Goal: Task Accomplishment & Management: Complete application form

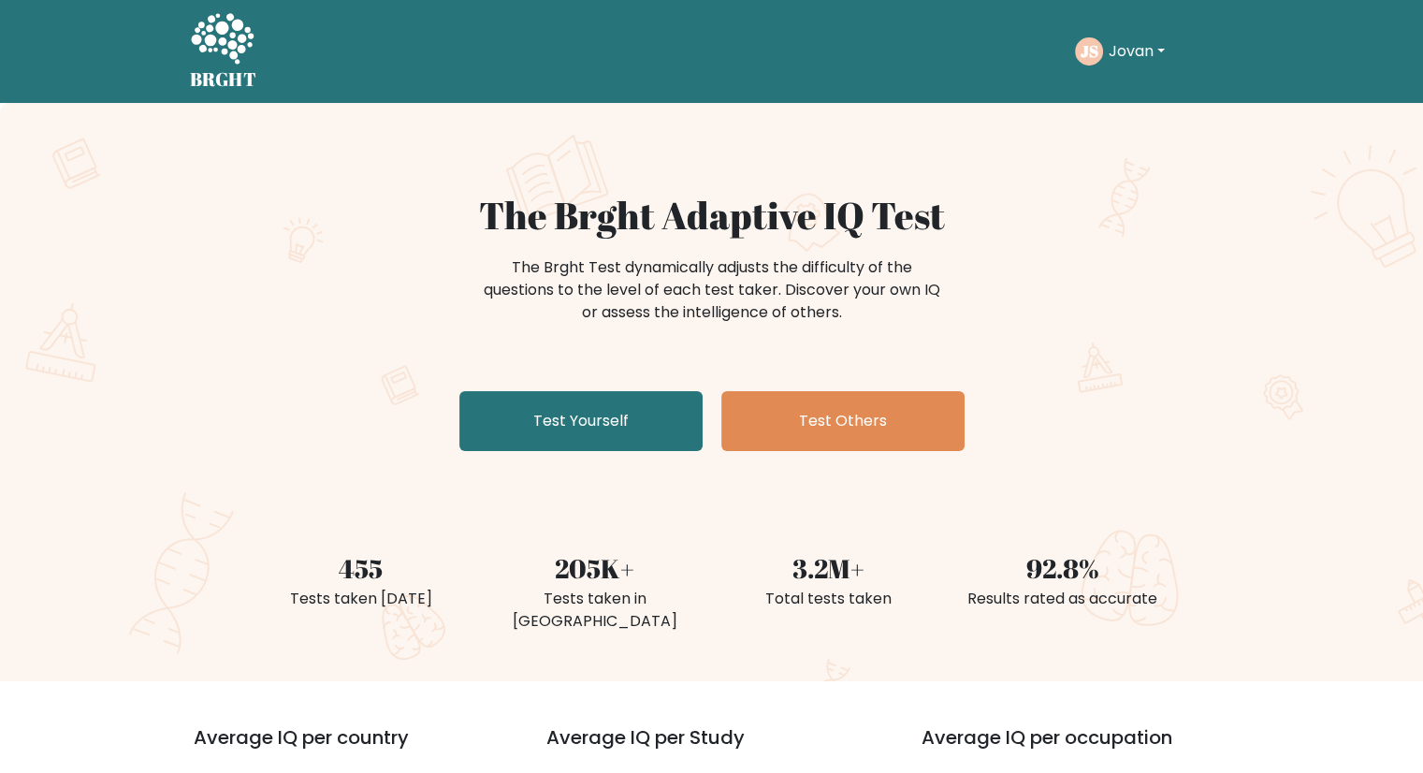
drag, startPoint x: 615, startPoint y: 270, endPoint x: 601, endPoint y: 261, distance: 16.9
drag, startPoint x: 601, startPoint y: 261, endPoint x: 395, endPoint y: 155, distance: 231.4
click at [395, 155] on div "The Brght Adaptive IQ Test The Brght Test dynamically adjusts the difficulty of…" at bounding box center [711, 392] width 1423 height 578
click at [1088, 50] on text "JS" at bounding box center [1089, 51] width 18 height 22
click at [1143, 53] on button "Jovan" at bounding box center [1136, 51] width 67 height 24
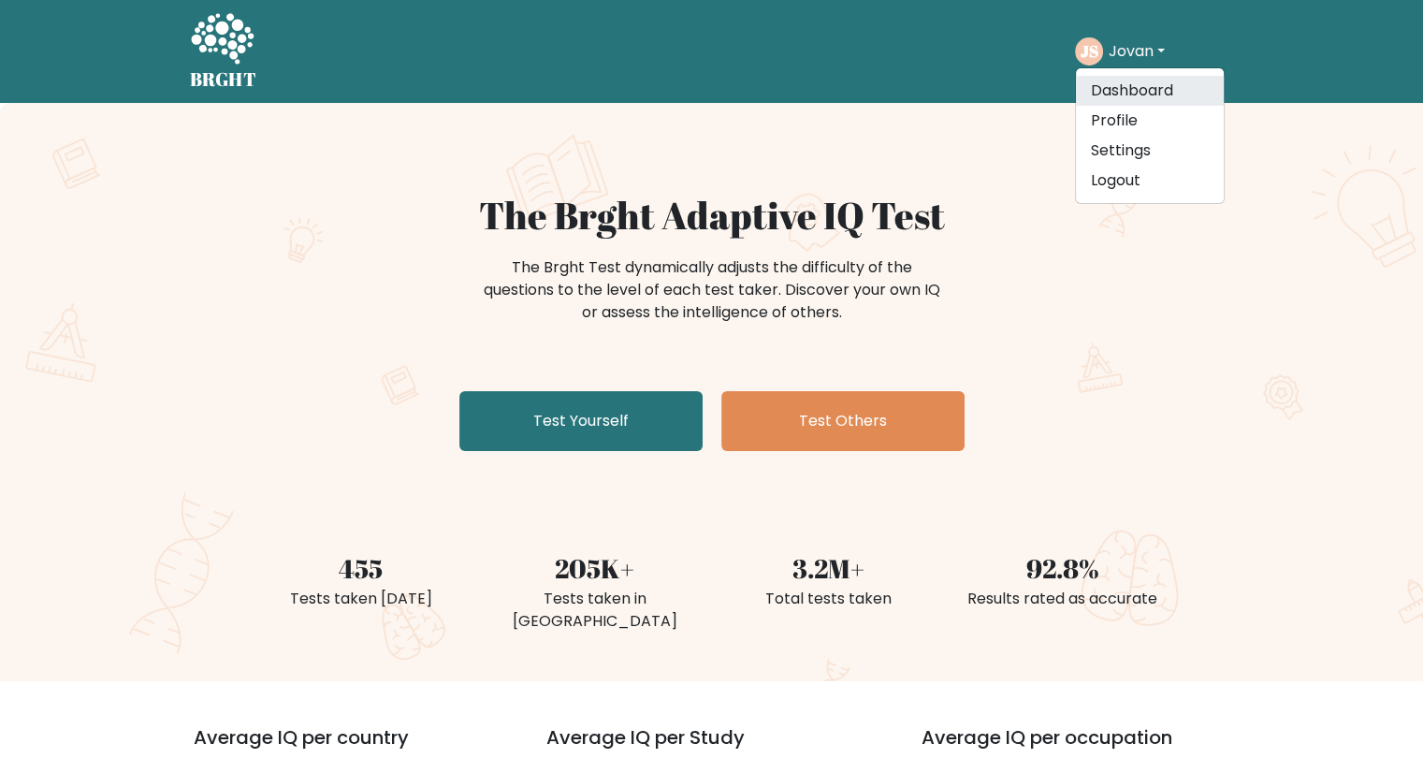
click at [1147, 92] on link "Dashboard" at bounding box center [1150, 91] width 148 height 30
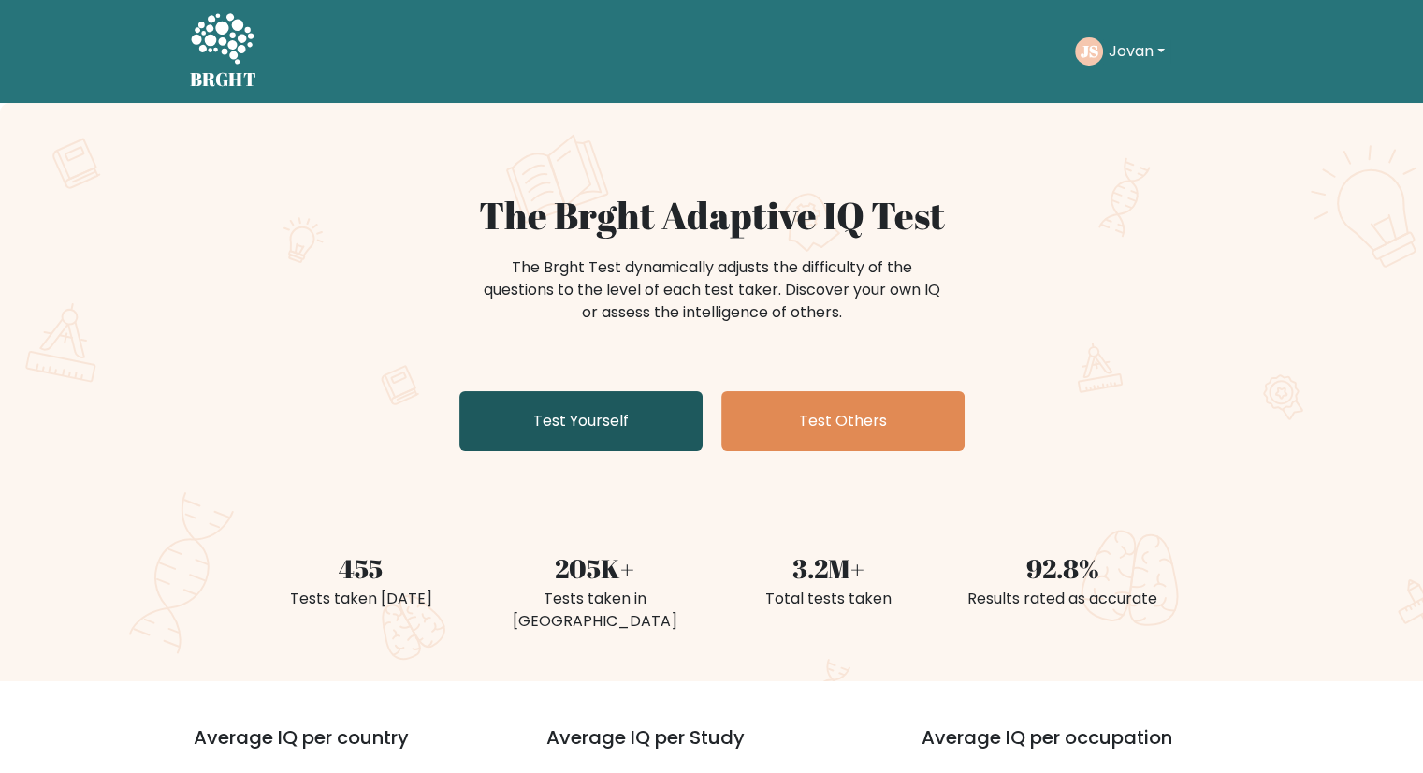
click at [583, 435] on link "Test Yourself" at bounding box center [580, 421] width 243 height 60
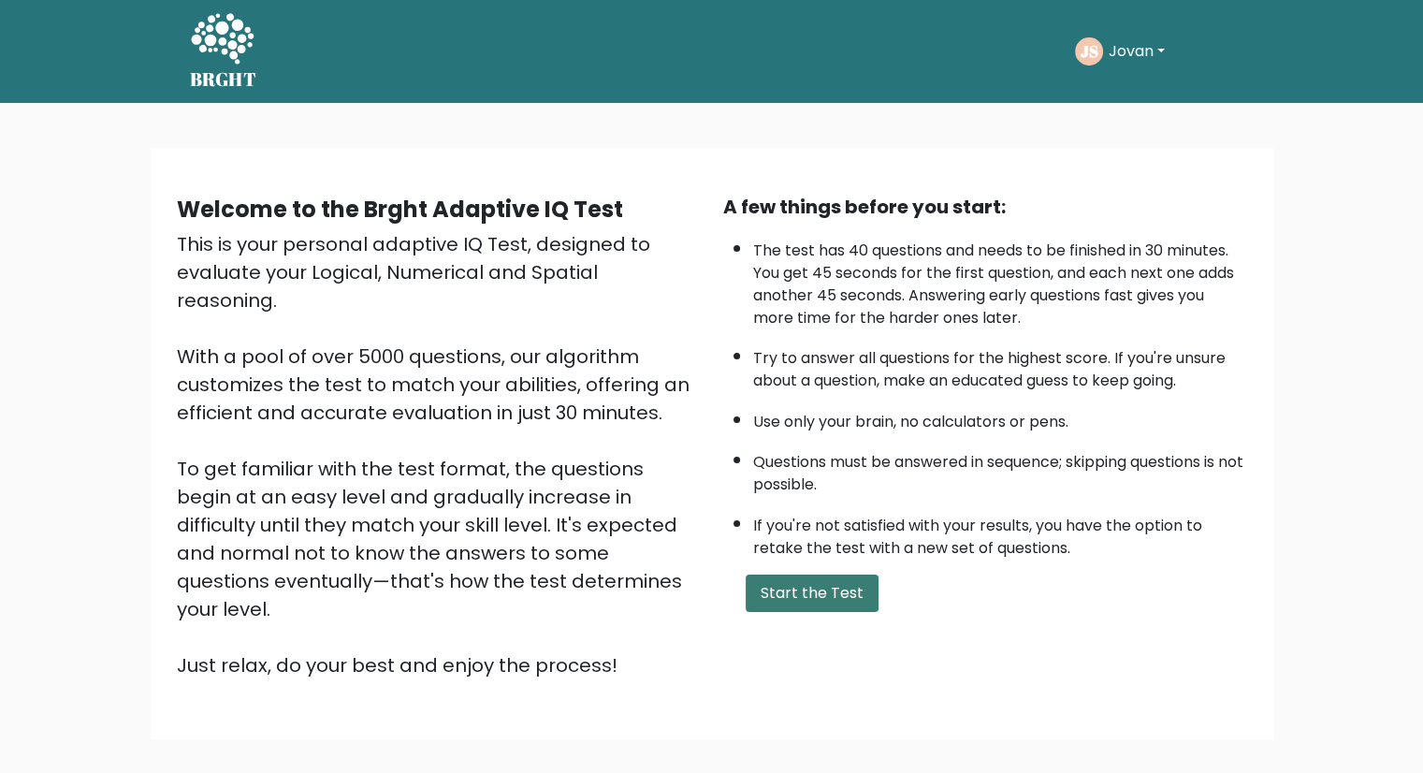
click at [855, 596] on button "Start the Test" at bounding box center [812, 593] width 133 height 37
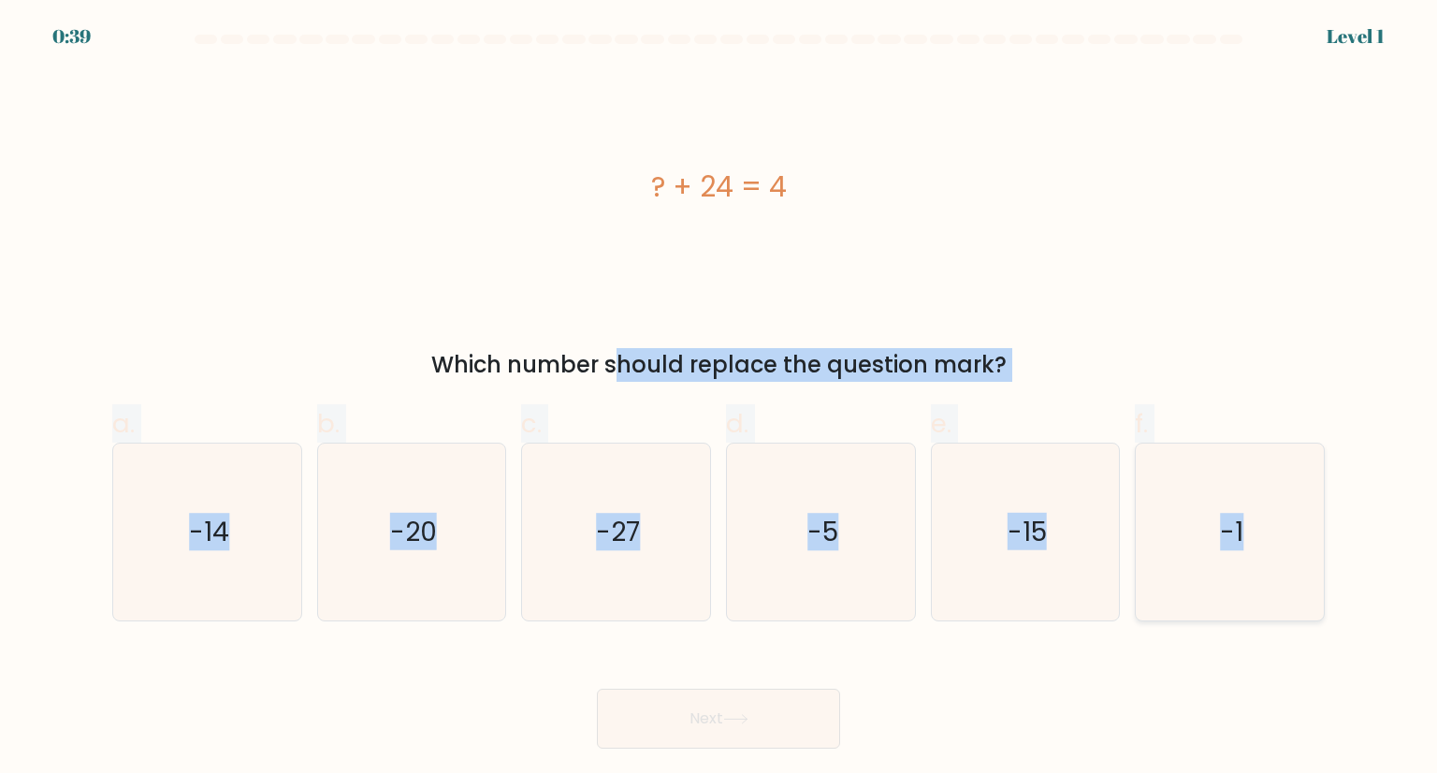
drag, startPoint x: 444, startPoint y: 357, endPoint x: 1260, endPoint y: 536, distance: 836.2
click at [1260, 536] on form "a." at bounding box center [718, 392] width 1437 height 714
copy form "Which number should replace the question mark? a. -14 b. -20 c. -27 d. -5 e. -1…"
drag, startPoint x: 647, startPoint y: 185, endPoint x: 800, endPoint y: 210, distance: 155.4
click at [800, 210] on div "? + 24 = 4" at bounding box center [718, 187] width 1213 height 232
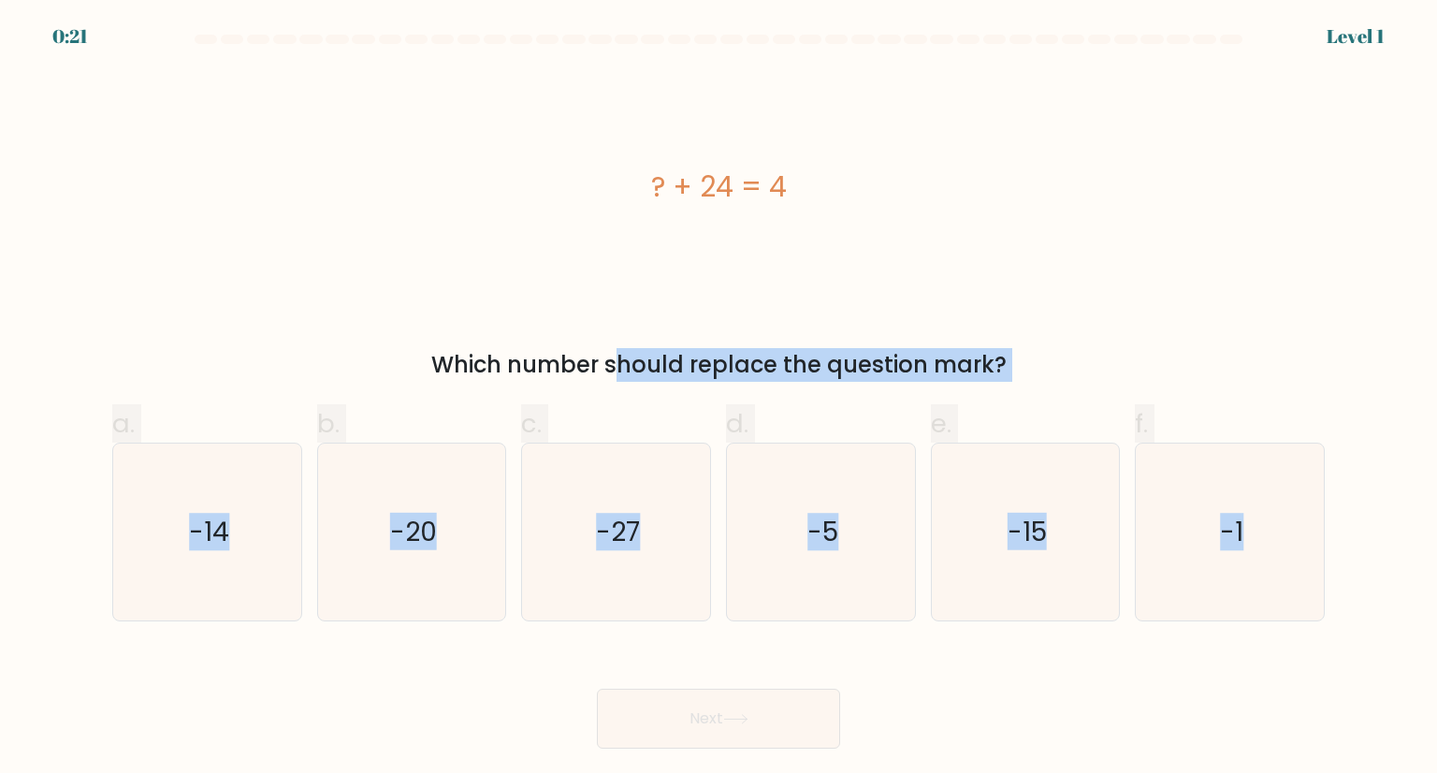
copy div "? + 24 = 4"
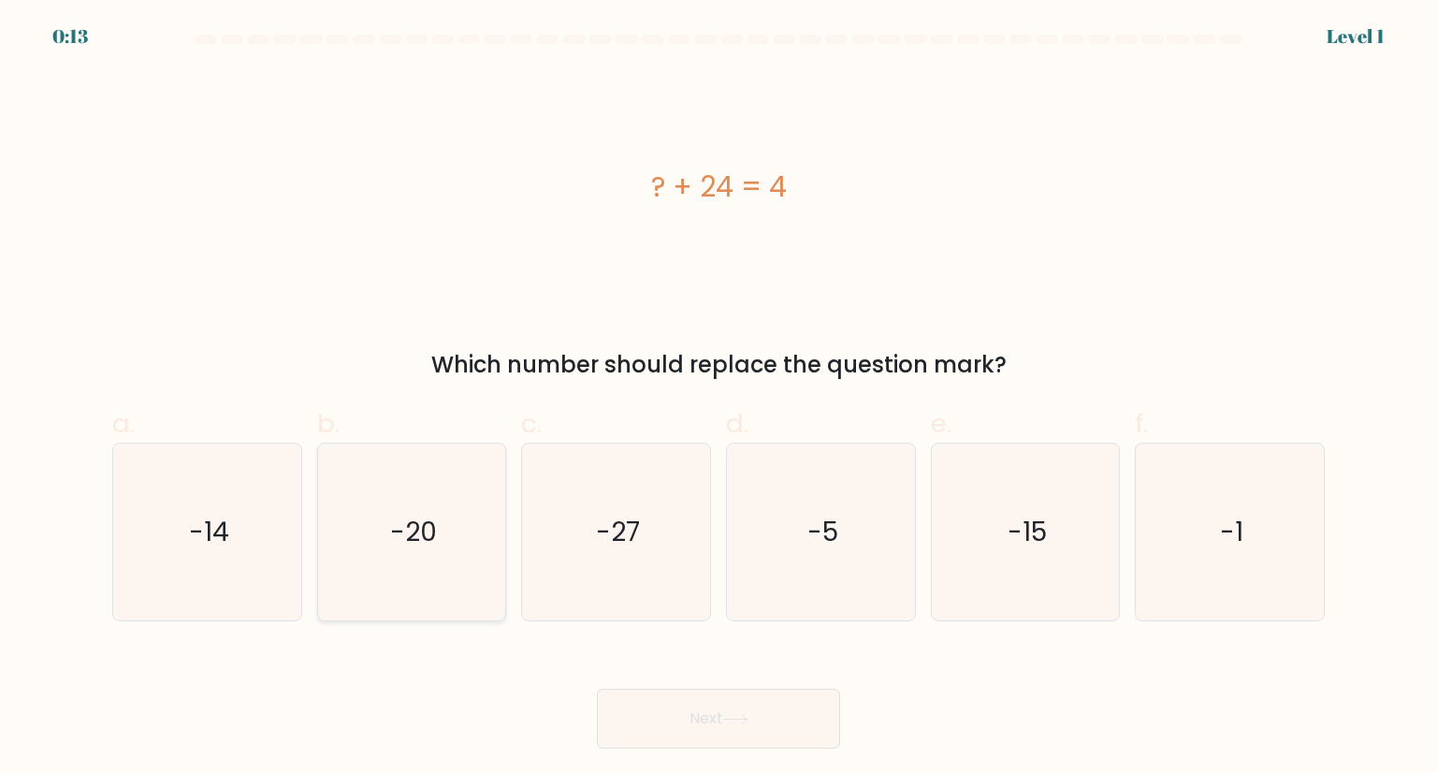
click at [464, 499] on icon "-20" at bounding box center [412, 532] width 176 height 176
click at [719, 399] on input "b. -20" at bounding box center [719, 392] width 1 height 12
radio input "true"
click at [727, 735] on button "Next" at bounding box center [718, 719] width 243 height 60
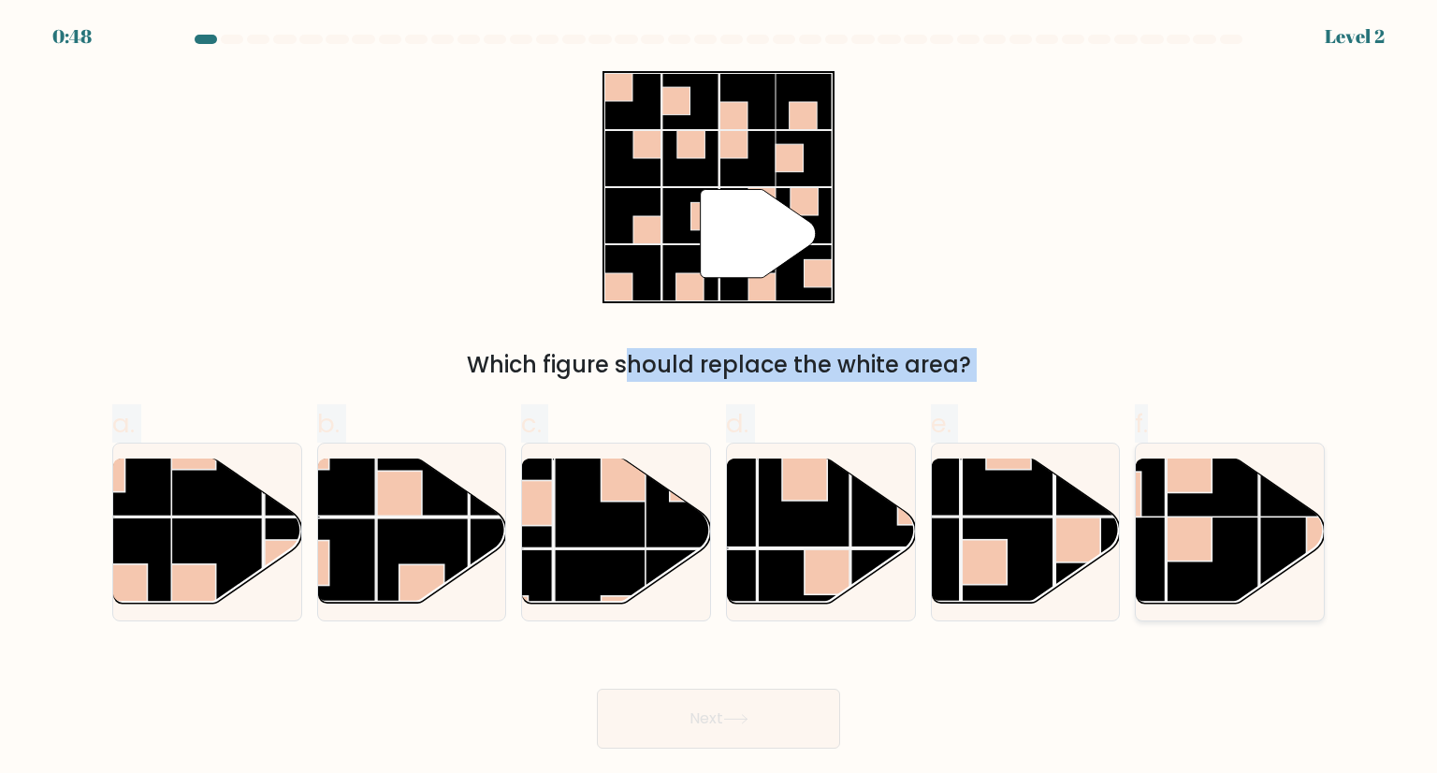
drag, startPoint x: 101, startPoint y: 96, endPoint x: 1213, endPoint y: 461, distance: 1170.0
click at [1183, 596] on form at bounding box center [718, 392] width 1437 height 714
click at [1254, 358] on div "Which figure should replace the white area?" at bounding box center [719, 365] width 1190 height 34
click at [621, 585] on rect at bounding box center [601, 595] width 92 height 92
click at [719, 399] on input "c." at bounding box center [719, 392] width 1 height 12
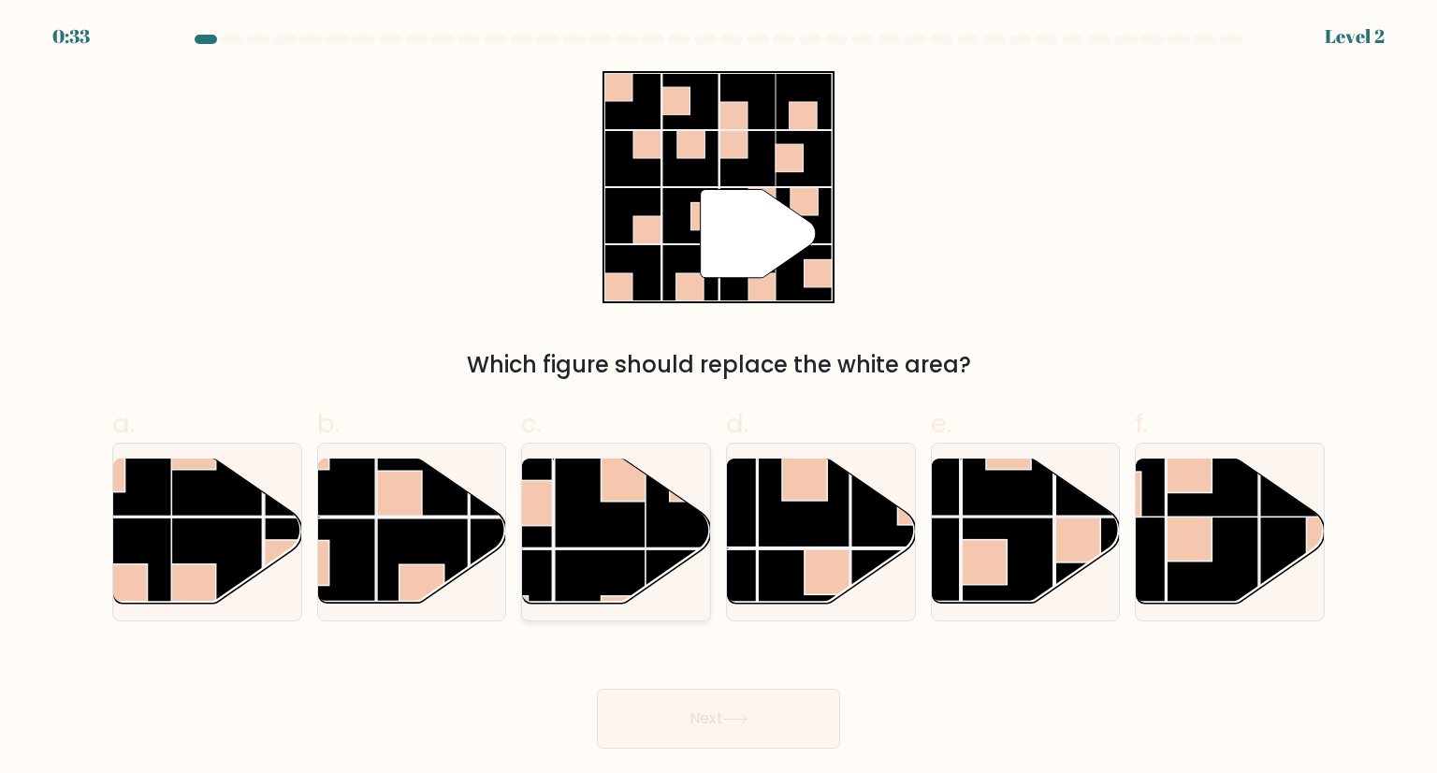
radio input "true"
click at [741, 706] on button "Next" at bounding box center [718, 719] width 243 height 60
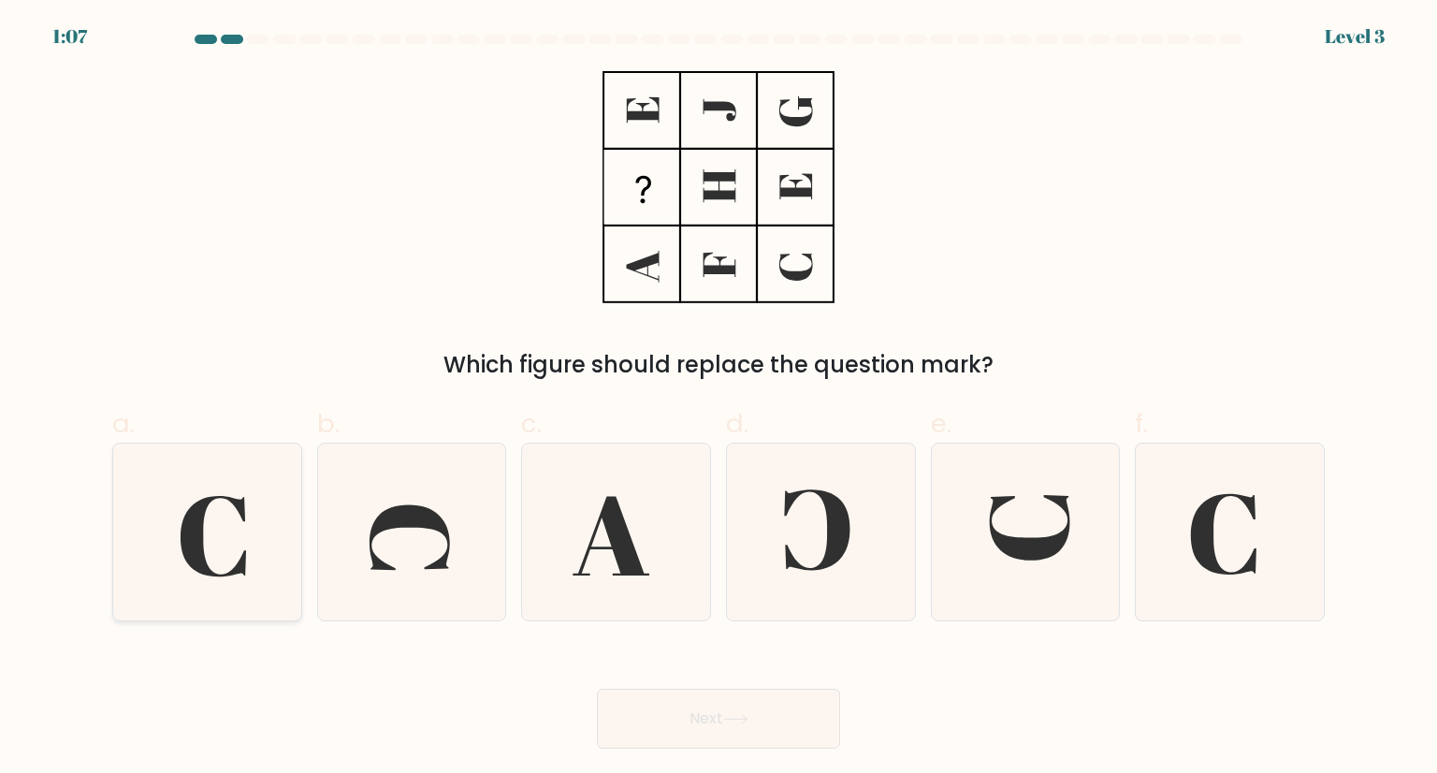
click at [271, 542] on icon at bounding box center [207, 532] width 176 height 176
click at [719, 399] on input "a." at bounding box center [719, 392] width 1 height 12
radio input "true"
click at [738, 734] on button "Next" at bounding box center [718, 719] width 243 height 60
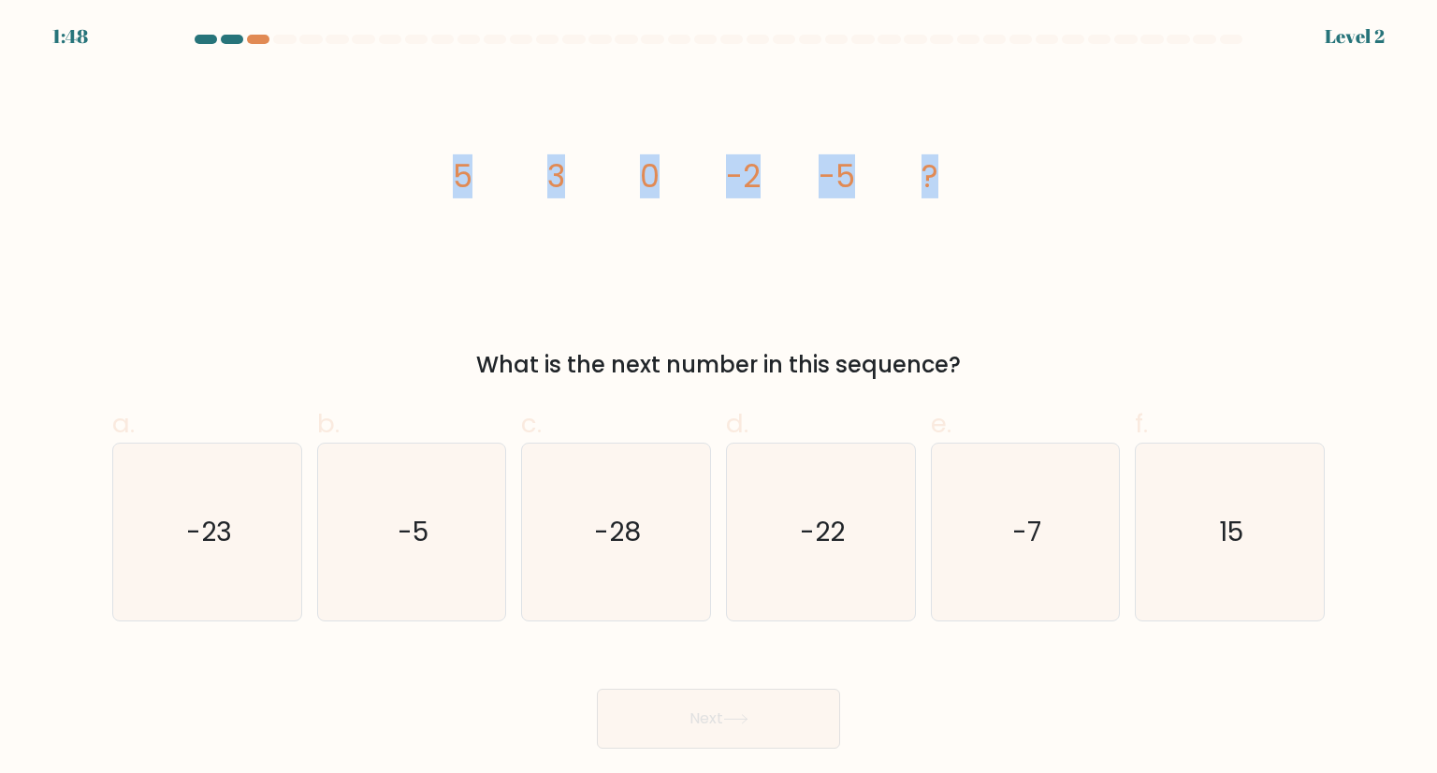
drag, startPoint x: 429, startPoint y: 159, endPoint x: 1054, endPoint y: 228, distance: 627.9
click at [1054, 228] on div "image/svg+xml 5 3 0 -2 -5 ? What is the next number in this sequence?" at bounding box center [718, 226] width 1235 height 311
copy g "5 3 0 -2 -5 ?"
click at [1089, 500] on icon "-7" at bounding box center [1026, 532] width 176 height 176
click at [720, 399] on input "e. -7" at bounding box center [719, 392] width 1 height 12
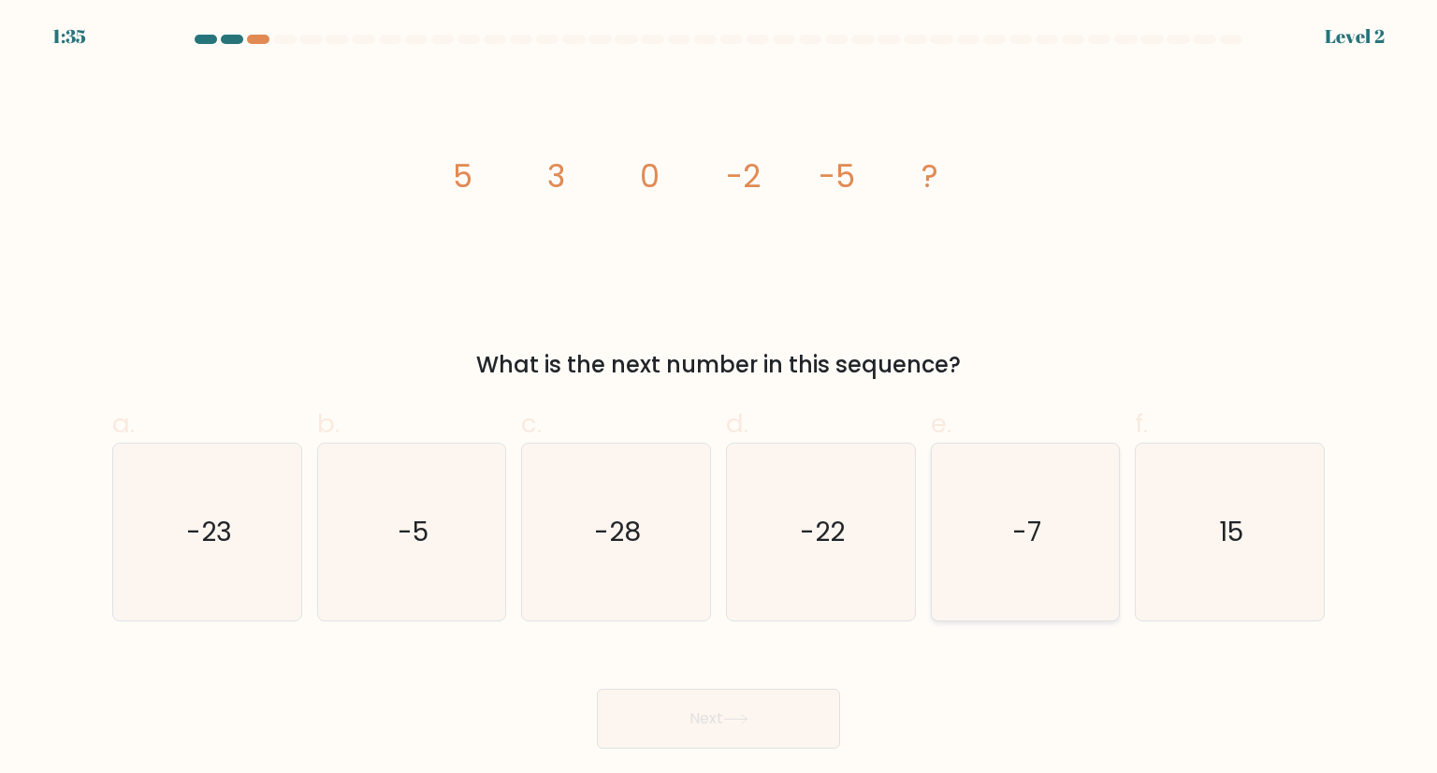
radio input "true"
click at [743, 712] on button "Next" at bounding box center [718, 719] width 243 height 60
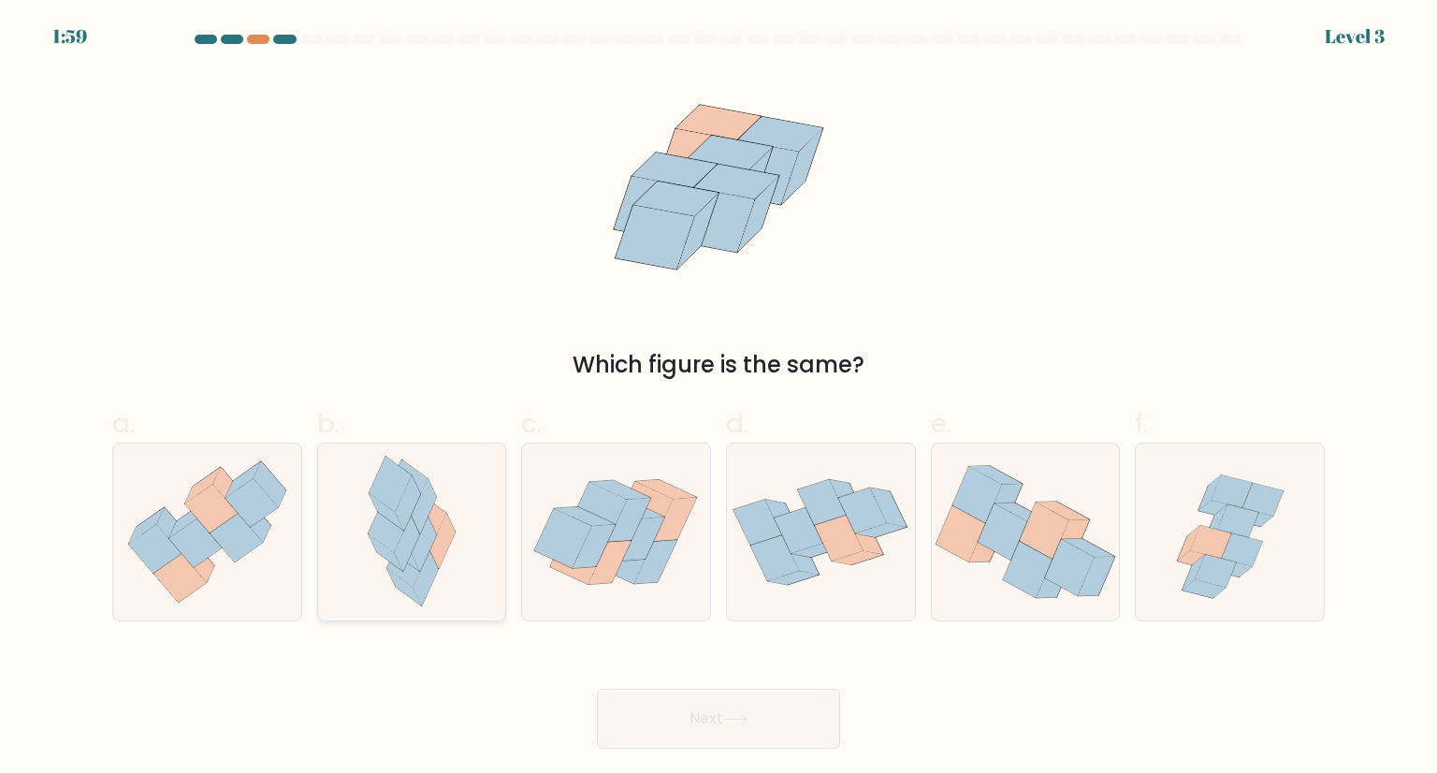
click at [421, 555] on icon at bounding box center [424, 544] width 25 height 55
click at [719, 399] on input "b." at bounding box center [719, 392] width 1 height 12
radio input "true"
click at [711, 723] on button "Next" at bounding box center [718, 719] width 243 height 60
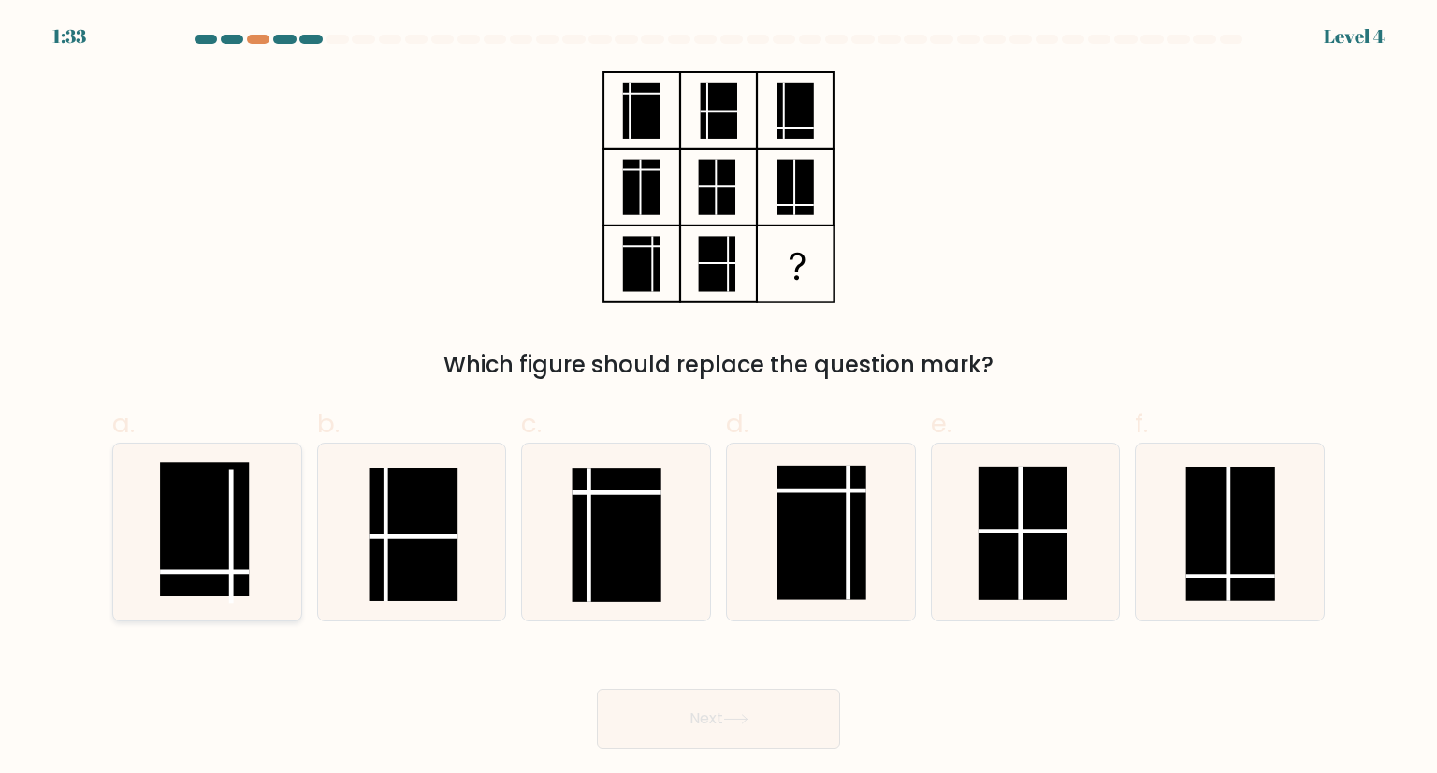
click at [237, 539] on rect at bounding box center [204, 528] width 89 height 133
click at [719, 399] on input "a." at bounding box center [719, 392] width 1 height 12
radio input "true"
click at [700, 715] on button "Next" at bounding box center [718, 719] width 243 height 60
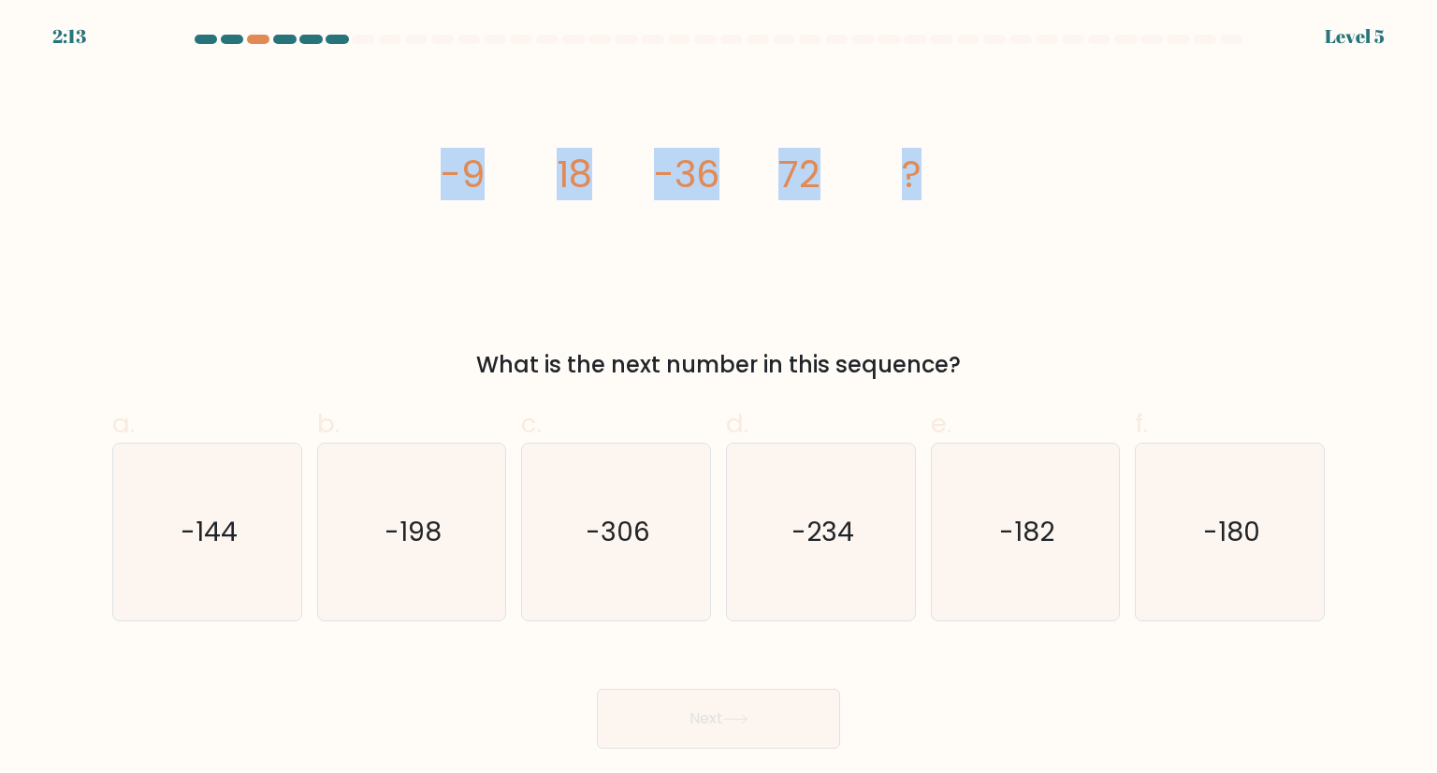
drag, startPoint x: 436, startPoint y: 172, endPoint x: 933, endPoint y: 194, distance: 497.3
click at [933, 194] on div "image/svg+xml -9 18 -36 72 ? What is the next number in this sequence?" at bounding box center [718, 226] width 1235 height 311
copy g "-9 18 -36 72 ?"
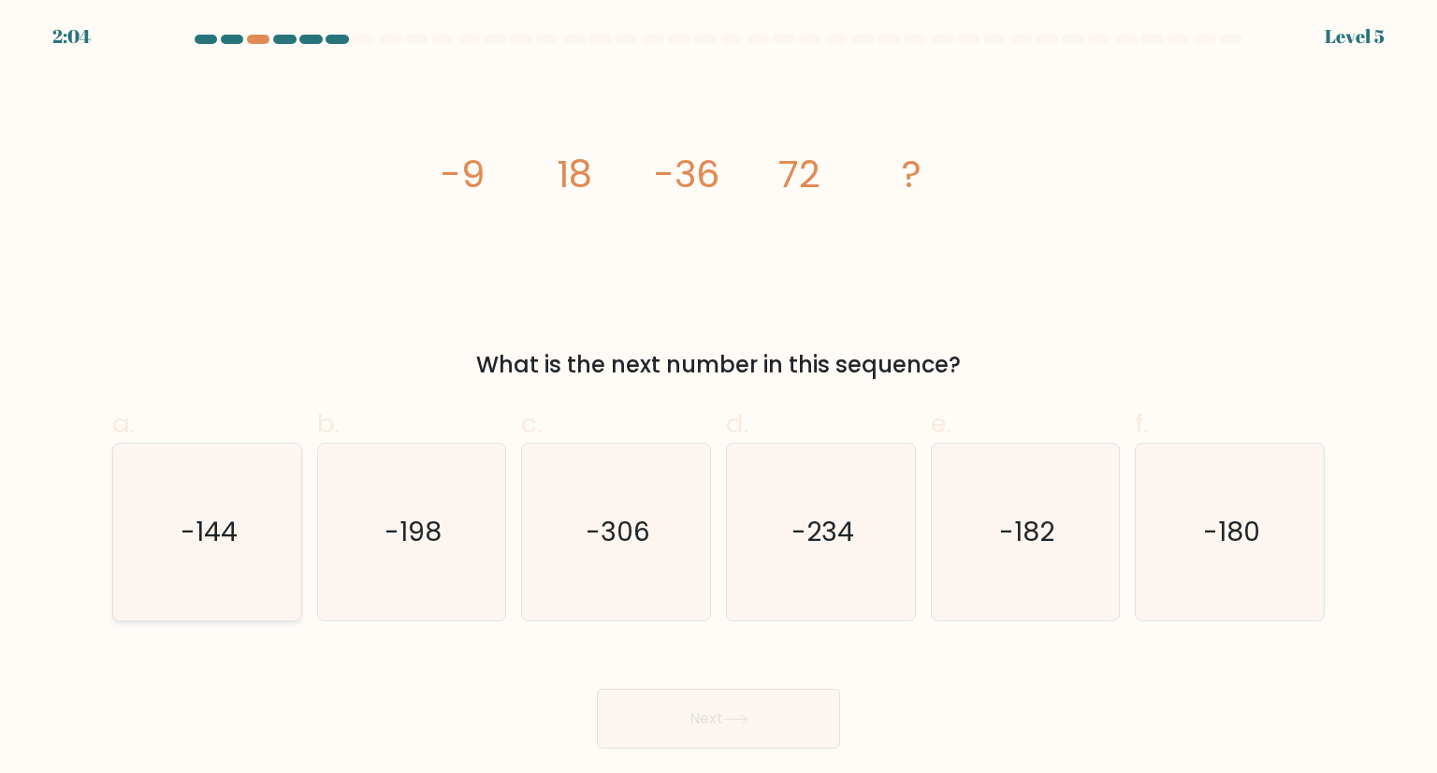
click at [299, 551] on div "-144" at bounding box center [207, 532] width 190 height 178
click at [719, 399] on input "a. -144" at bounding box center [719, 392] width 1 height 12
radio input "true"
click at [684, 723] on button "Next" at bounding box center [718, 719] width 243 height 60
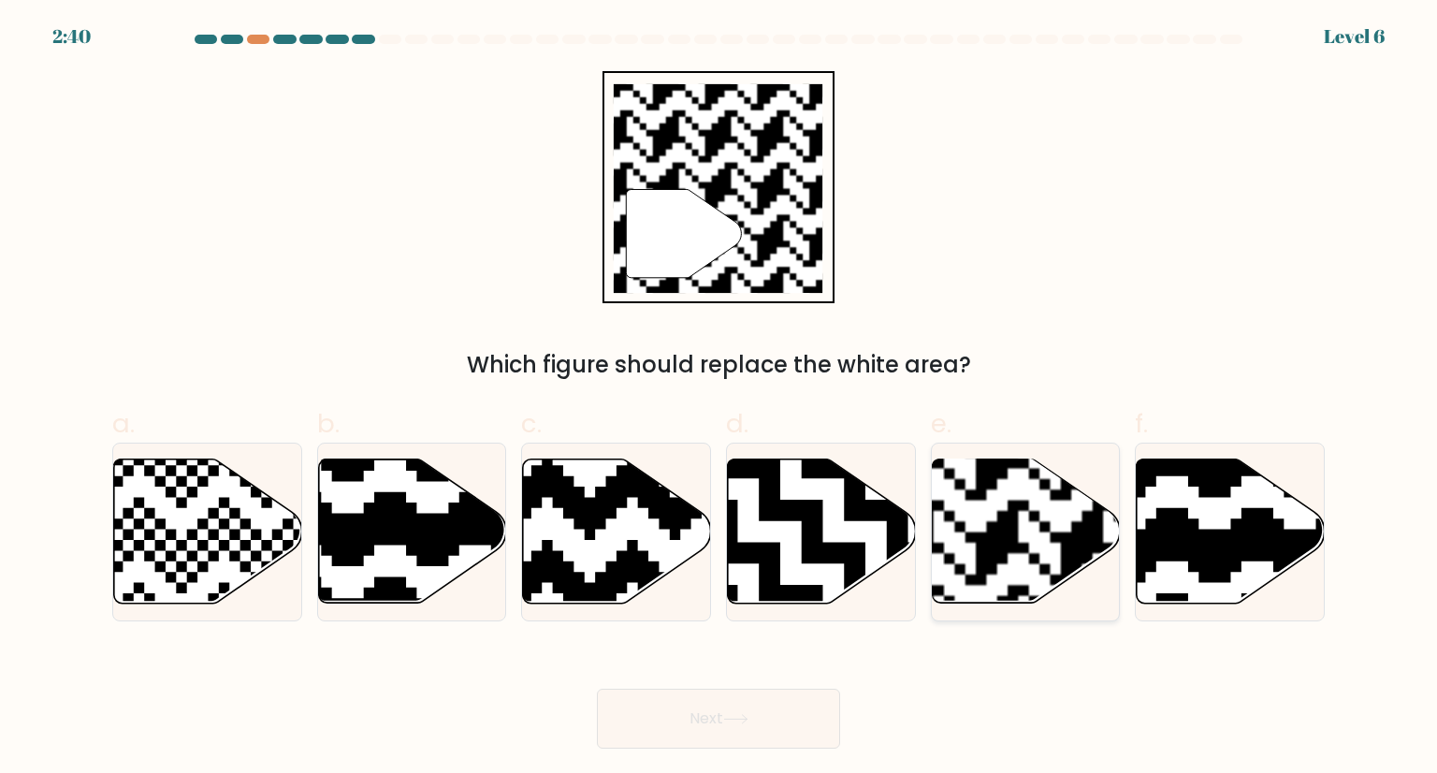
click at [1026, 538] on rect at bounding box center [1082, 457] width 341 height 341
click at [720, 399] on input "e." at bounding box center [719, 392] width 1 height 12
radio input "true"
click at [690, 727] on button "Next" at bounding box center [718, 719] width 243 height 60
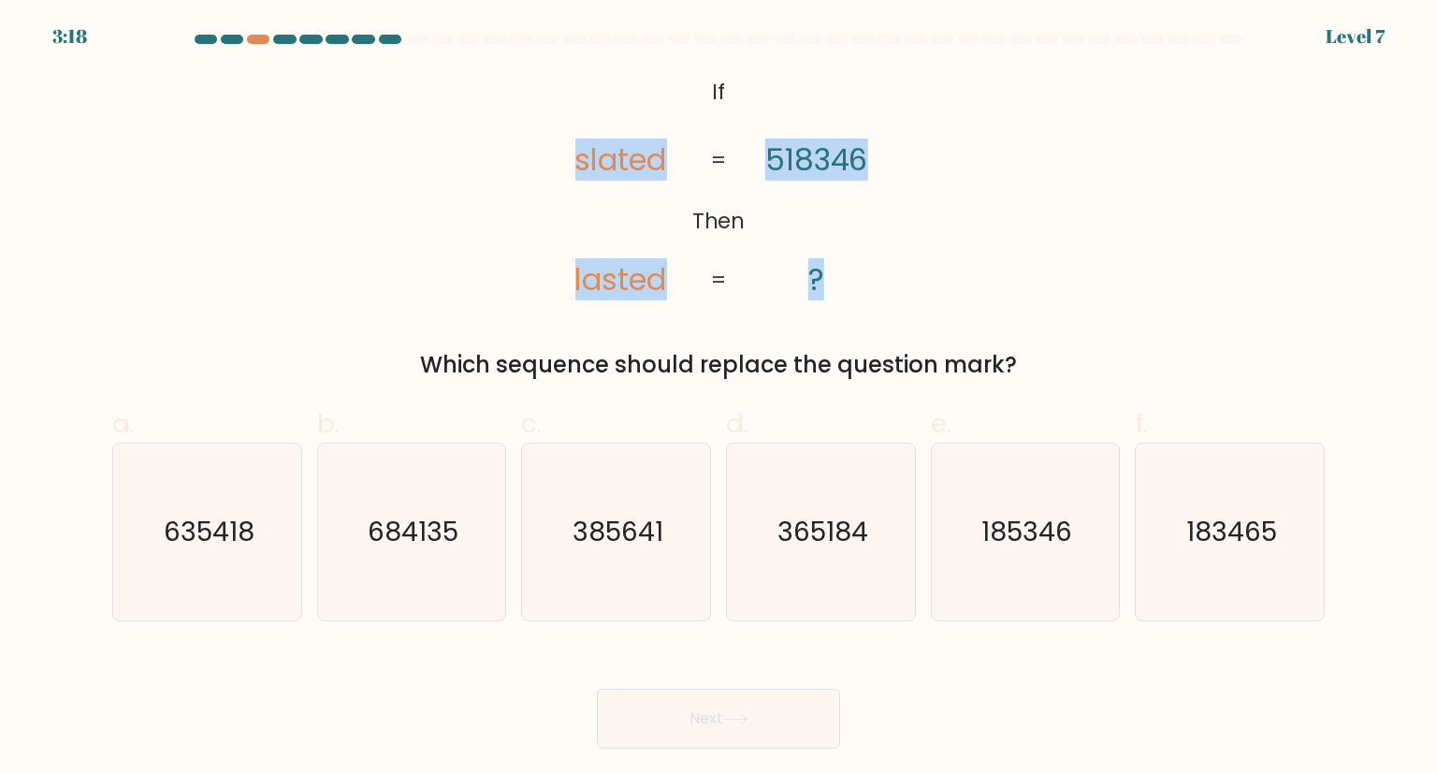
drag, startPoint x: 531, startPoint y: 63, endPoint x: 871, endPoint y: 288, distance: 407.7
click at [871, 288] on form "If ?" at bounding box center [718, 392] width 1437 height 714
copy icon "slated lasted 518346 ?"
click at [733, 83] on icon "@import url('https://fonts.googleapis.com/css?family=Abril+Fatface:400,100,100i…" at bounding box center [719, 187] width 376 height 232
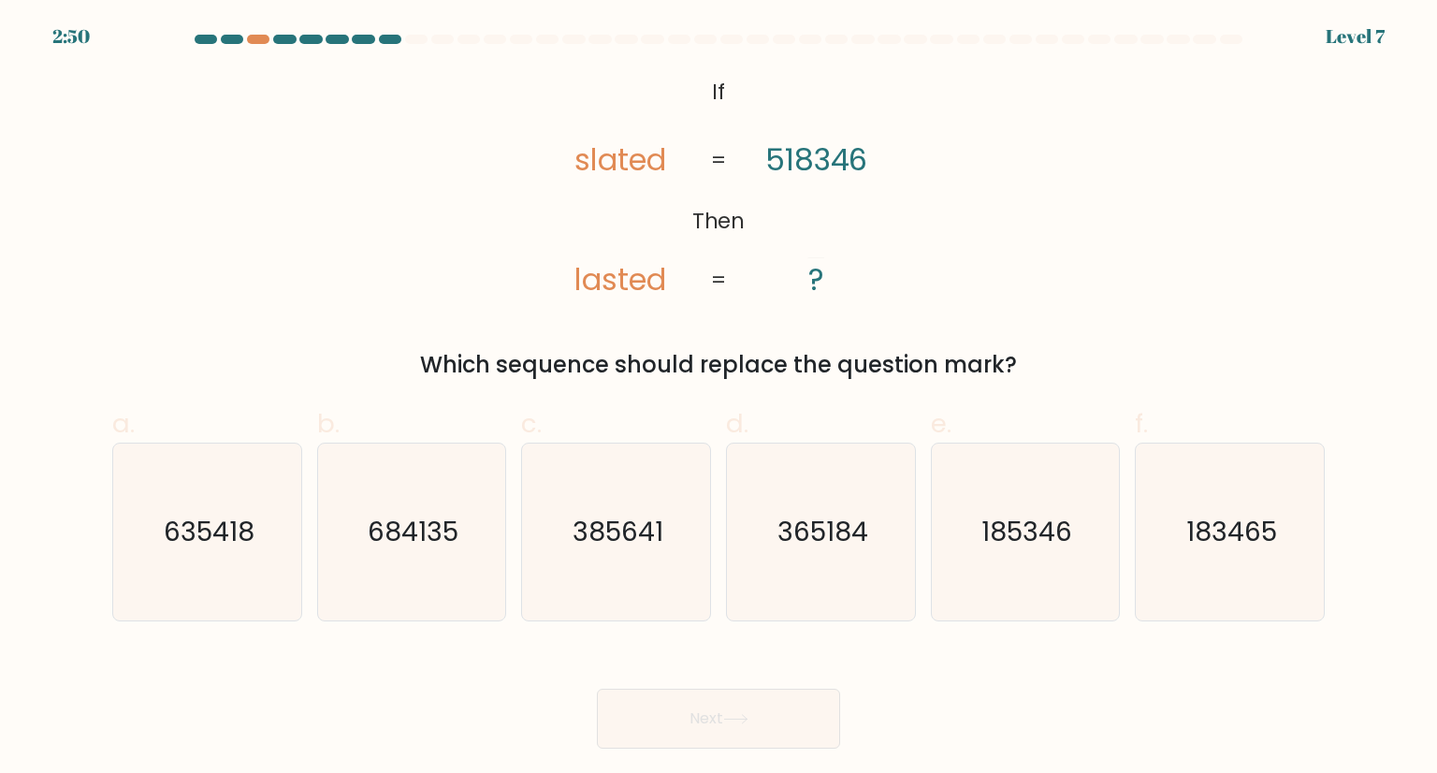
drag, startPoint x: 552, startPoint y: 69, endPoint x: 745, endPoint y: 198, distance: 232.0
click at [745, 198] on form "If ?" at bounding box center [718, 392] width 1437 height 714
click at [1281, 179] on div "@import url('https://fonts.googleapis.com/css?family=Abril+Fatface:400,100,100i…" at bounding box center [718, 226] width 1235 height 311
click at [1239, 514] on text "183465" at bounding box center [1231, 531] width 91 height 37
click at [720, 399] on input "f. 183465" at bounding box center [719, 392] width 1 height 12
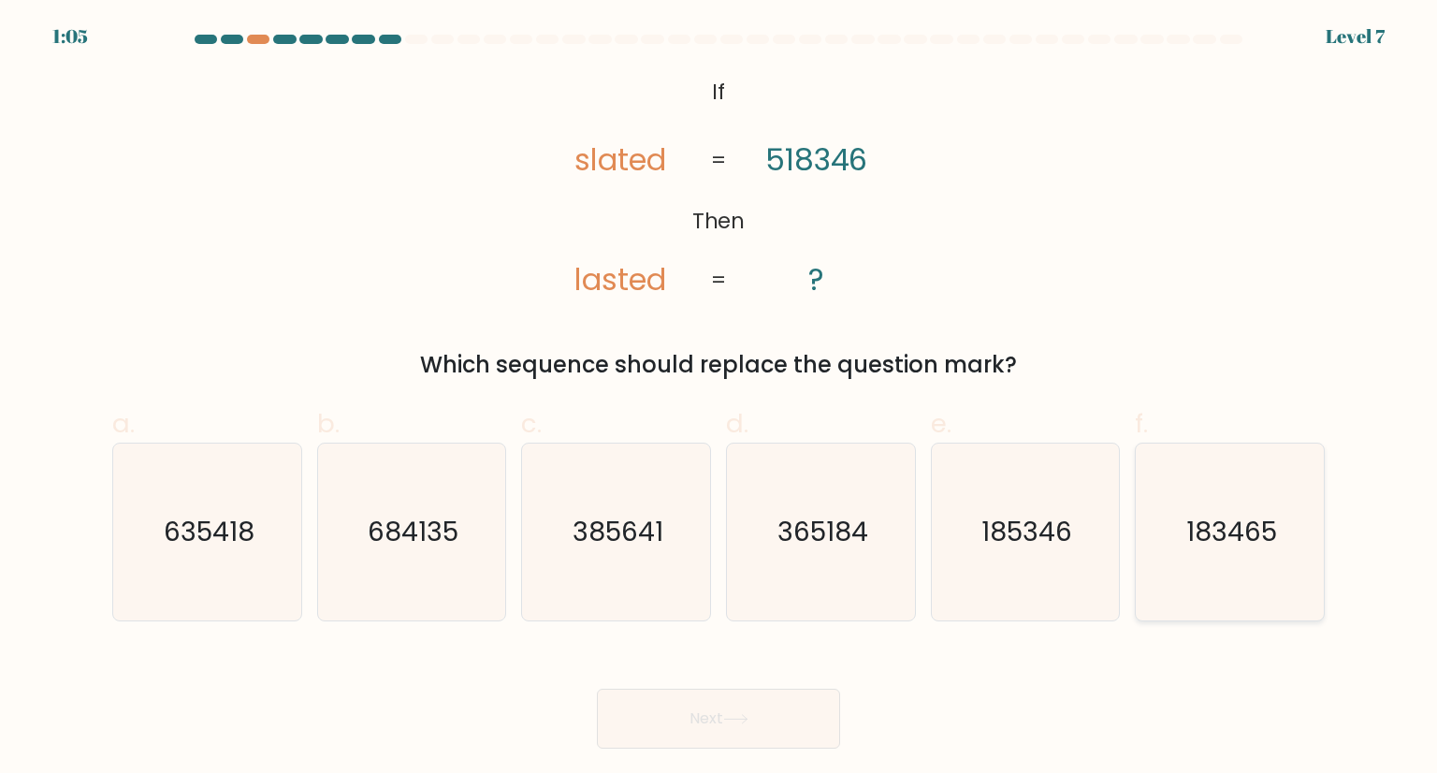
radio input "true"
click at [775, 718] on button "Next" at bounding box center [718, 719] width 243 height 60
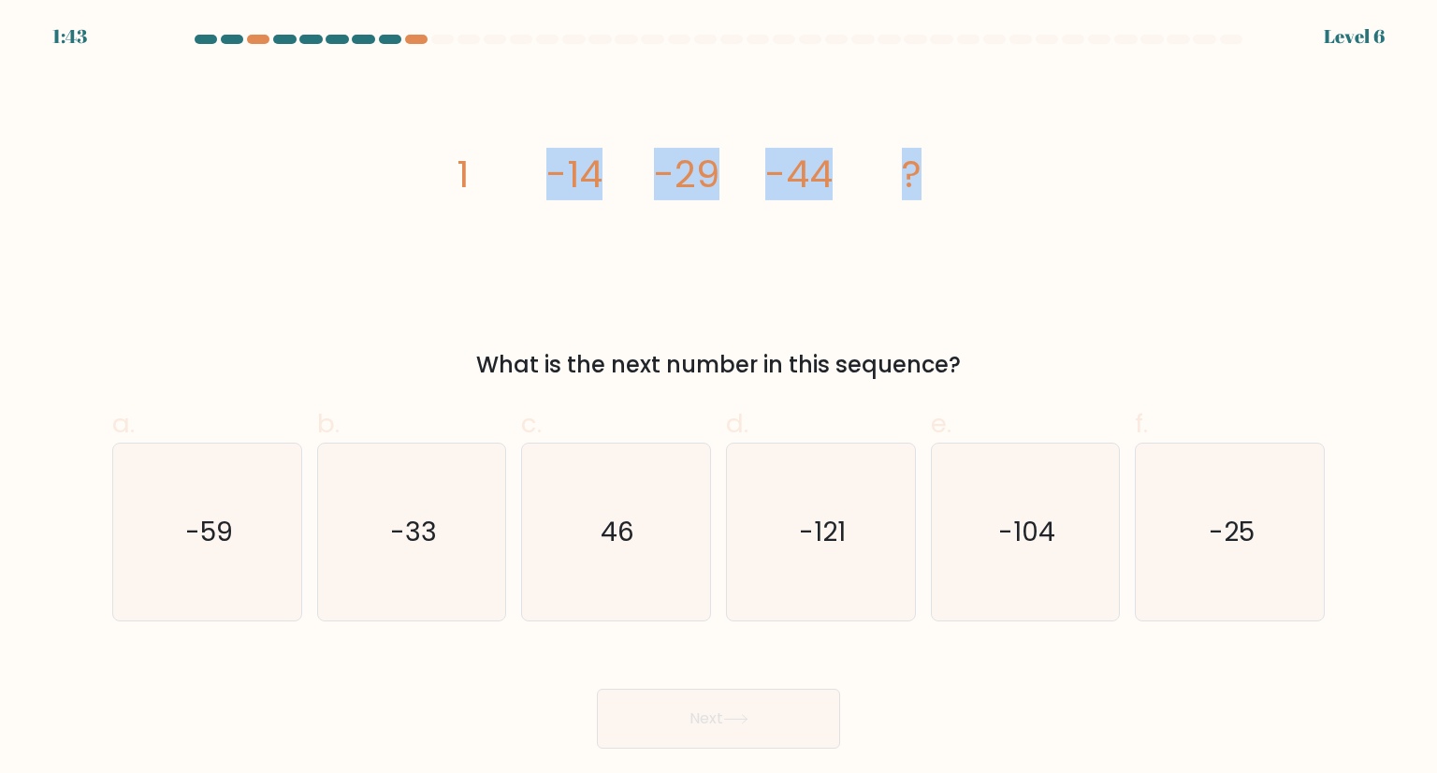
drag, startPoint x: 396, startPoint y: 124, endPoint x: 427, endPoint y: 149, distance: 39.3
click at [1005, 247] on div "image/svg+xml 1 -14 -29 -44 ? What is the next number in this sequence?" at bounding box center [718, 226] width 1235 height 311
click at [566, 126] on icon "image/svg+xml 1 -14 -29 -44 ?" at bounding box center [718, 187] width 561 height 232
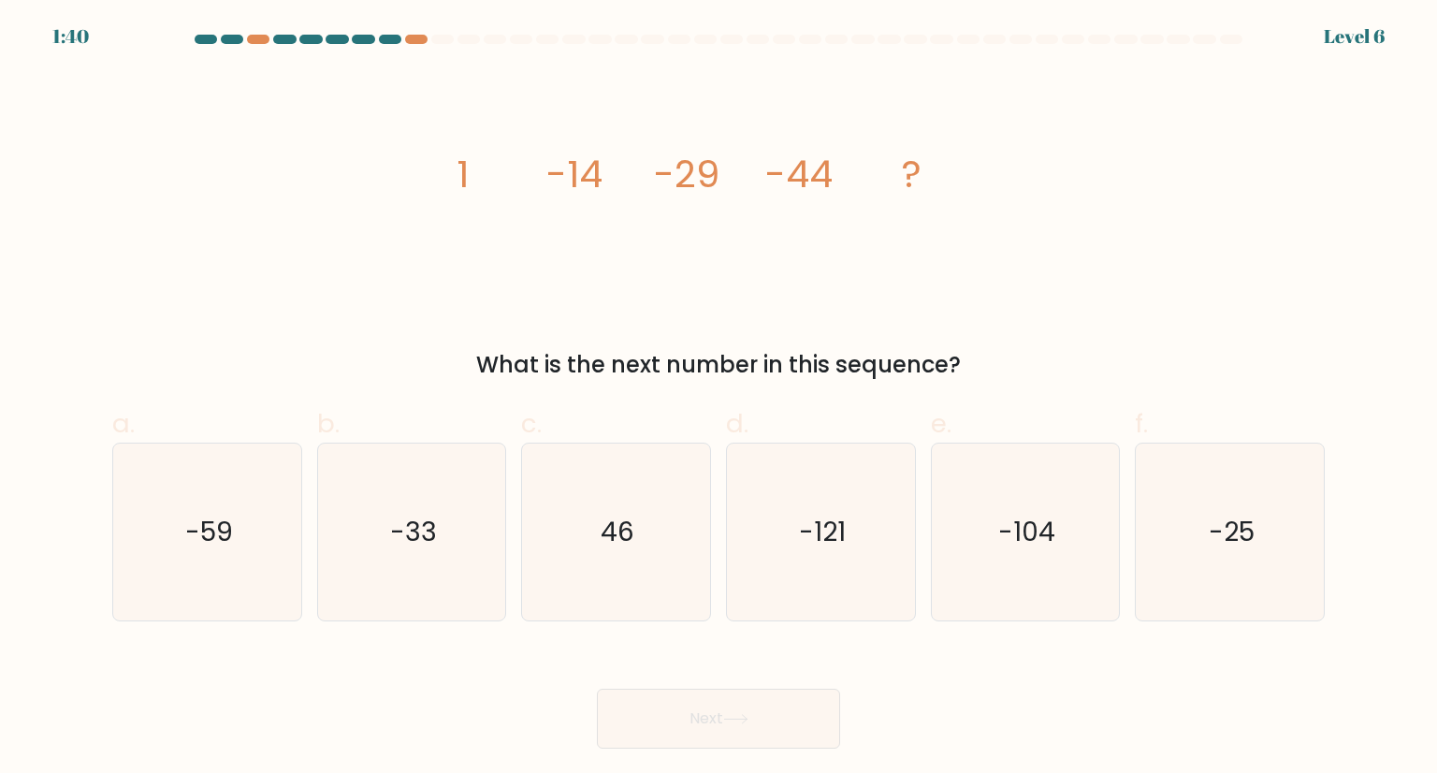
drag, startPoint x: 428, startPoint y: 114, endPoint x: 1134, endPoint y: 311, distance: 733.3
click at [1134, 311] on div "image/svg+xml 1 -14 -29 -44 ? What is the next number in this sequence?" at bounding box center [718, 226] width 1235 height 311
click at [1209, 274] on div "image/svg+xml 1 -14 -29 -44 ? What is the next number in this sequence?" at bounding box center [718, 226] width 1235 height 311
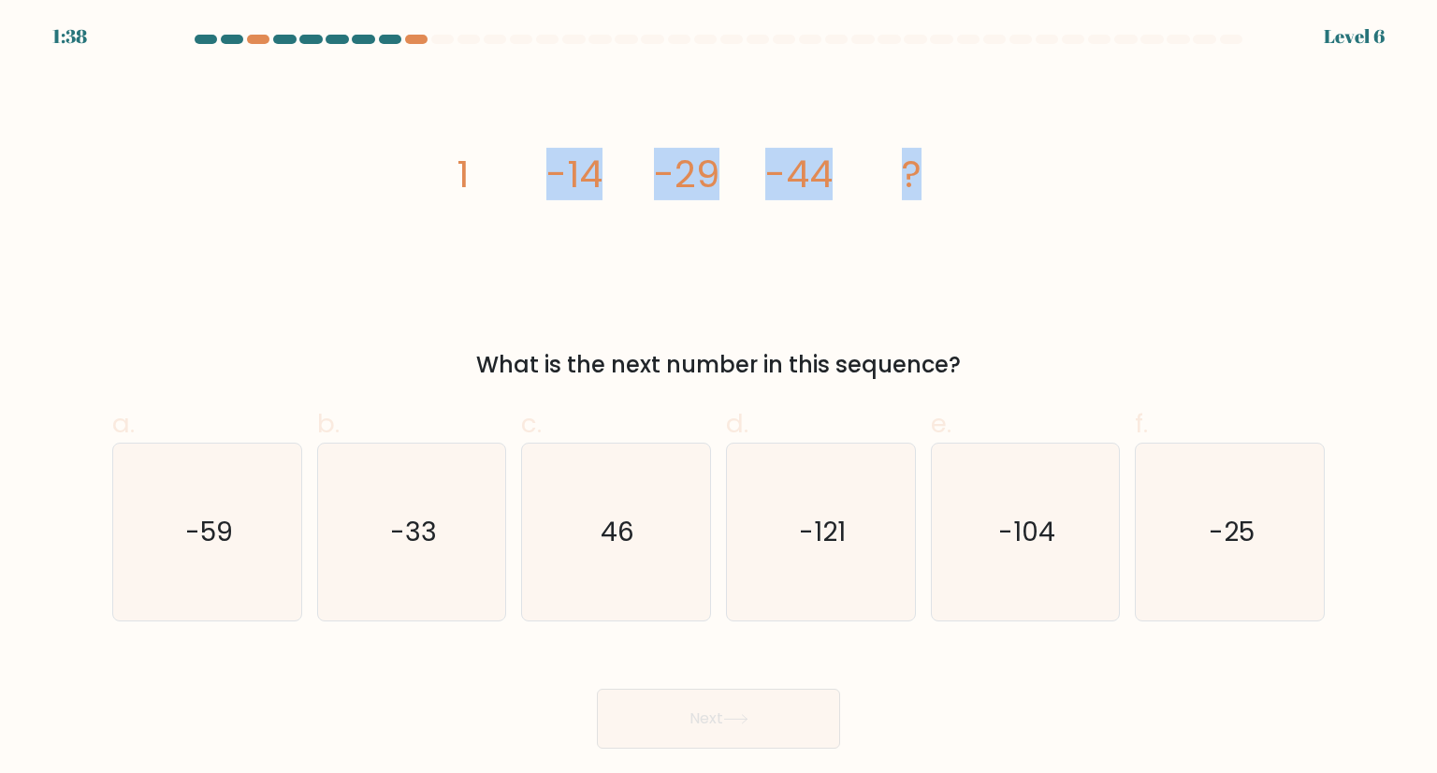
drag, startPoint x: 1193, startPoint y: 262, endPoint x: 474, endPoint y: 113, distance: 733.9
click at [474, 113] on div "image/svg+xml 1 -14 -29 -44 ? What is the next number in this sequence?" at bounding box center [718, 226] width 1235 height 311
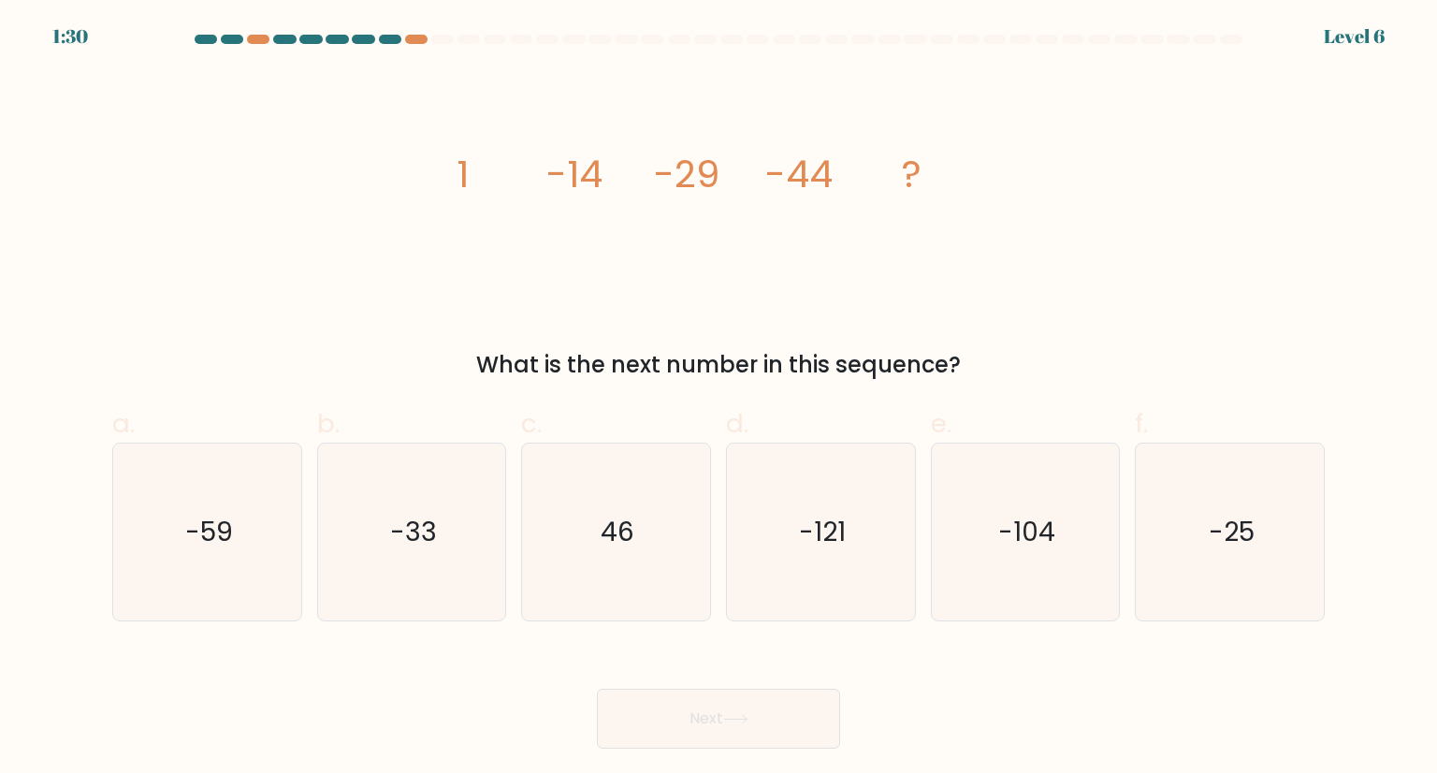
click at [366, 272] on div "image/svg+xml 1 -14 -29 -44 ? What is the next number in this sequence?" at bounding box center [718, 226] width 1235 height 311
drag, startPoint x: 398, startPoint y: 132, endPoint x: 838, endPoint y: 232, distance: 451.9
click at [7, 0] on html "1:28 Level 6" at bounding box center [718, 386] width 1437 height 773
click at [254, 548] on icon "-59" at bounding box center [207, 532] width 176 height 176
click at [719, 399] on input "a. -59" at bounding box center [719, 392] width 1 height 12
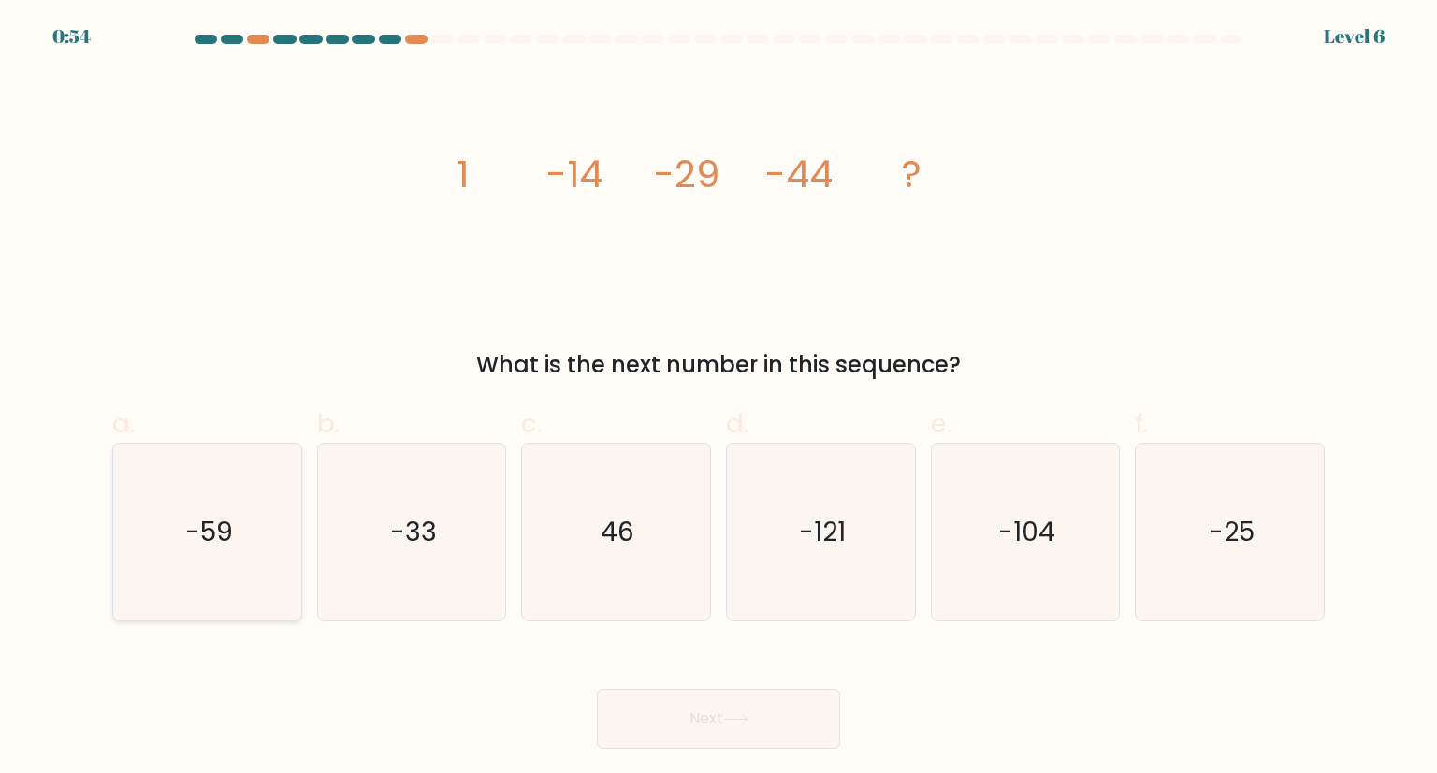
radio input "true"
click at [747, 718] on icon at bounding box center [735, 719] width 22 height 8
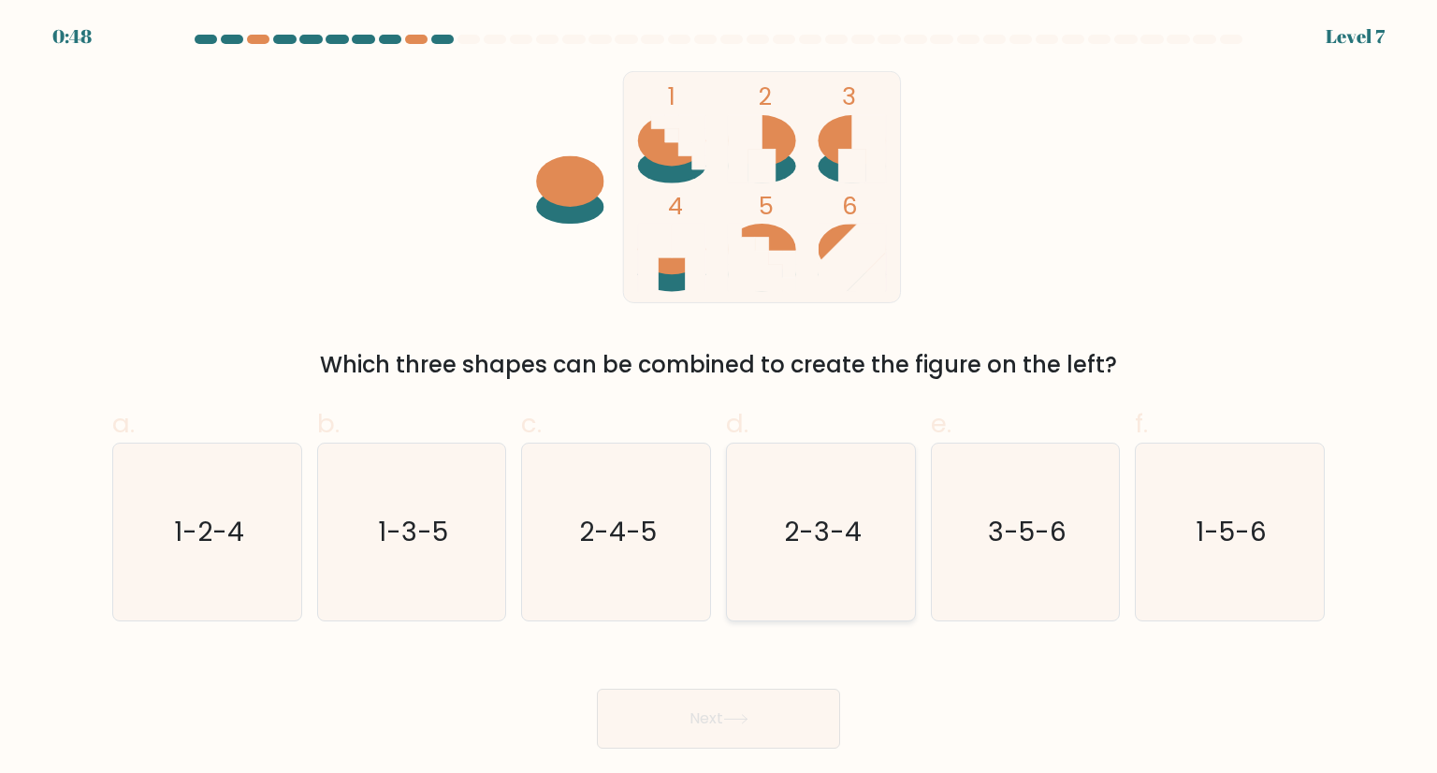
click at [859, 573] on icon "2-3-4" at bounding box center [821, 532] width 176 height 176
click at [720, 399] on input "d. 2-3-4" at bounding box center [719, 392] width 1 height 12
radio input "true"
click at [779, 702] on button "Next" at bounding box center [718, 719] width 243 height 60
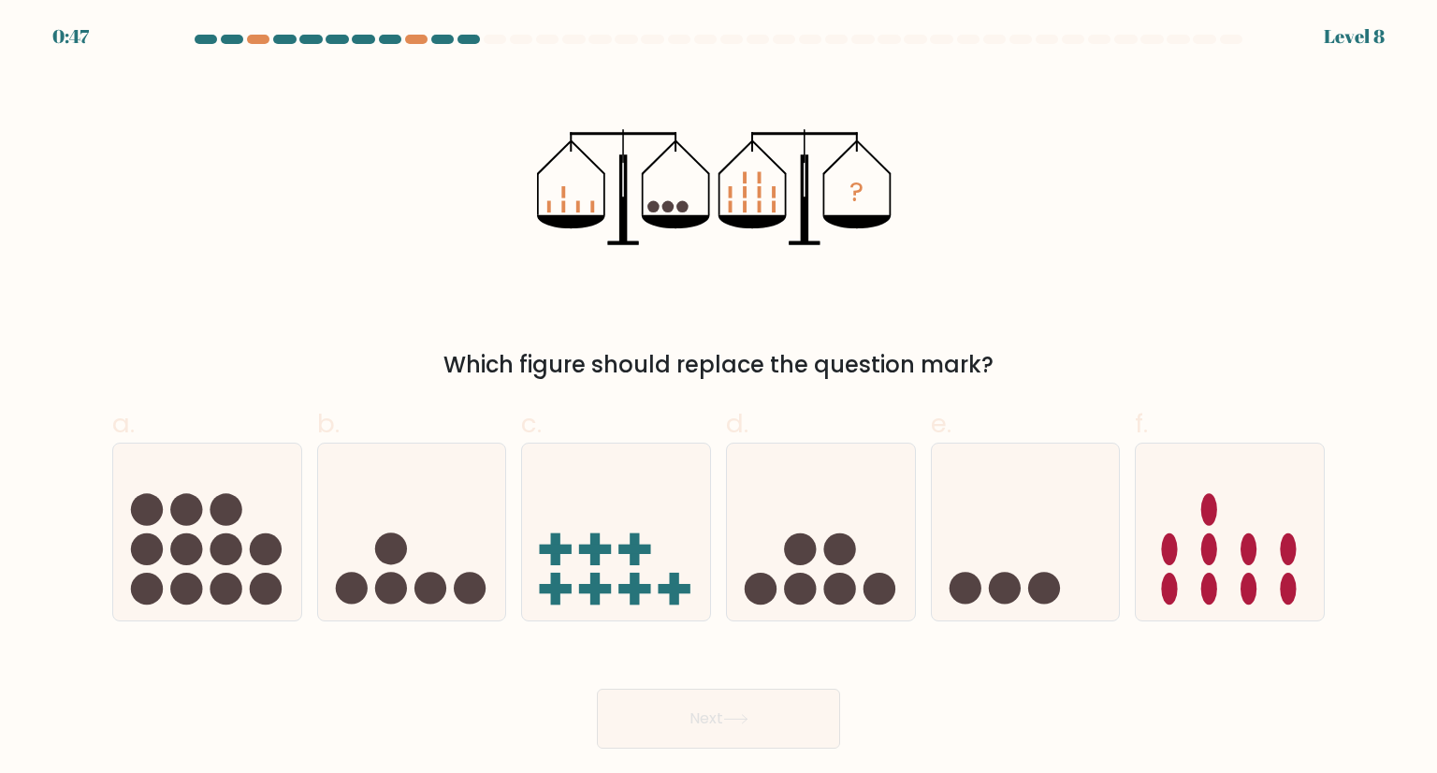
click at [774, 715] on button "Next" at bounding box center [718, 719] width 243 height 60
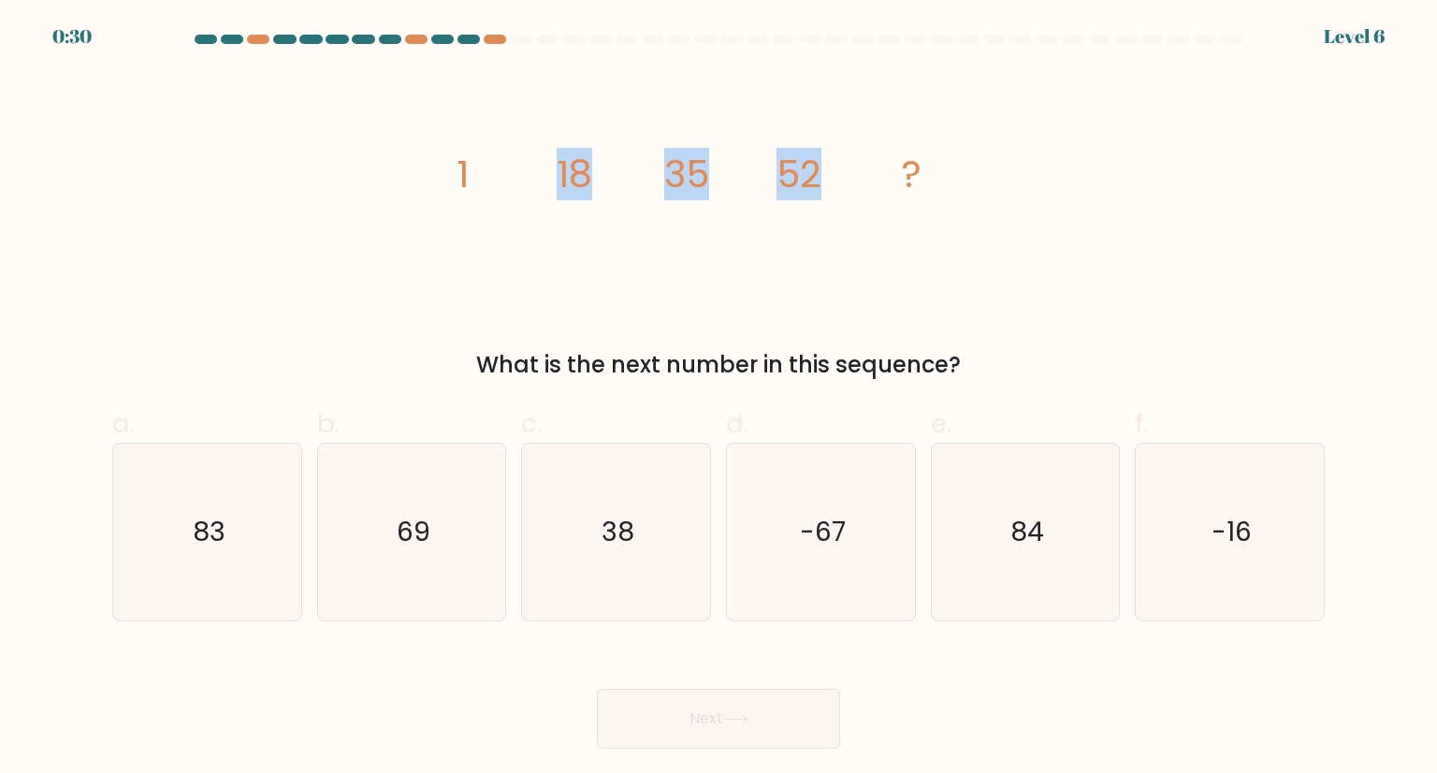
drag, startPoint x: 348, startPoint y: 102, endPoint x: 849, endPoint y: 208, distance: 511.6
click at [849, 208] on div "image/svg+xml 1 18 35 52 ? What is the next number in this sequence?" at bounding box center [718, 226] width 1235 height 311
click at [1055, 259] on div "image/svg+xml 1 18 35 52 ? What is the next number in this sequence?" at bounding box center [718, 226] width 1235 height 311
drag, startPoint x: 806, startPoint y: 219, endPoint x: 449, endPoint y: 145, distance: 364.1
click at [449, 145] on div "image/svg+xml 1 18 35 52 ? What is the next number in this sequence?" at bounding box center [718, 226] width 1235 height 311
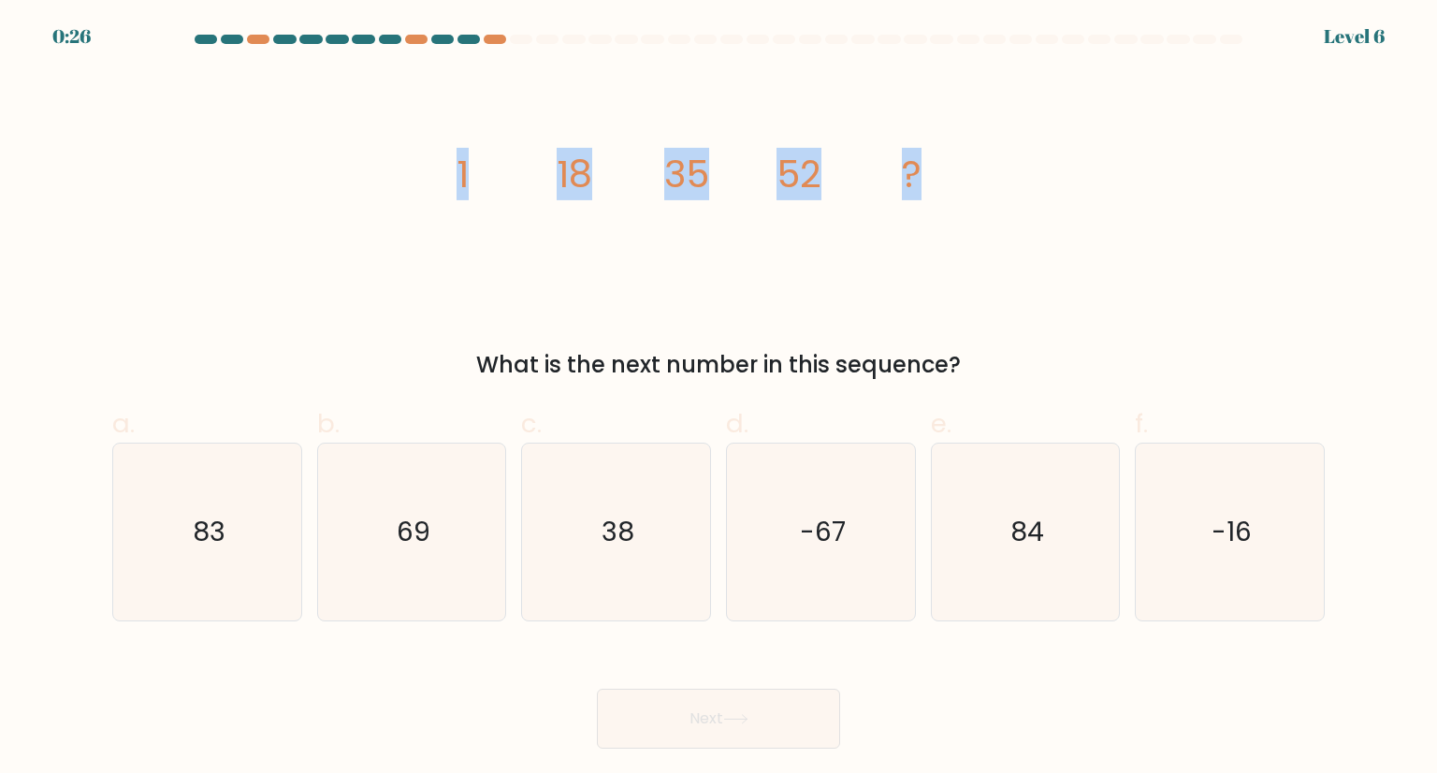
copy g "1 18 35 52 ?"
click at [436, 532] on icon "69" at bounding box center [412, 532] width 176 height 176
click at [719, 399] on input "b. 69" at bounding box center [719, 392] width 1 height 12
radio input "true"
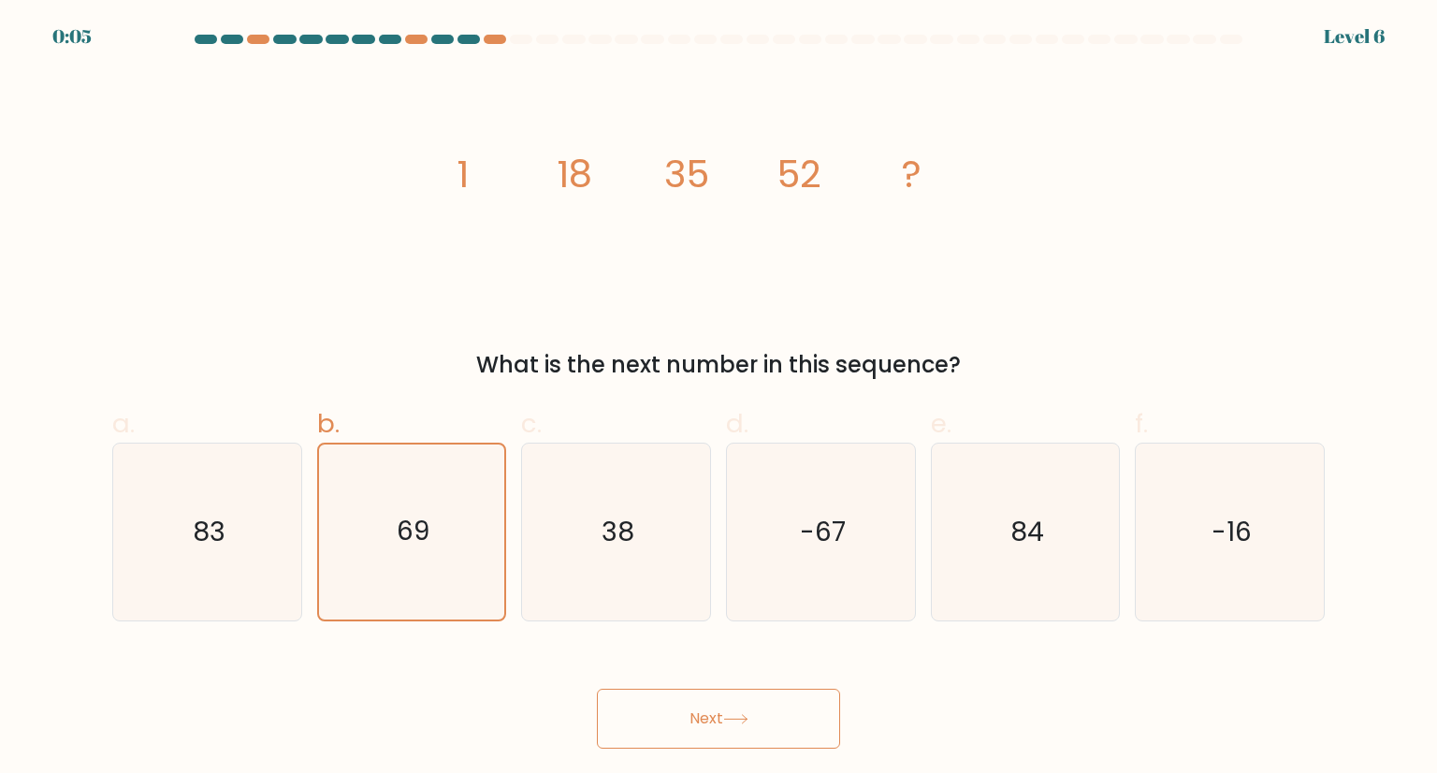
click at [724, 708] on button "Next" at bounding box center [718, 719] width 243 height 60
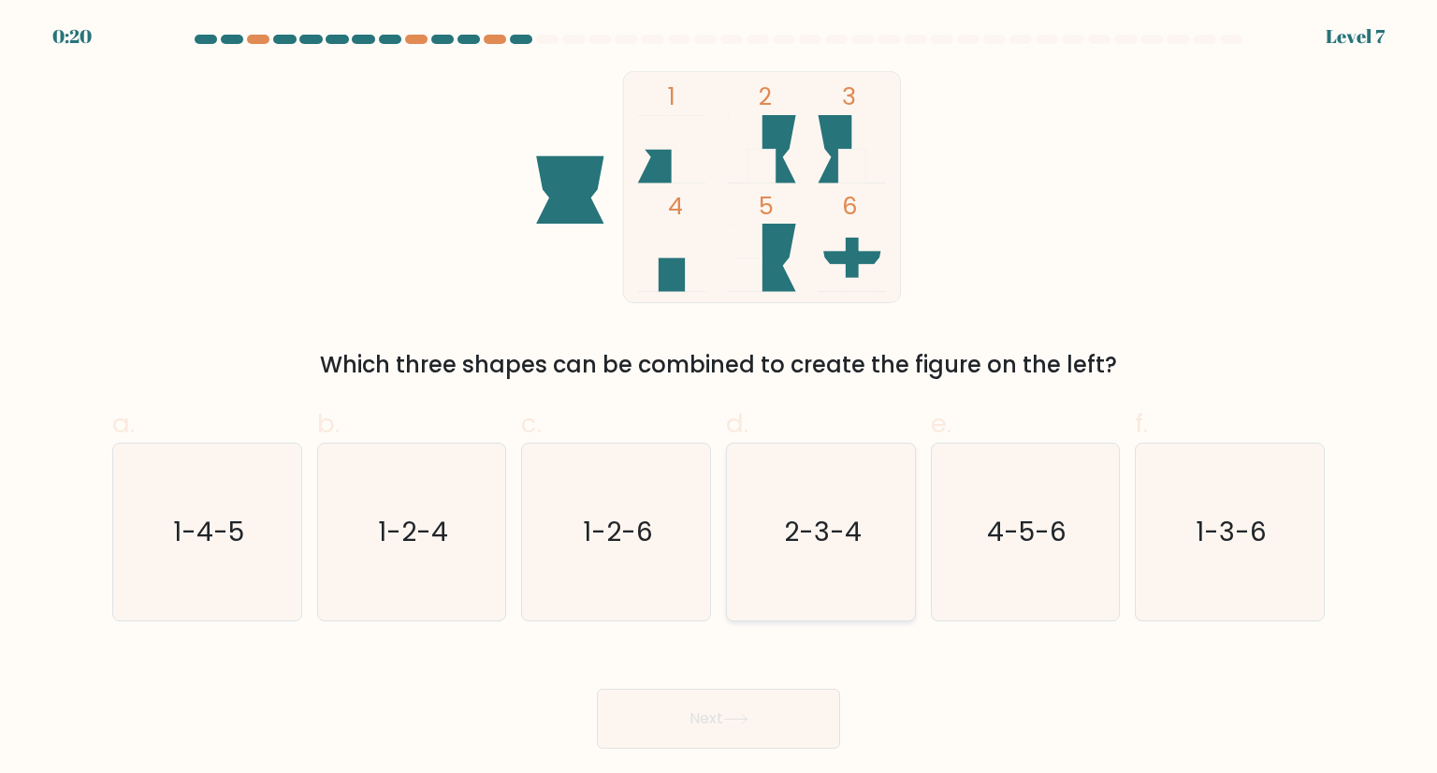
click at [823, 521] on text "2-3-4" at bounding box center [823, 531] width 78 height 37
click at [720, 399] on input "d. 2-3-4" at bounding box center [719, 392] width 1 height 12
radio input "true"
click at [775, 720] on button "Next" at bounding box center [718, 719] width 243 height 60
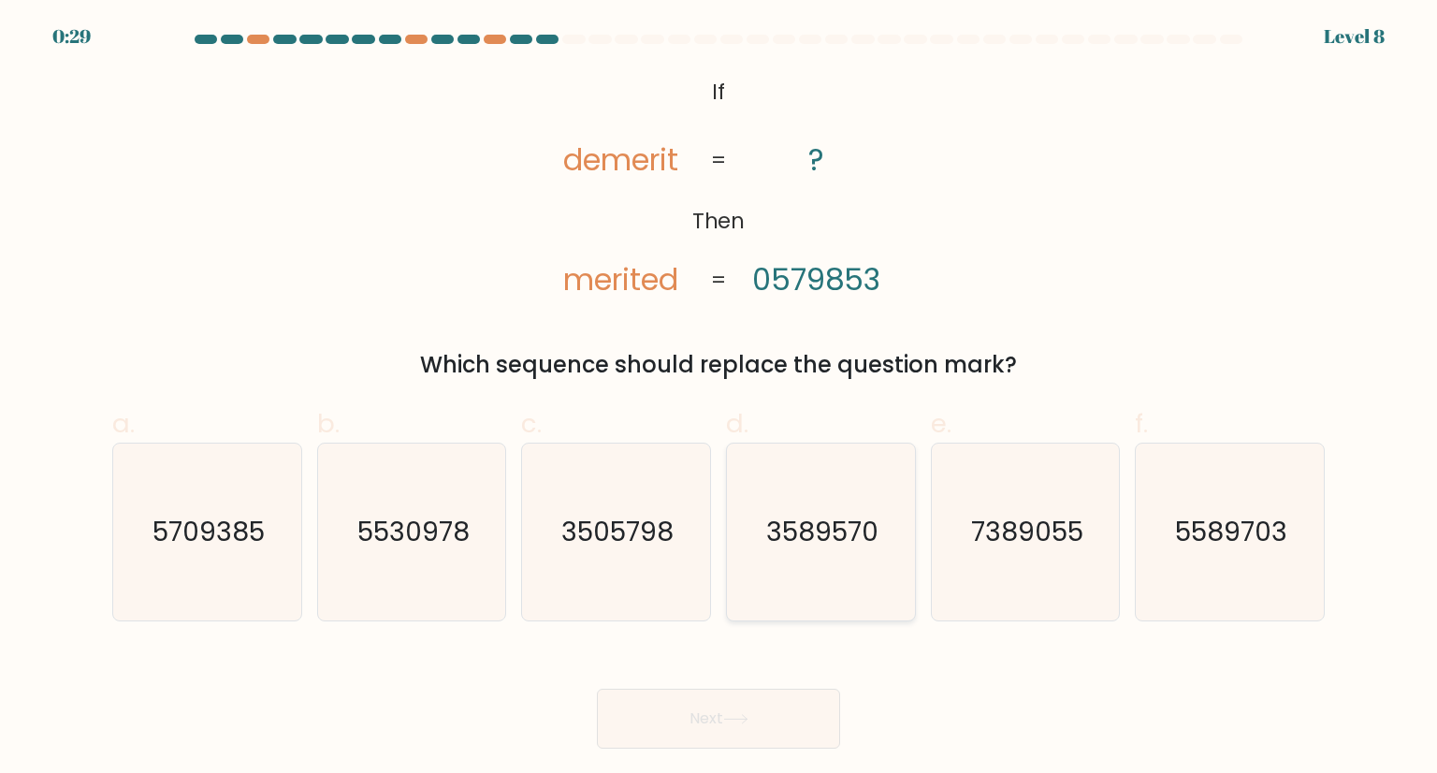
click at [794, 563] on icon "3589570" at bounding box center [821, 532] width 176 height 176
click at [720, 399] on input "d. 3589570" at bounding box center [719, 392] width 1 height 12
radio input "true"
click at [733, 724] on button "Next" at bounding box center [718, 719] width 243 height 60
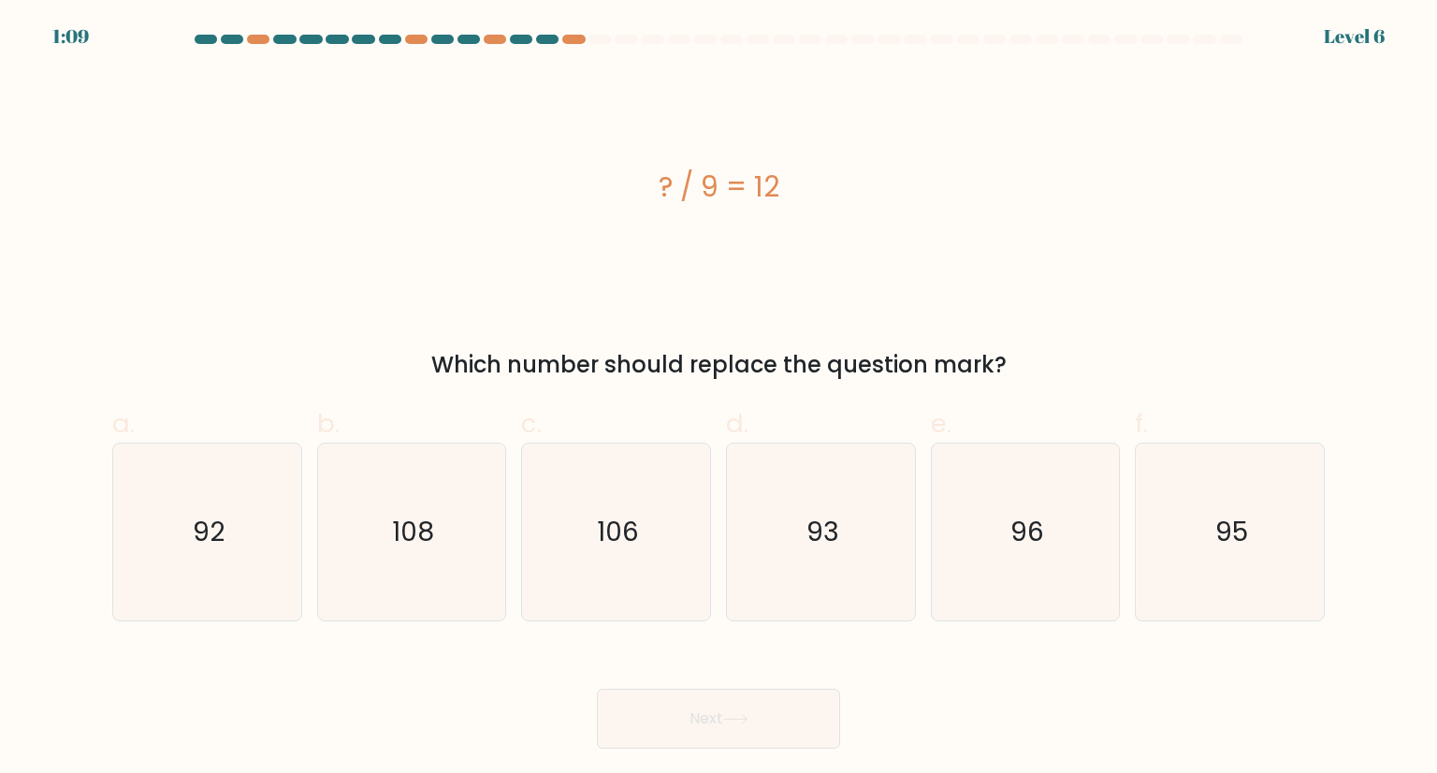
drag, startPoint x: 706, startPoint y: 184, endPoint x: 820, endPoint y: 214, distance: 118.0
click at [820, 214] on div "? / 9 = 12" at bounding box center [718, 187] width 1213 height 232
copy div "? / 9 = 12"
click at [418, 548] on text "108" at bounding box center [413, 531] width 42 height 37
click at [719, 399] on input "b. 108" at bounding box center [719, 392] width 1 height 12
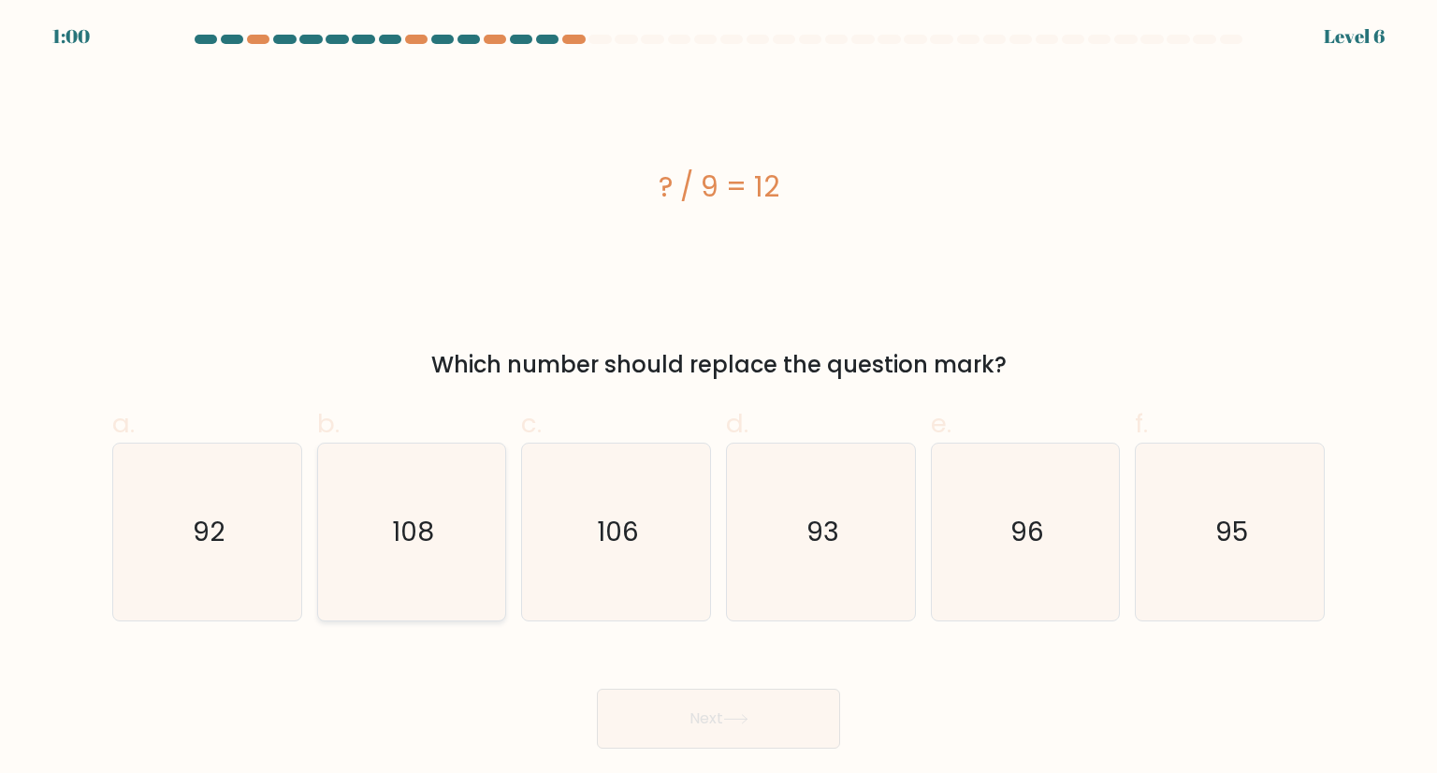
radio input "true"
click at [755, 721] on button "Next" at bounding box center [718, 719] width 243 height 60
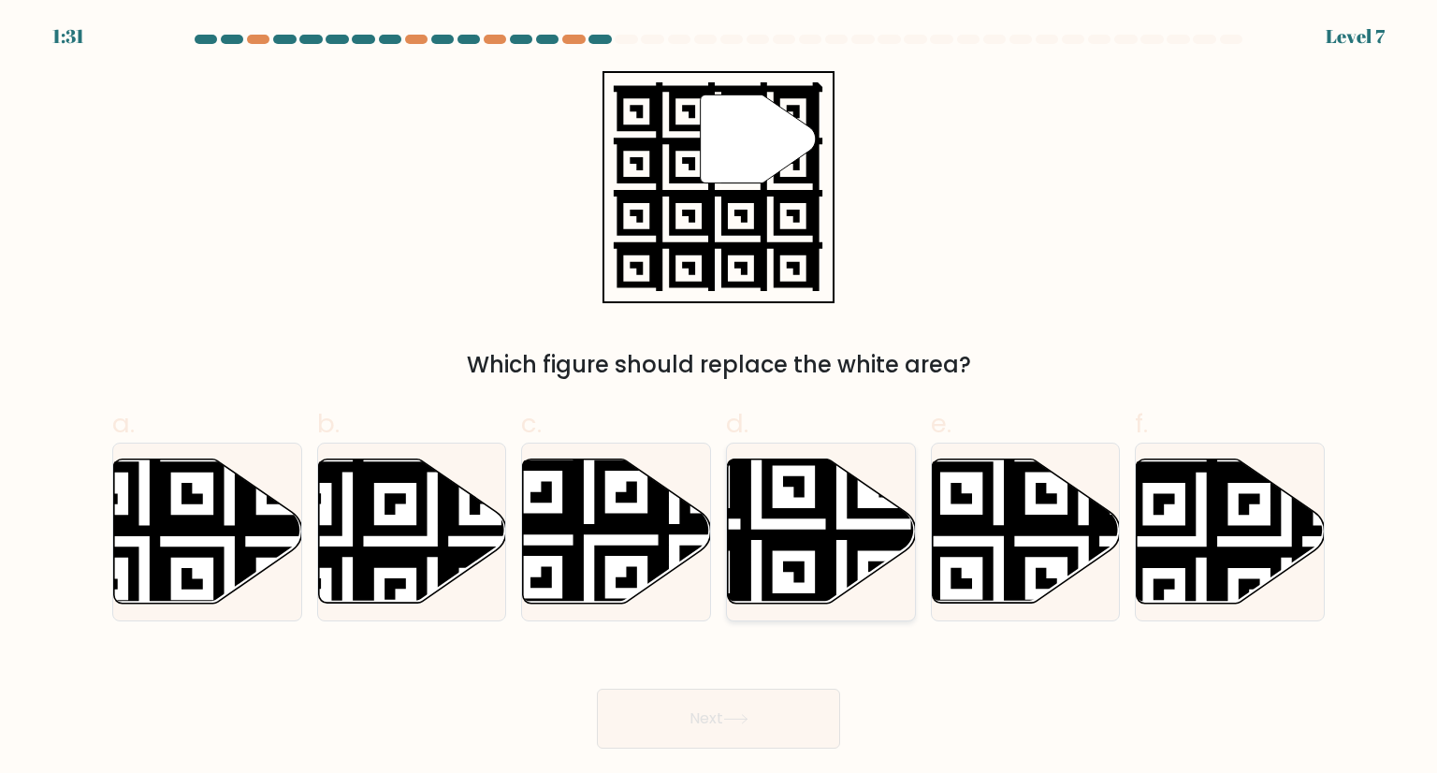
click at [837, 521] on icon at bounding box center [822, 531] width 188 height 144
click at [720, 399] on input "d." at bounding box center [719, 392] width 1 height 12
radio input "true"
click at [790, 735] on button "Next" at bounding box center [718, 719] width 243 height 60
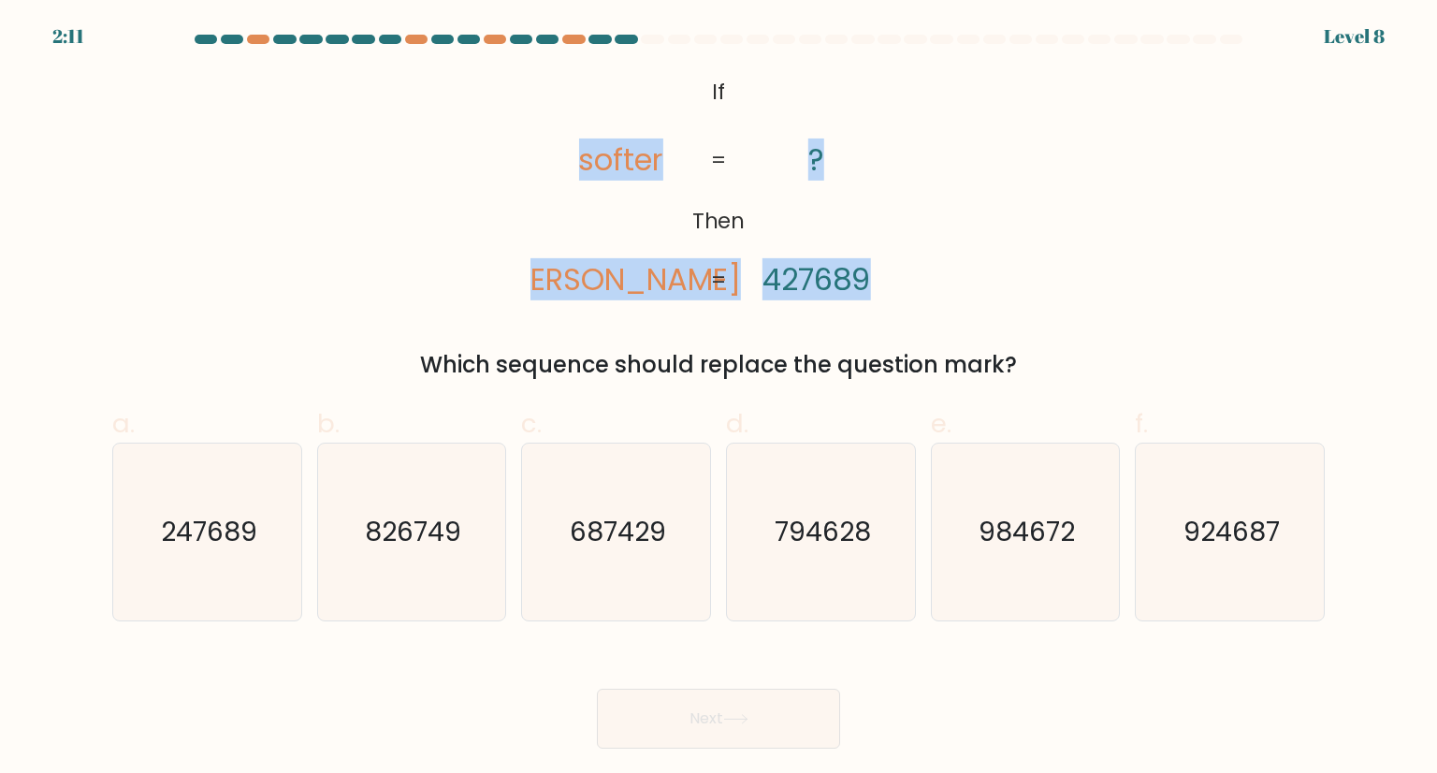
drag, startPoint x: 511, startPoint y: 69, endPoint x: 901, endPoint y: 273, distance: 440.3
click at [901, 273] on form "If ?" at bounding box center [718, 392] width 1437 height 714
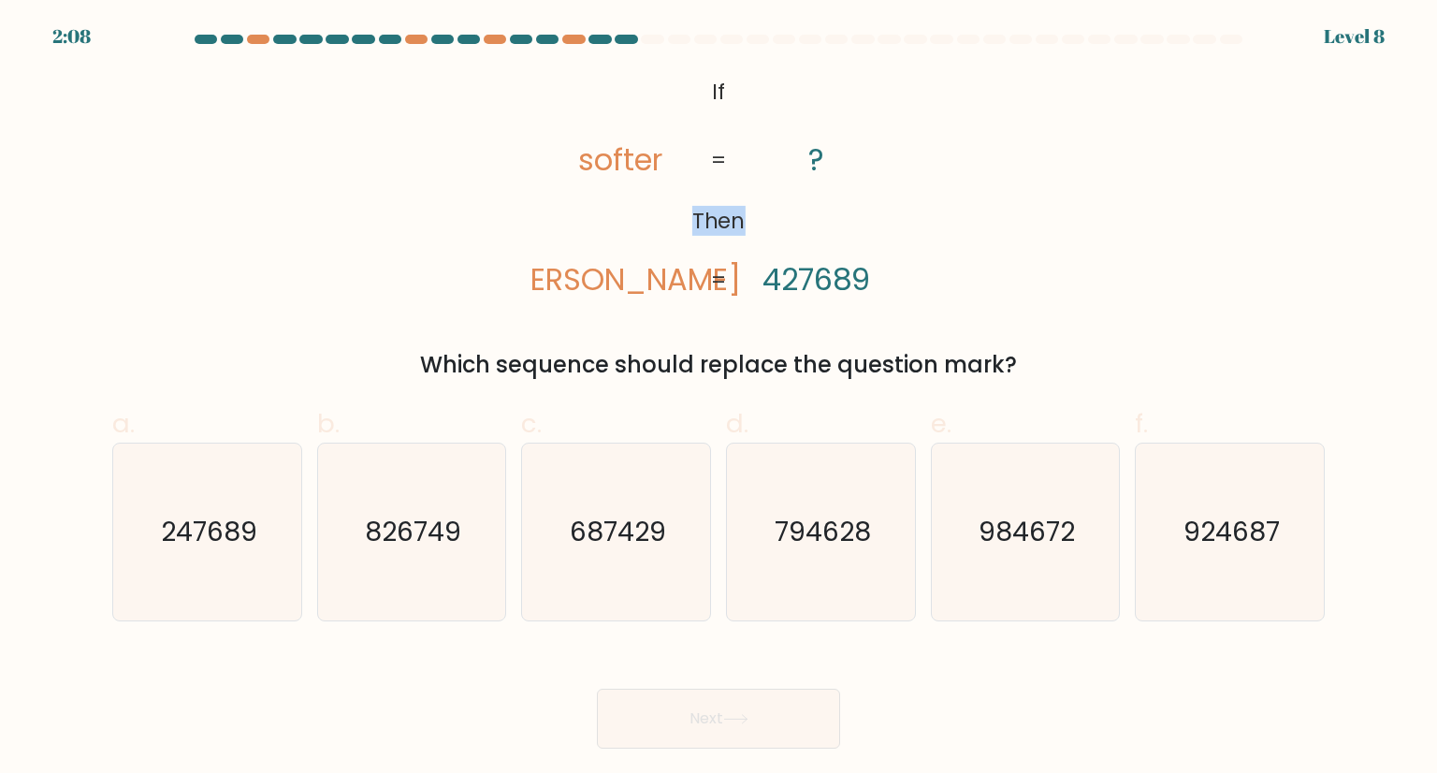
drag, startPoint x: 729, startPoint y: 83, endPoint x: 566, endPoint y: 166, distance: 182.5
click at [565, 167] on icon "@import url('https://fonts.googleapis.com/css?family=Abril+Fatface:400,100,100i…" at bounding box center [719, 187] width 376 height 232
click at [692, 86] on icon "@import url('https://fonts.googleapis.com/css?family=Abril+Fatface:400,100,100i…" at bounding box center [719, 187] width 376 height 232
drag, startPoint x: 429, startPoint y: 23, endPoint x: 611, endPoint y: 92, distance: 194.0
click at [673, 129] on body "2:03 Level 8 If" at bounding box center [718, 386] width 1437 height 773
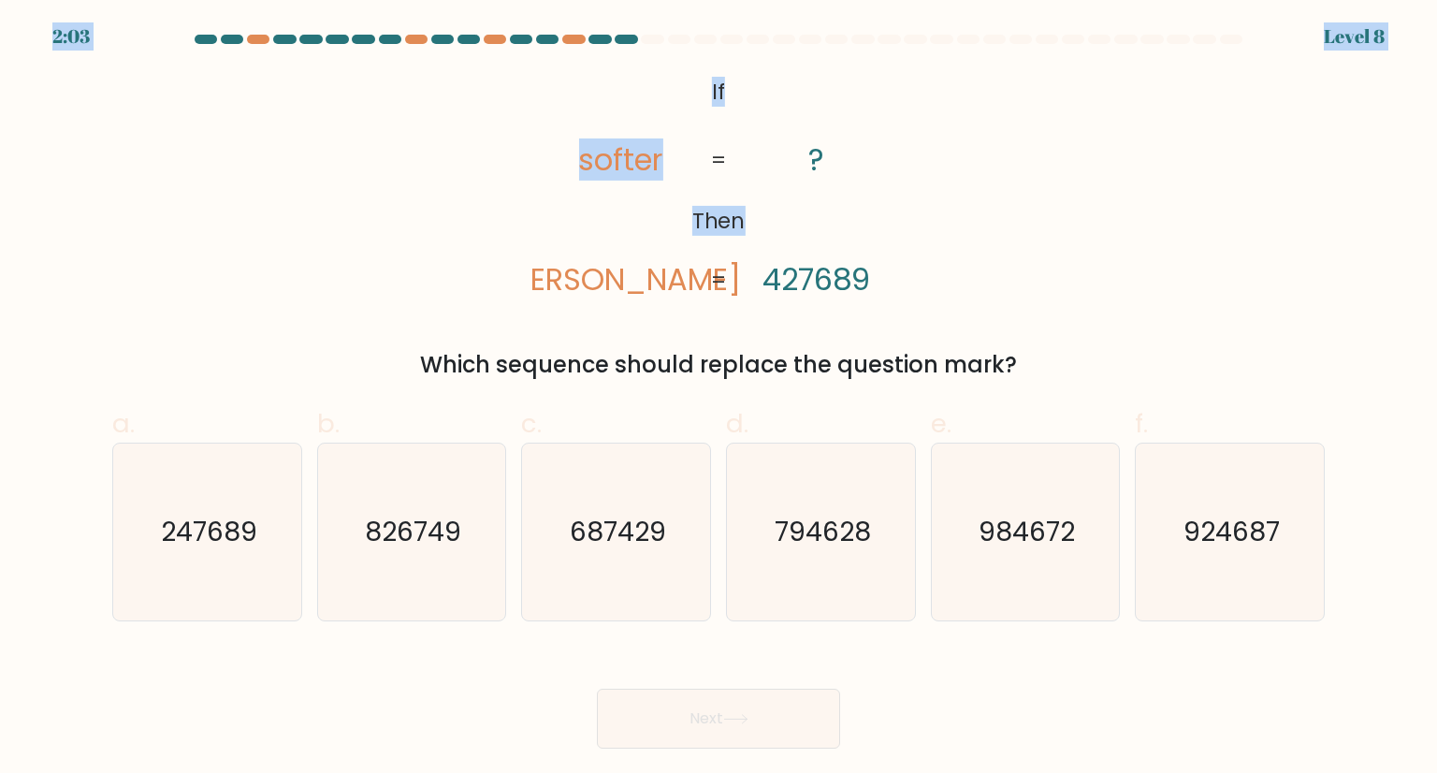
drag, startPoint x: 591, startPoint y: 80, endPoint x: 581, endPoint y: 73, distance: 12.7
click at [591, 80] on icon "@import url('https://fonts.googleapis.com/css?family=Abril+Fatface:400,100,100i…" at bounding box center [719, 187] width 376 height 232
click at [618, 86] on icon "@import url('https://fonts.googleapis.com/css?family=Abril+Fatface:400,100,100i…" at bounding box center [719, 187] width 376 height 232
click at [566, 169] on icon "@import url('https://fonts.googleapis.com/css?family=Abril+Fatface:400,100,100i…" at bounding box center [719, 187] width 376 height 232
click at [511, 175] on div "@import url('https://fonts.googleapis.com/css?family=Abril+Fatface:400,100,100i…" at bounding box center [718, 226] width 1235 height 311
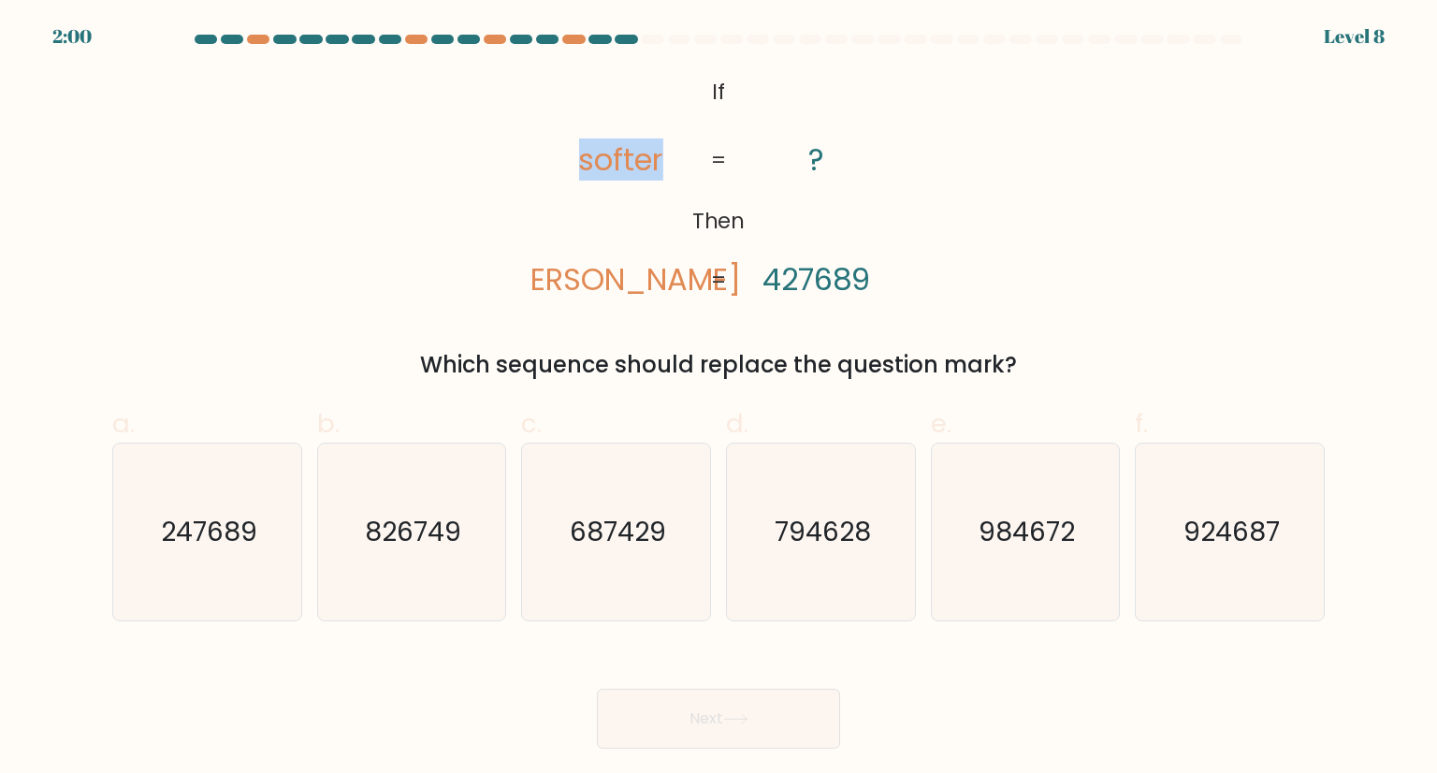
click at [511, 175] on div "@import url('https://fonts.googleapis.com/css?family=Abril+Fatface:400,100,100i…" at bounding box center [718, 226] width 1235 height 311
drag, startPoint x: 887, startPoint y: 304, endPoint x: 853, endPoint y: 175, distance: 133.4
click at [666, 211] on div "@import url('https://fonts.googleapis.com/css?family=Abril+Fatface:400,100,100i…" at bounding box center [718, 226] width 1235 height 311
click at [864, 168] on icon "@import url('https://fonts.googleapis.com/css?family=Abril+Fatface:400,100,100i…" at bounding box center [719, 187] width 376 height 232
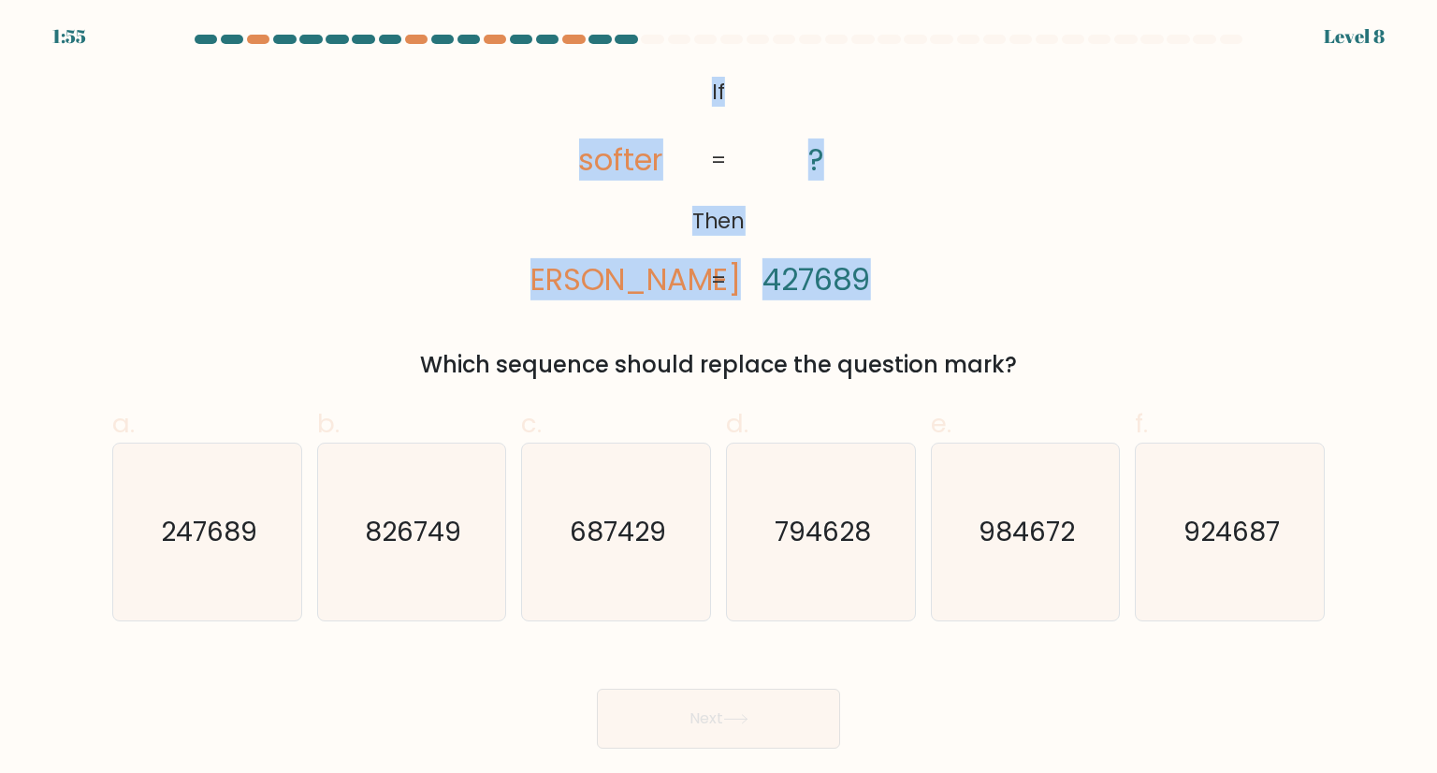
drag, startPoint x: 908, startPoint y: 284, endPoint x: 615, endPoint y: 41, distance: 380.7
click at [615, 41] on form "If ?" at bounding box center [718, 392] width 1437 height 714
copy form "@import url('https://fonts.googleapis.com/css?family=Abril+Fatface:400,100,100i…"
click at [421, 108] on div "@import url('https://fonts.googleapis.com/css?family=Abril+Fatface:400,100,100i…" at bounding box center [718, 226] width 1235 height 311
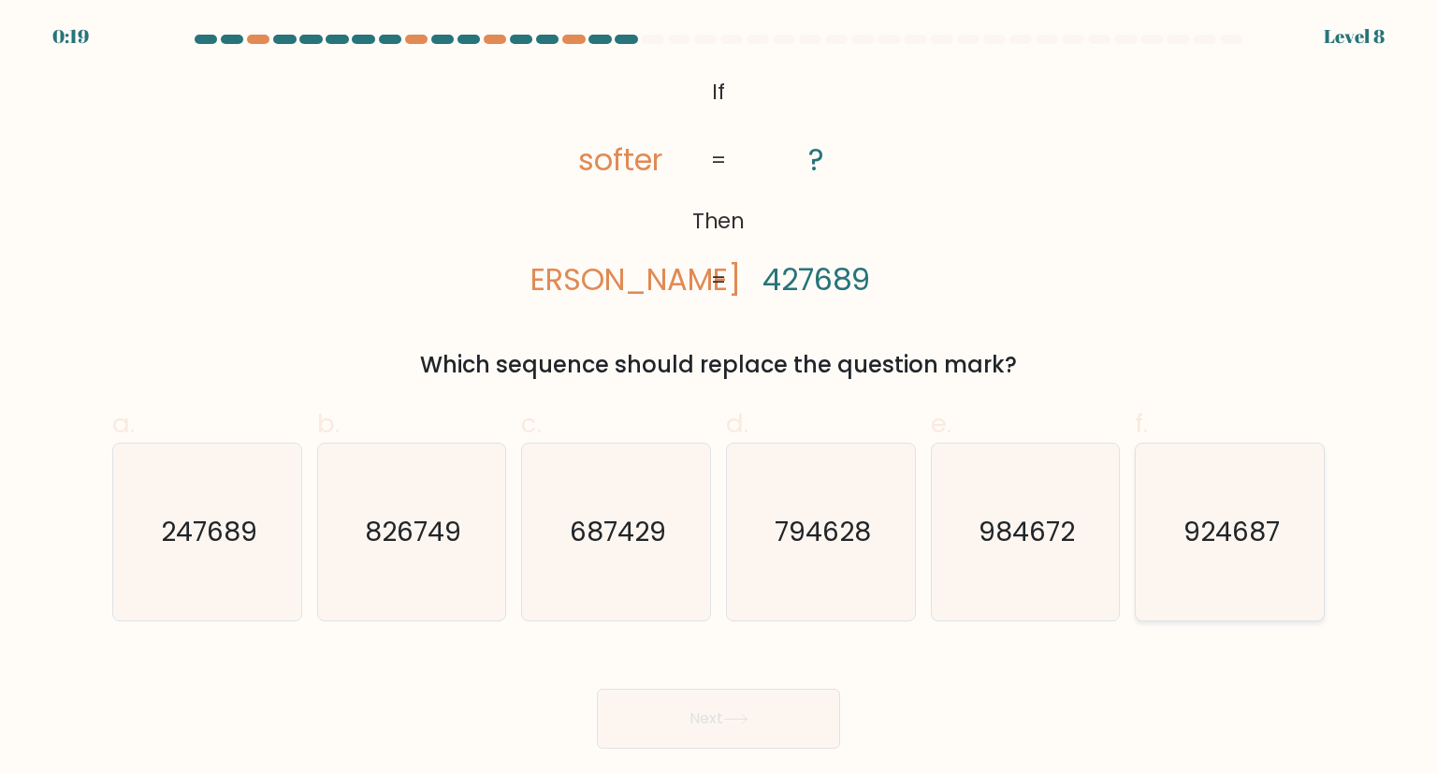
click at [1197, 555] on icon "924687" at bounding box center [1230, 532] width 176 height 176
click at [720, 399] on input "f. 924687" at bounding box center [719, 392] width 1 height 12
radio input "true"
click at [694, 708] on button "Next" at bounding box center [718, 719] width 243 height 60
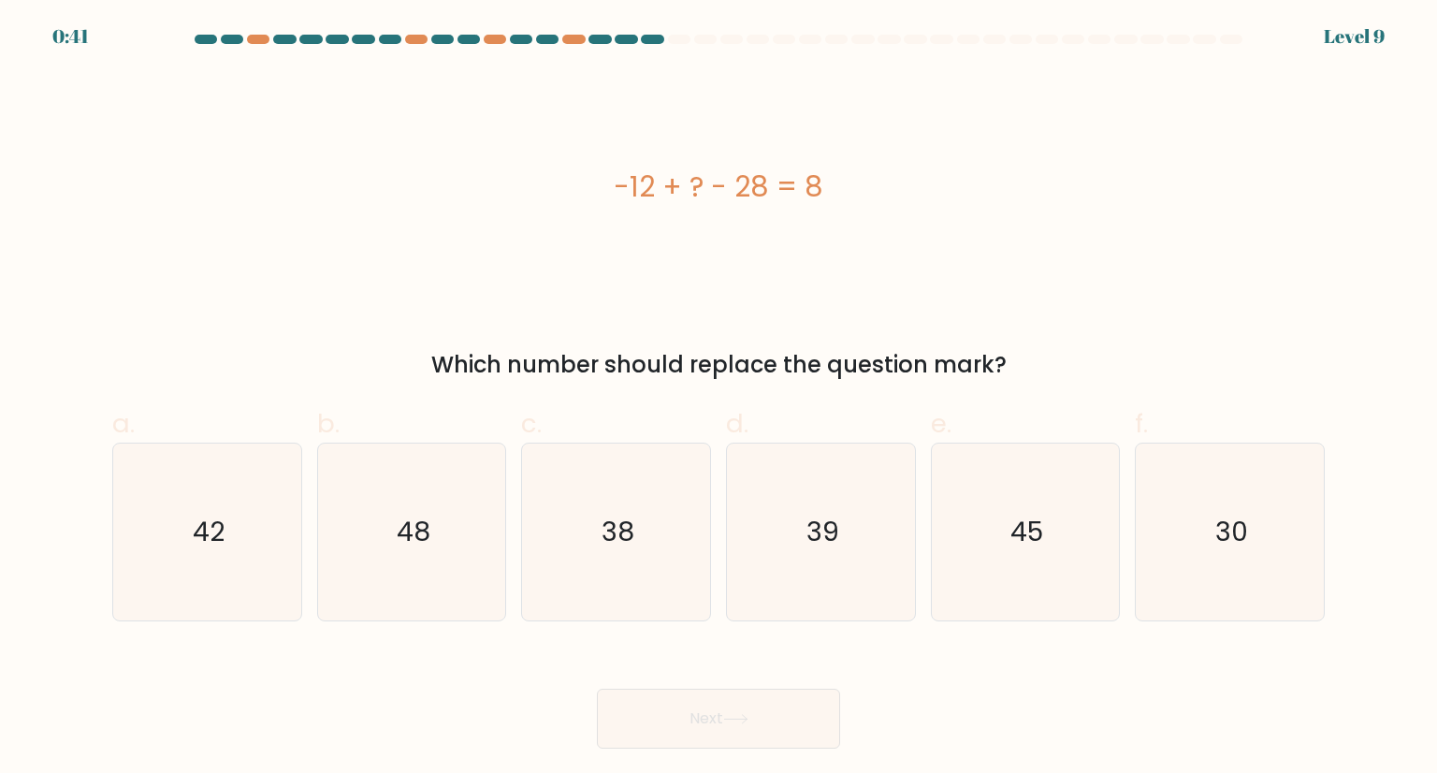
drag, startPoint x: 479, startPoint y: 161, endPoint x: 902, endPoint y: 247, distance: 431.6
click at [902, 247] on div "-12 + ? - 28 = 8" at bounding box center [718, 187] width 1213 height 232
copy div "-12 + ? - 28 = 8"
click at [464, 553] on icon "48" at bounding box center [412, 532] width 176 height 176
click at [719, 399] on input "b. 48" at bounding box center [719, 392] width 1 height 12
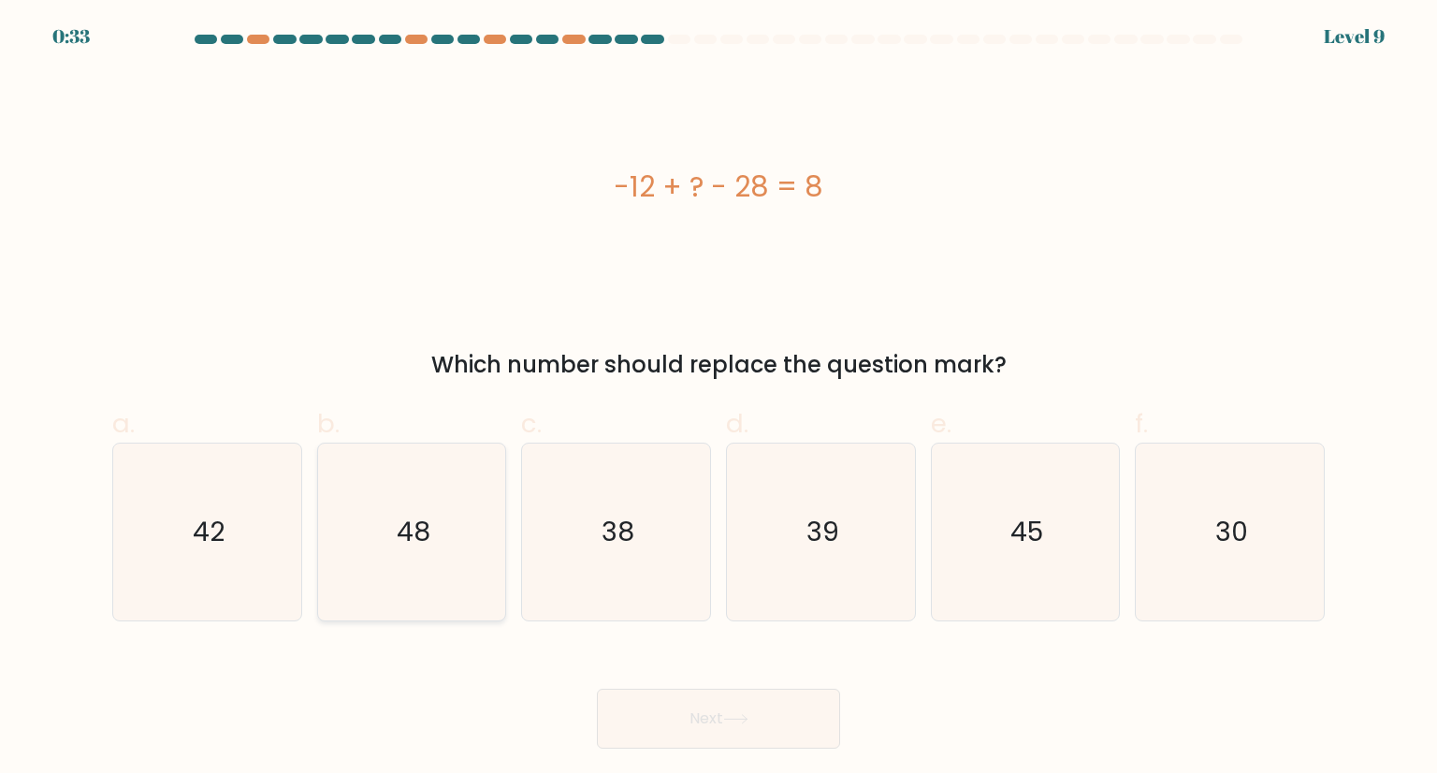
radio input "true"
click at [688, 718] on button "Next" at bounding box center [718, 719] width 243 height 60
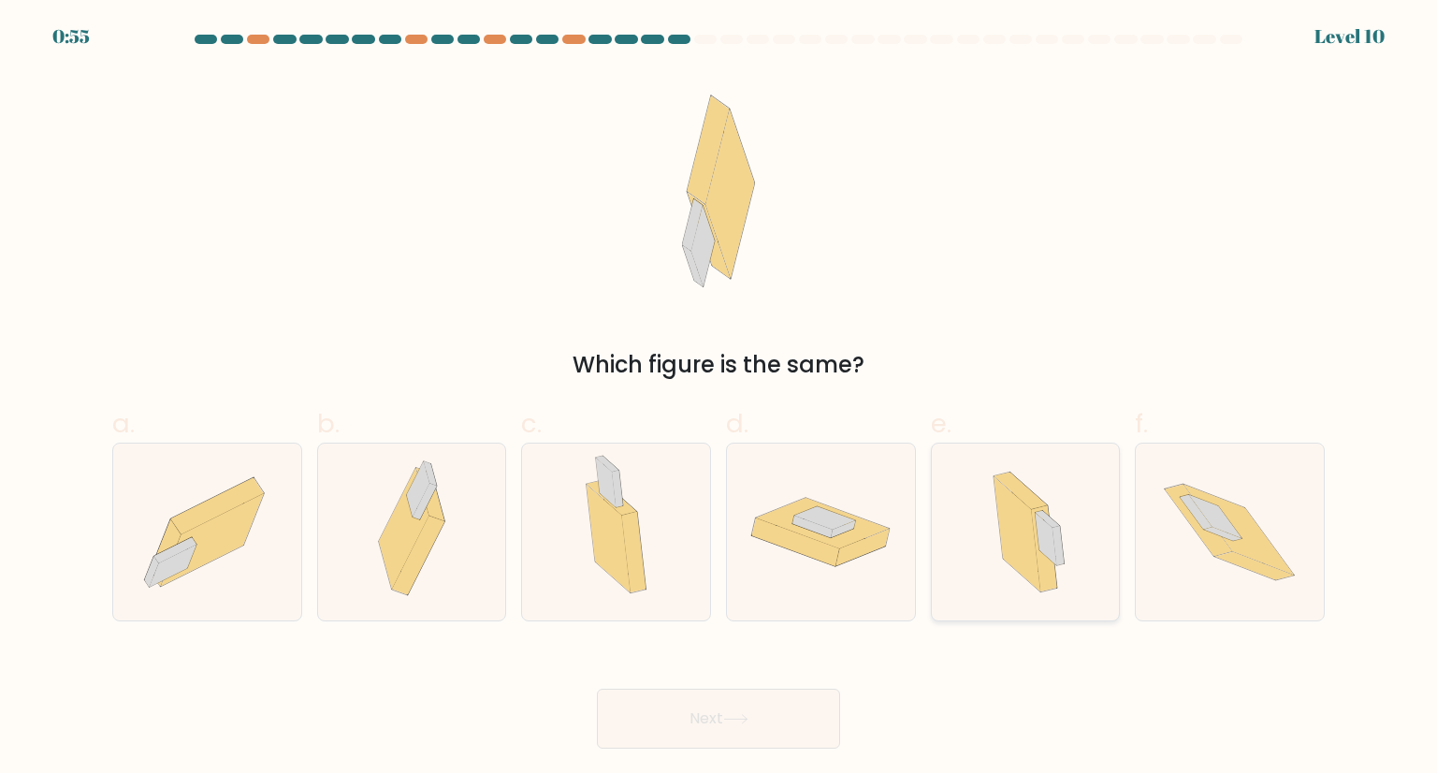
click at [1014, 547] on icon at bounding box center [1017, 533] width 47 height 114
click at [720, 399] on input "e." at bounding box center [719, 392] width 1 height 12
radio input "true"
click at [818, 703] on button "Next" at bounding box center [718, 719] width 243 height 60
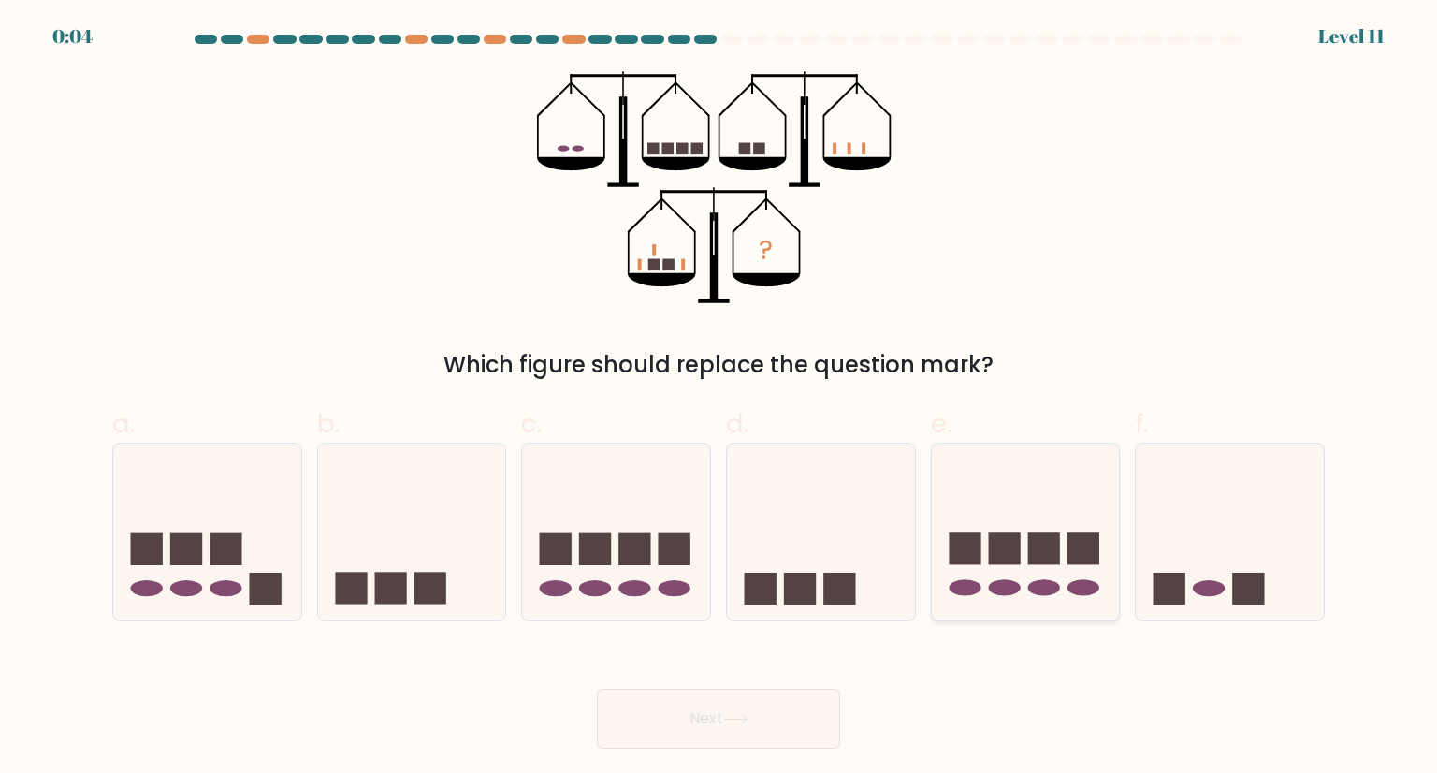
click at [1026, 590] on icon at bounding box center [1026, 531] width 188 height 155
click at [720, 399] on input "e." at bounding box center [719, 392] width 1 height 12
radio input "true"
click at [769, 708] on button "Next" at bounding box center [718, 719] width 243 height 60
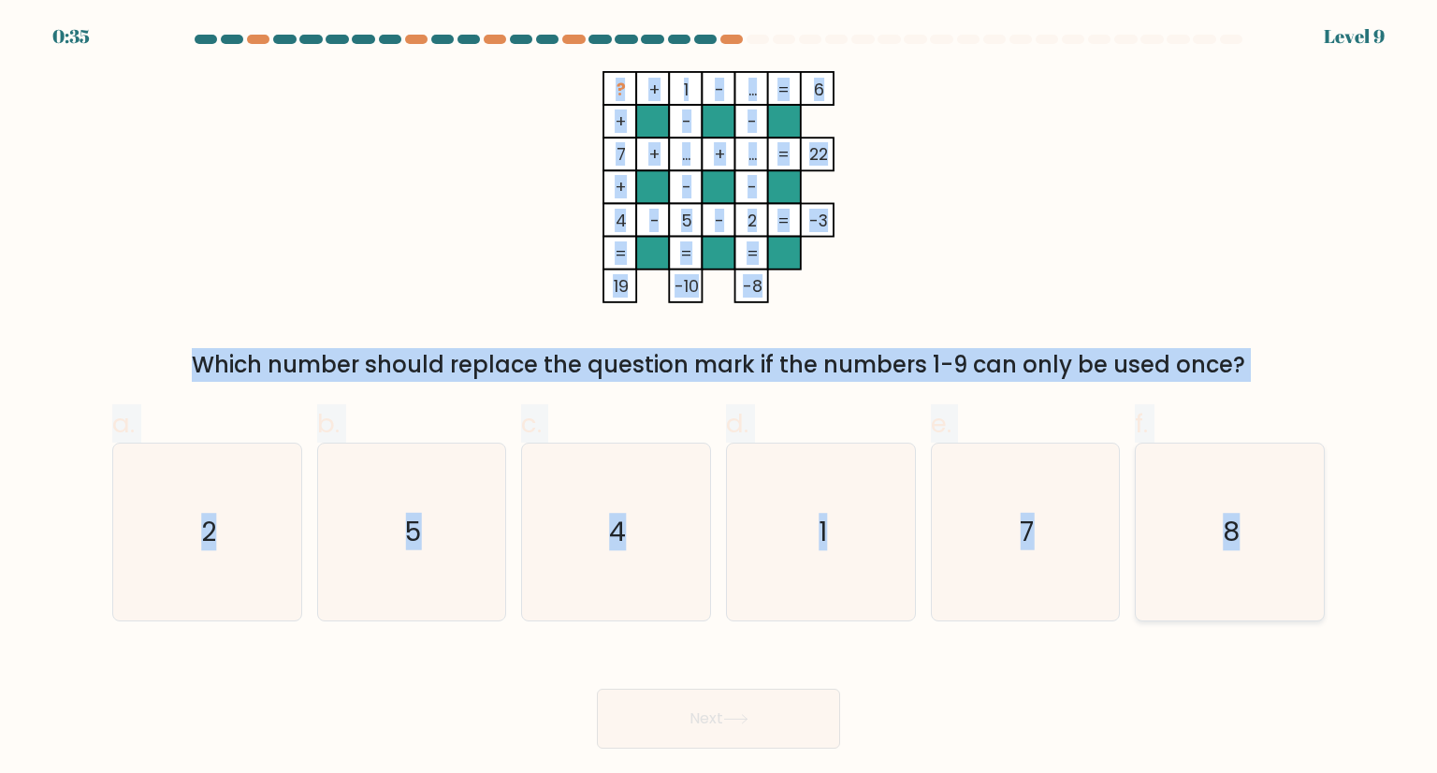
drag, startPoint x: 524, startPoint y: 52, endPoint x: 1303, endPoint y: 470, distance: 883.3
click at [1303, 470] on form at bounding box center [718, 392] width 1437 height 714
copy form "? + 1 - ... 6 + - - 7 + ... + ... 22 + - - 4 - 5 - 2 = -3 = = = = 19 -10 -8 = W…"
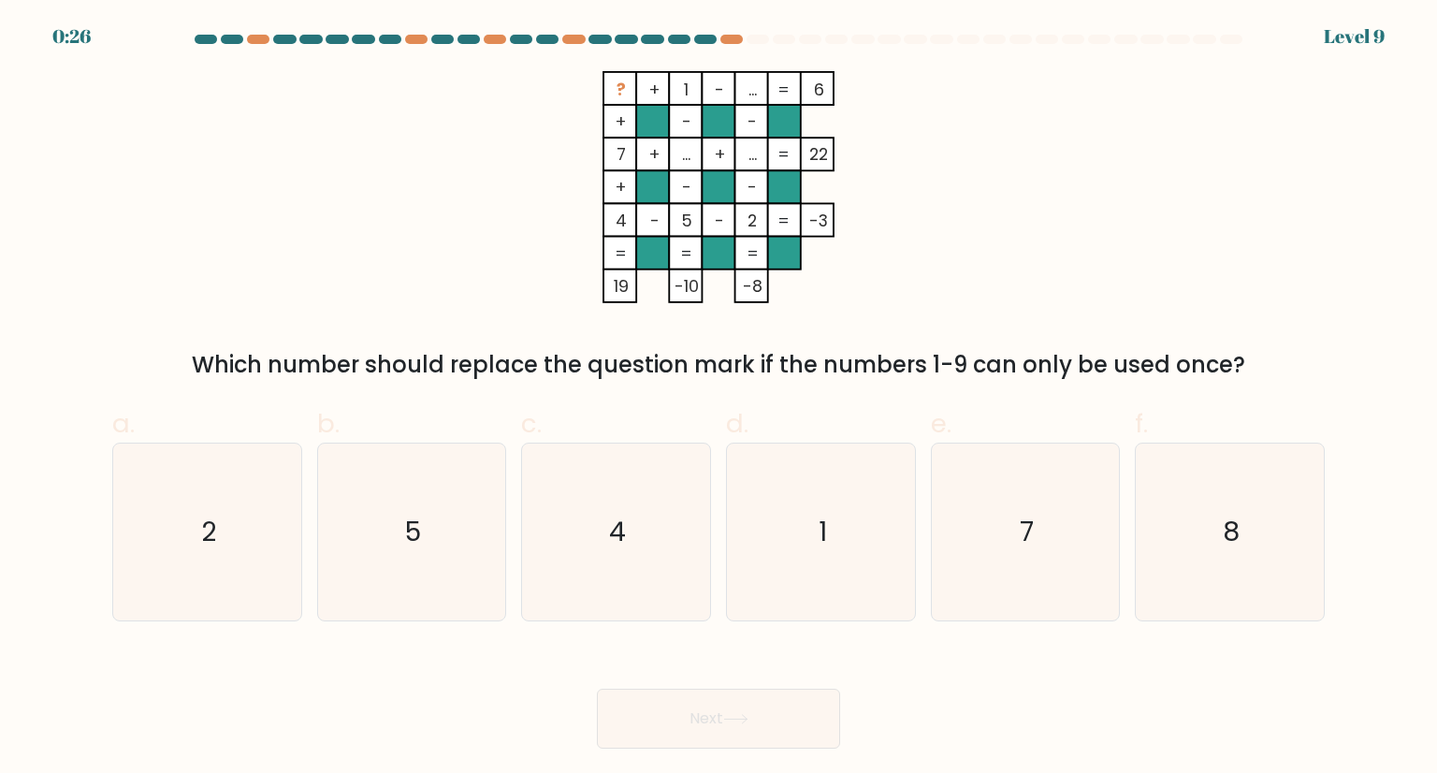
click at [1026, 714] on div "Next" at bounding box center [718, 696] width 1235 height 105
click at [648, 559] on icon "4" at bounding box center [616, 532] width 176 height 176
click at [719, 399] on input "c. 4" at bounding box center [719, 392] width 1 height 12
radio input "true"
click at [797, 595] on icon "1" at bounding box center [821, 532] width 176 height 176
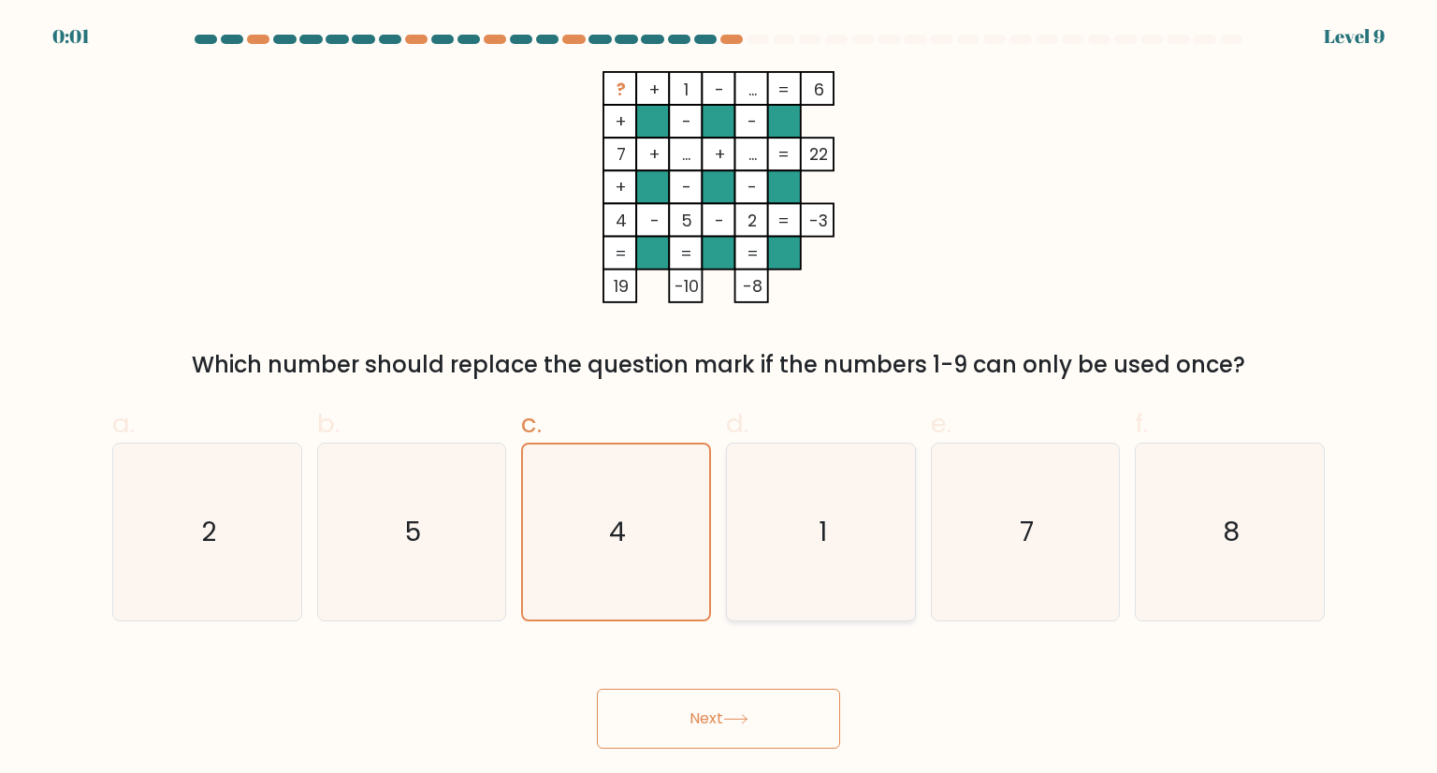
click at [720, 399] on input "d. 1" at bounding box center [719, 392] width 1 height 12
radio input "true"
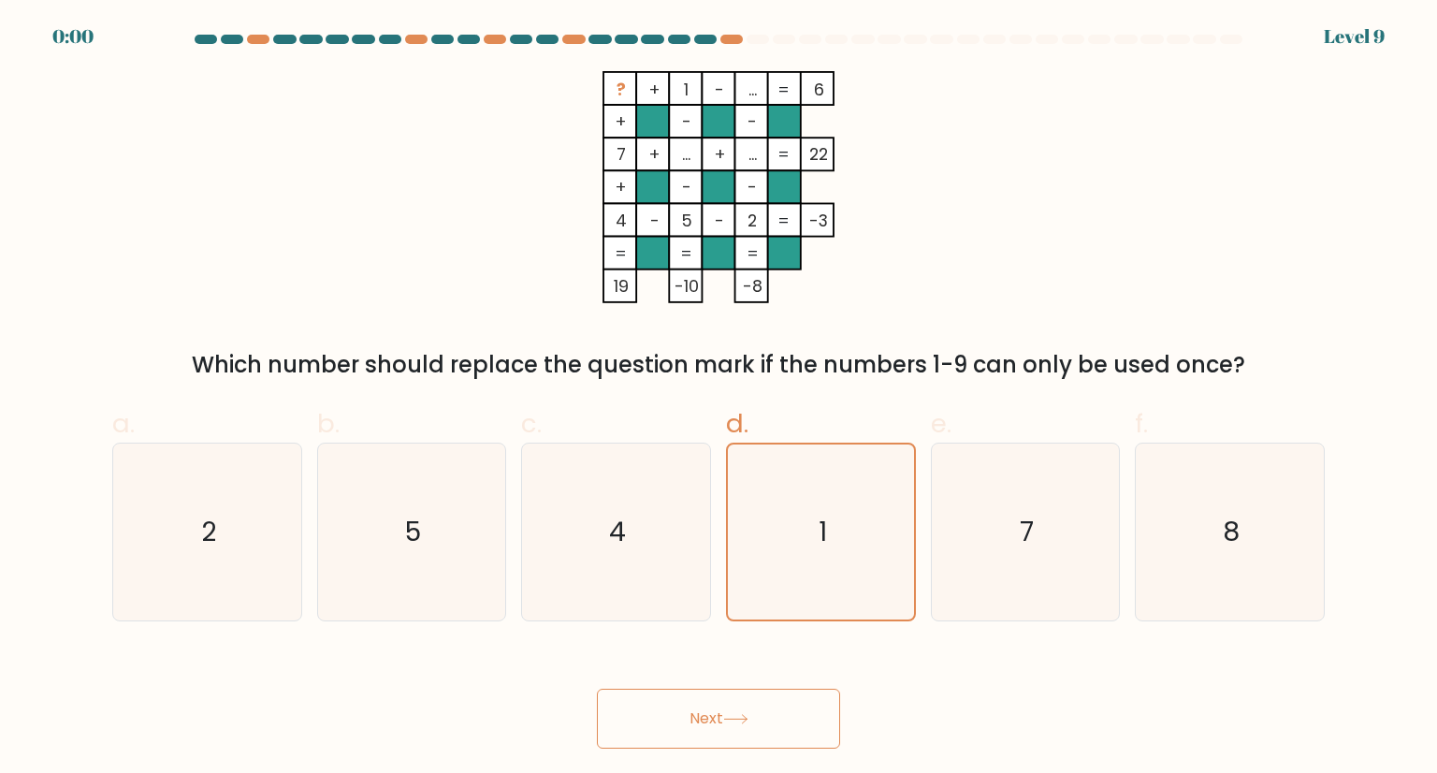
click at [745, 718] on icon at bounding box center [735, 719] width 25 height 10
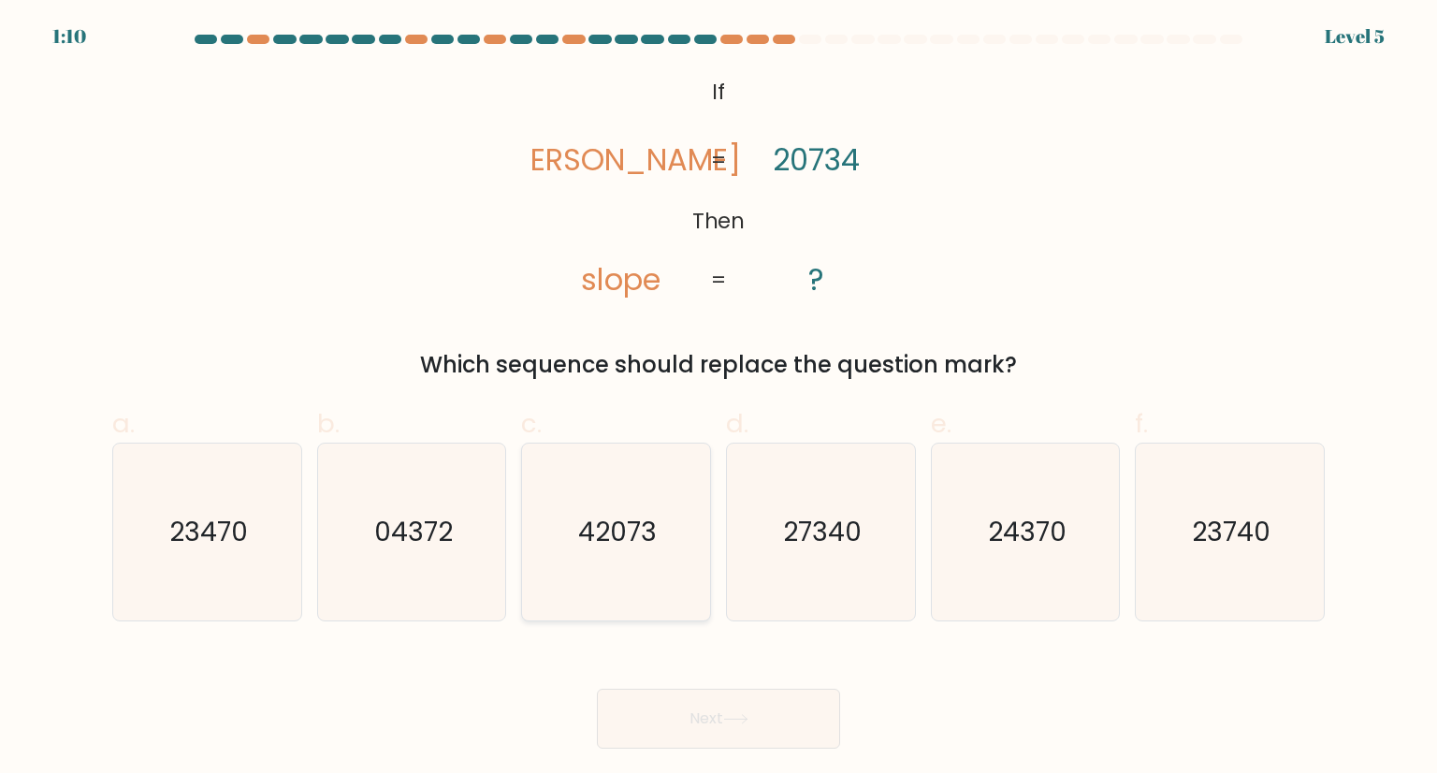
click at [616, 578] on icon "42073" at bounding box center [616, 532] width 176 height 176
click at [719, 399] on input "c. 42073" at bounding box center [719, 392] width 1 height 12
radio input "true"
click at [725, 734] on button "Next" at bounding box center [718, 719] width 243 height 60
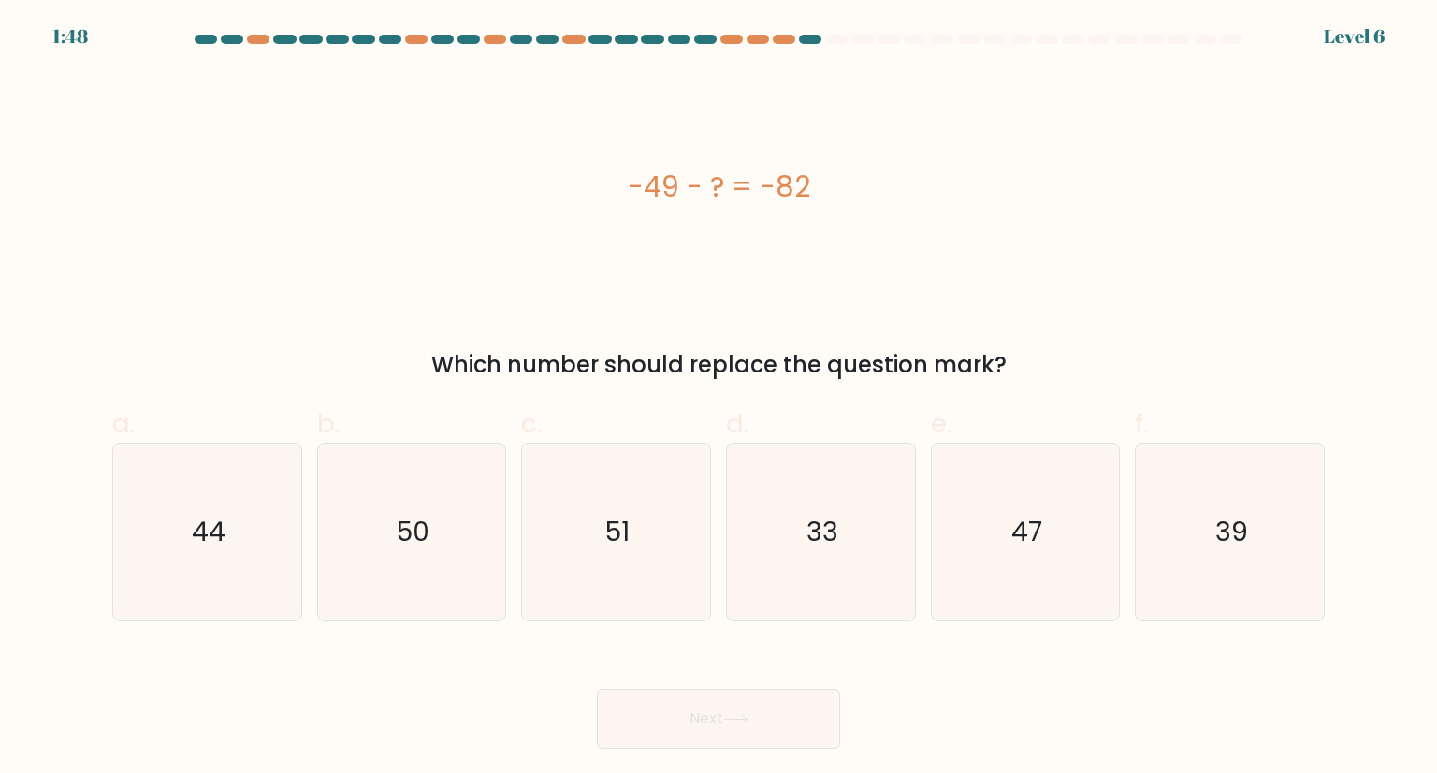
drag, startPoint x: 616, startPoint y: 176, endPoint x: 827, endPoint y: 215, distance: 215.1
click at [827, 215] on div "-49 - ? = -82" at bounding box center [718, 187] width 1213 height 232
copy div "-49 - ? = -82"
drag, startPoint x: 828, startPoint y: 528, endPoint x: 745, endPoint y: 654, distance: 151.3
click at [828, 528] on text "33" at bounding box center [823, 531] width 32 height 37
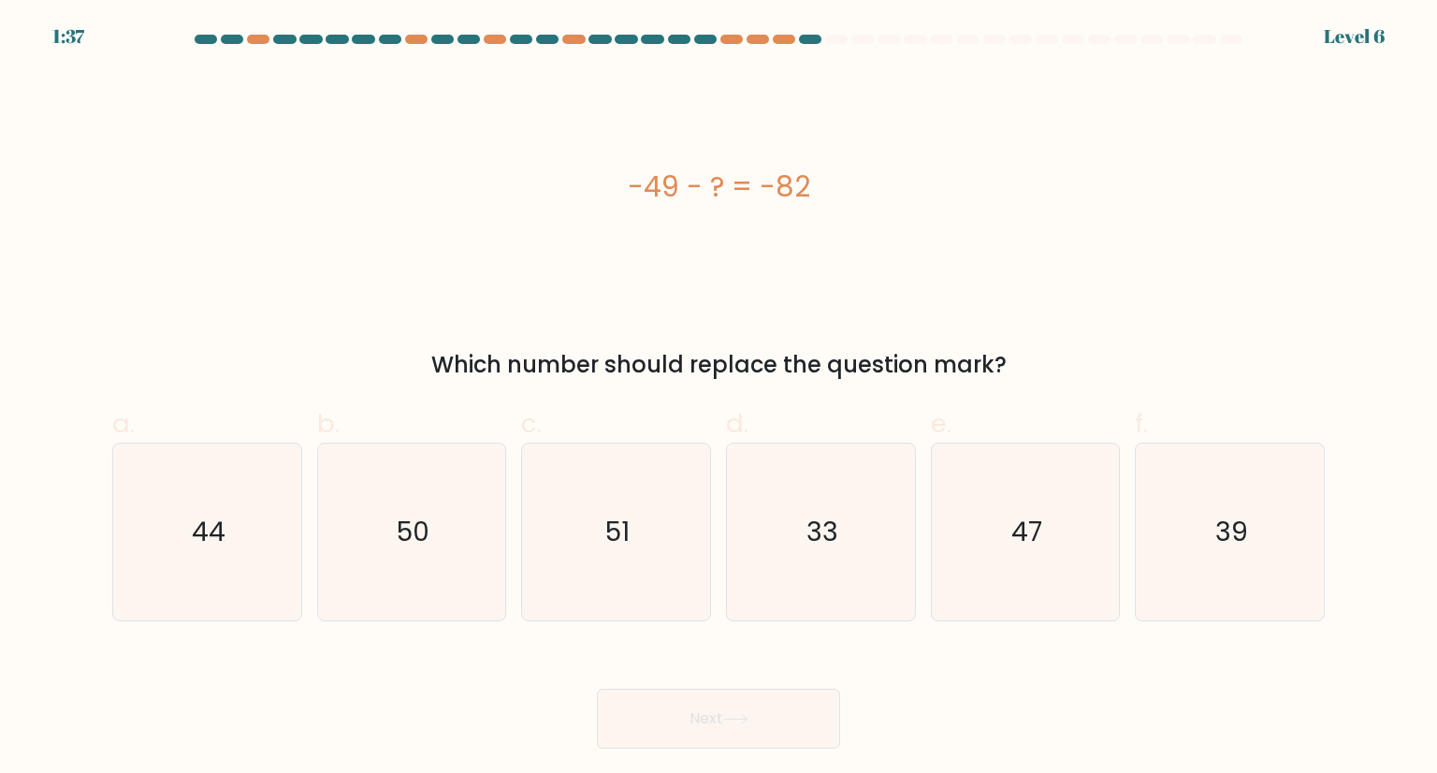
click at [720, 399] on input "d. 33" at bounding box center [719, 392] width 1 height 12
radio input "true"
click at [715, 716] on button "Next" at bounding box center [718, 719] width 243 height 60
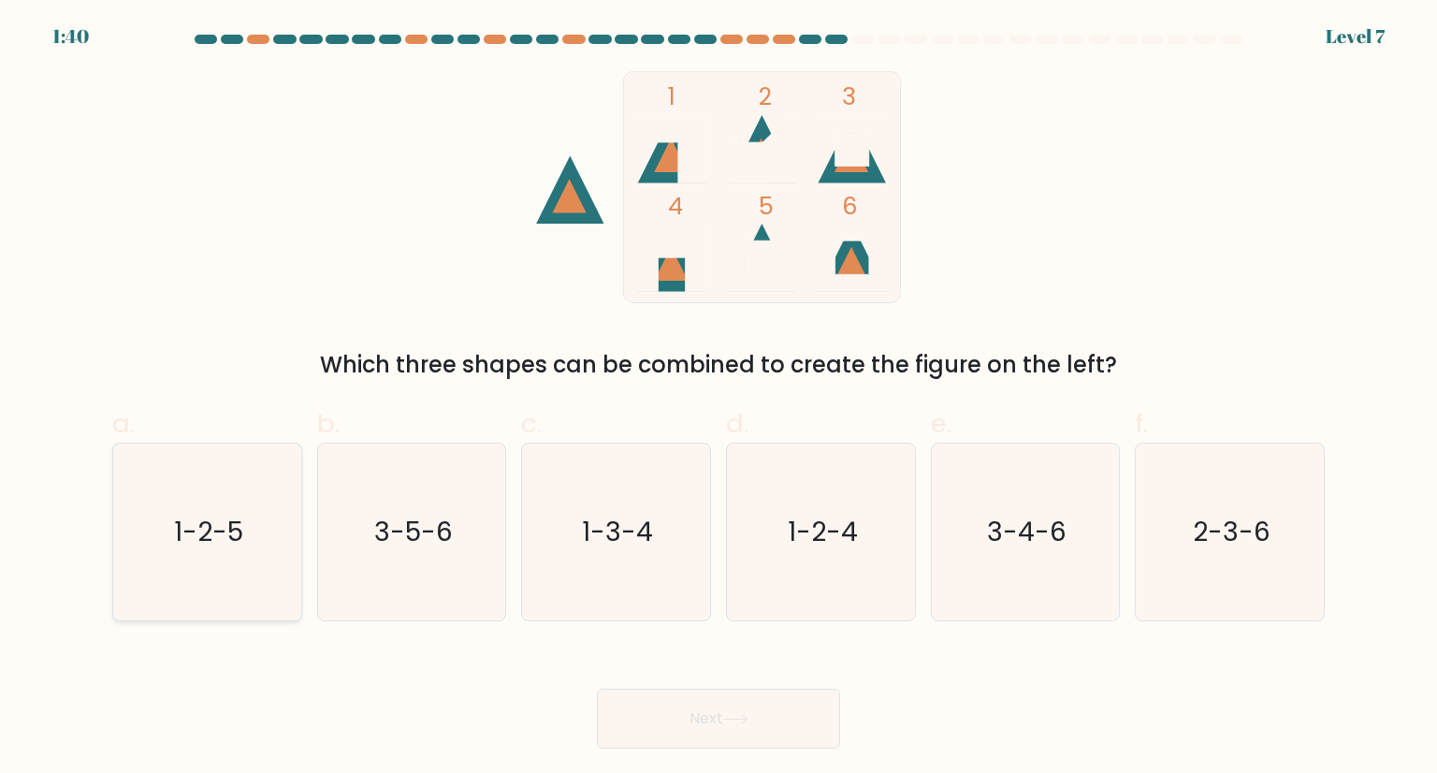
click at [224, 577] on icon "1-2-5" at bounding box center [207, 532] width 176 height 176
click at [719, 399] on input "a. 1-2-5" at bounding box center [719, 392] width 1 height 12
radio input "true"
click at [779, 723] on button "Next" at bounding box center [718, 719] width 243 height 60
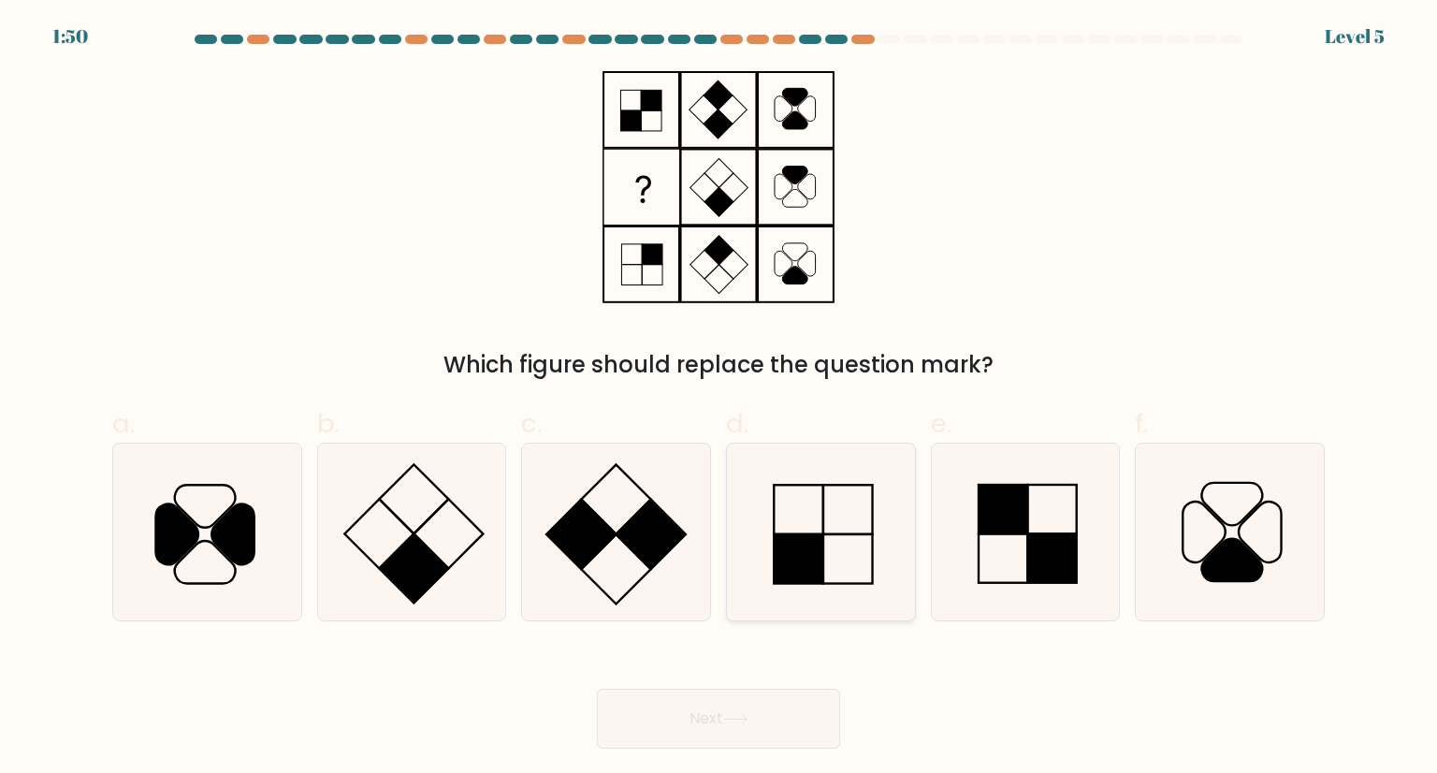
click at [835, 532] on icon at bounding box center [821, 532] width 176 height 176
click at [720, 399] on input "d." at bounding box center [719, 392] width 1 height 12
radio input "true"
click at [745, 720] on icon at bounding box center [735, 719] width 25 height 10
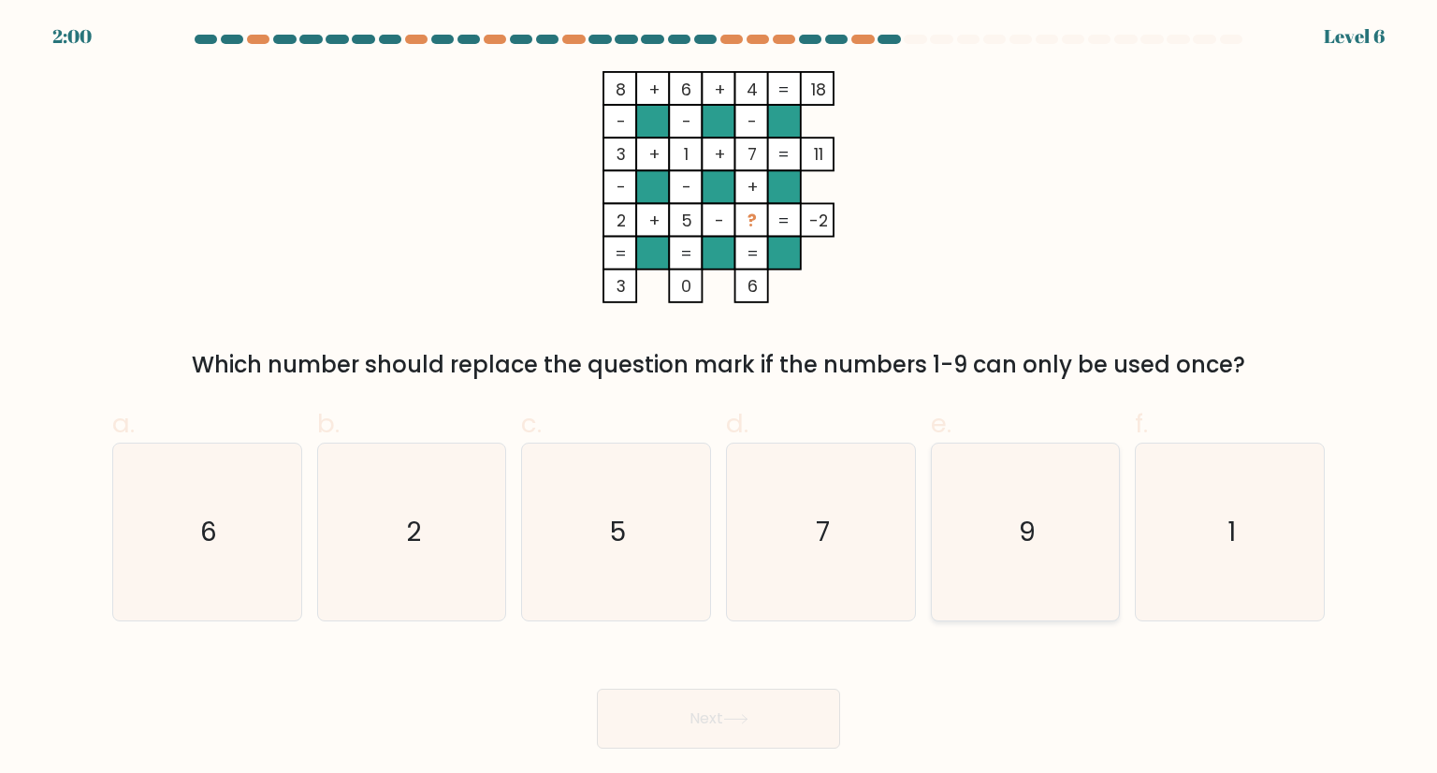
click at [991, 561] on icon "9" at bounding box center [1026, 532] width 176 height 176
click at [720, 399] on input "e. 9" at bounding box center [719, 392] width 1 height 12
radio input "true"
click at [1213, 574] on icon "1" at bounding box center [1230, 532] width 176 height 176
click at [720, 399] on input "f. 1" at bounding box center [719, 392] width 1 height 12
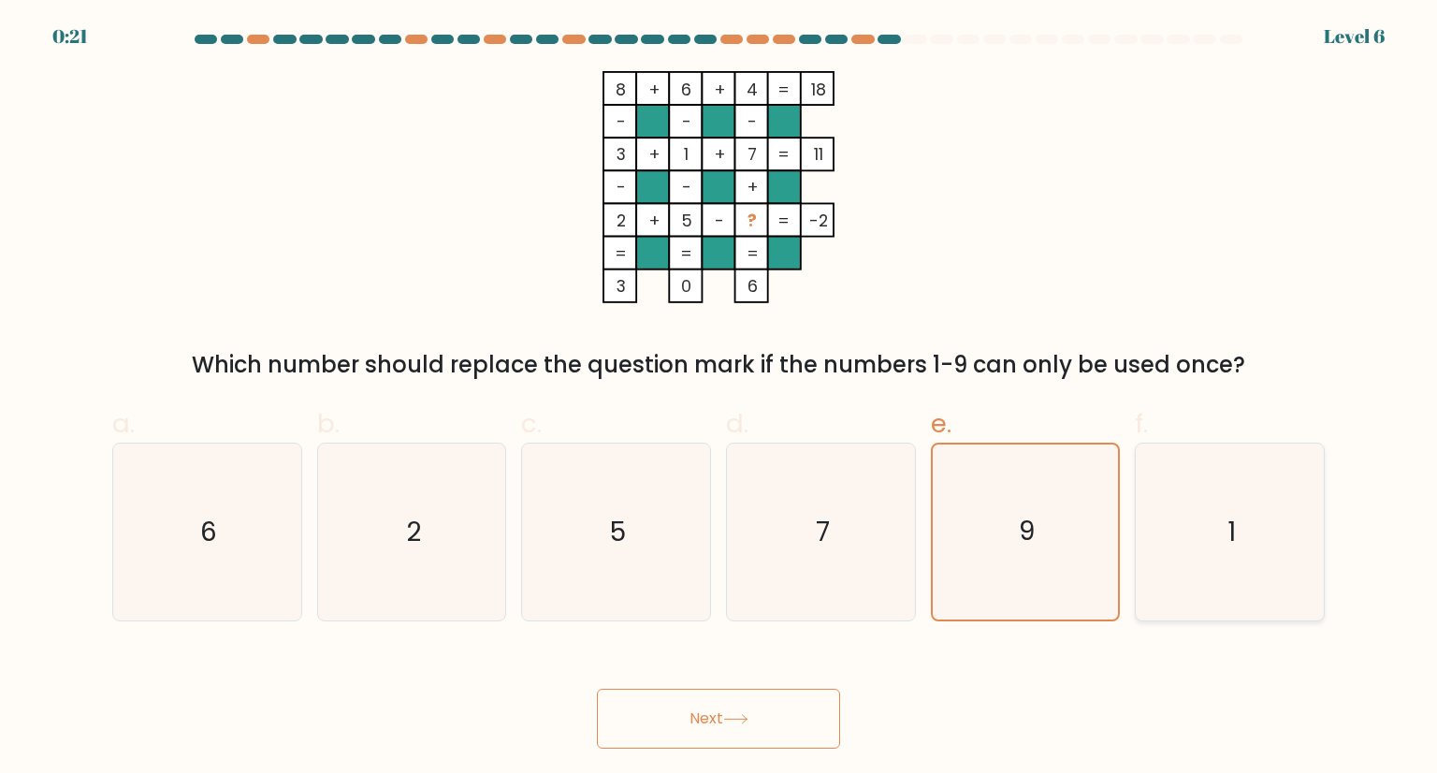
radio input "true"
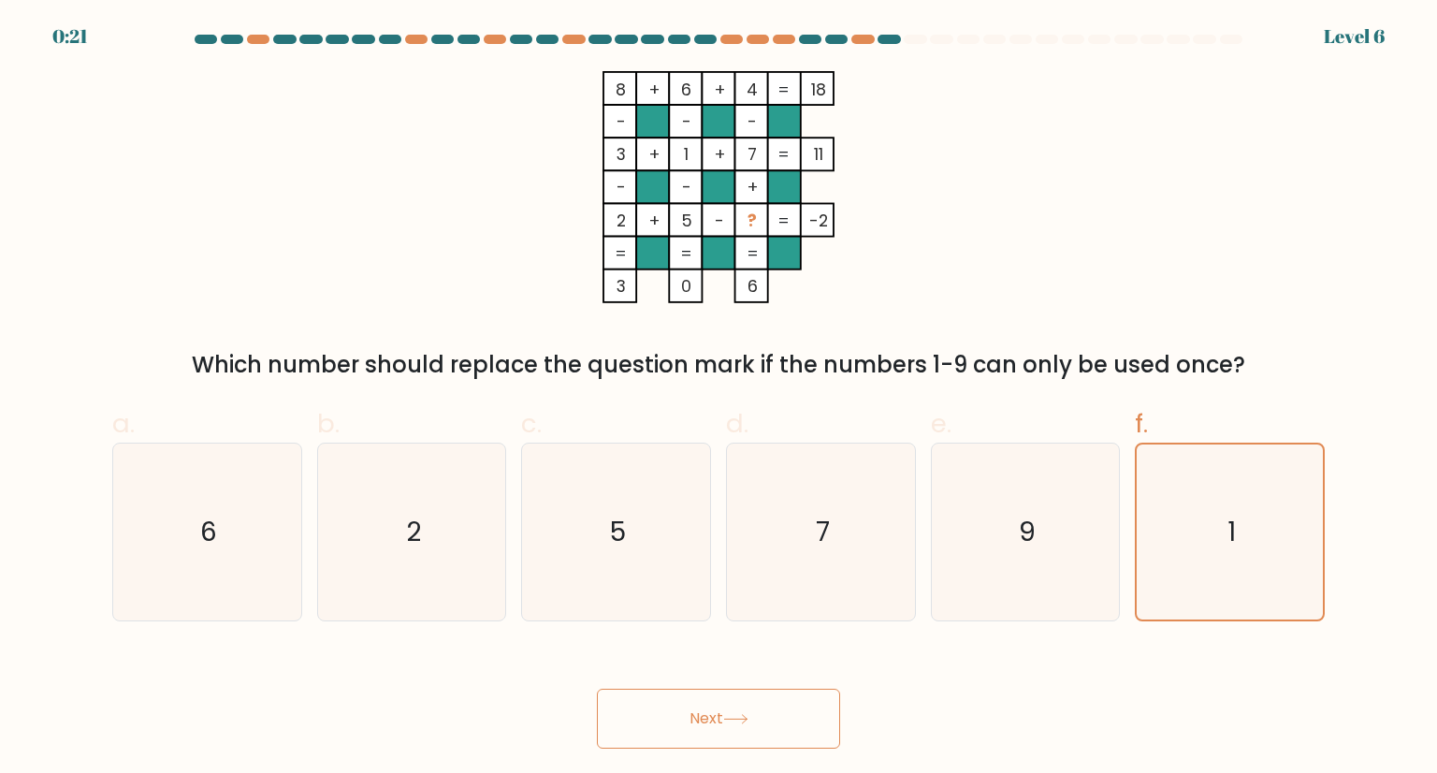
click at [760, 716] on button "Next" at bounding box center [718, 719] width 243 height 60
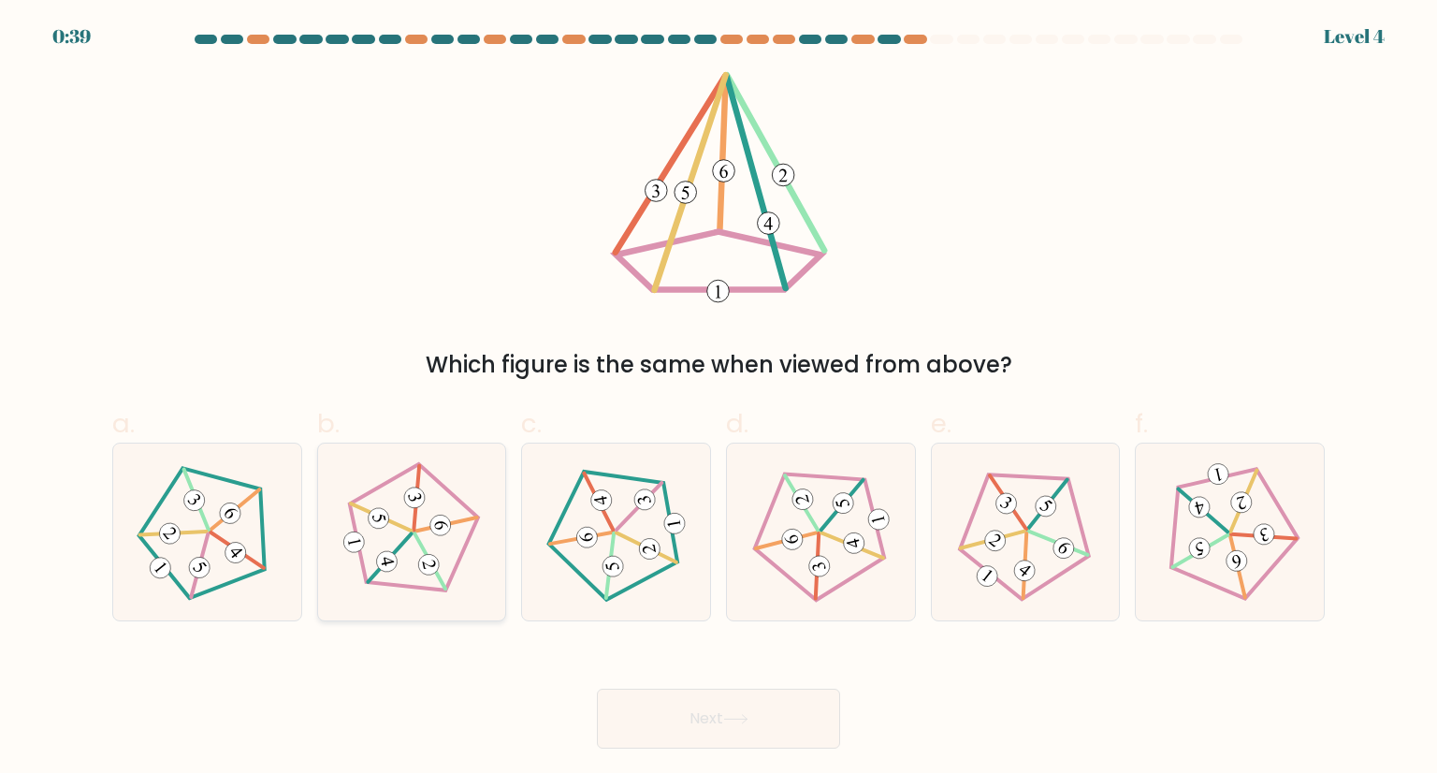
click at [382, 587] on icon at bounding box center [412, 531] width 141 height 141
click at [719, 399] on input "b." at bounding box center [719, 392] width 1 height 12
radio input "true"
click at [787, 726] on button "Next" at bounding box center [718, 719] width 243 height 60
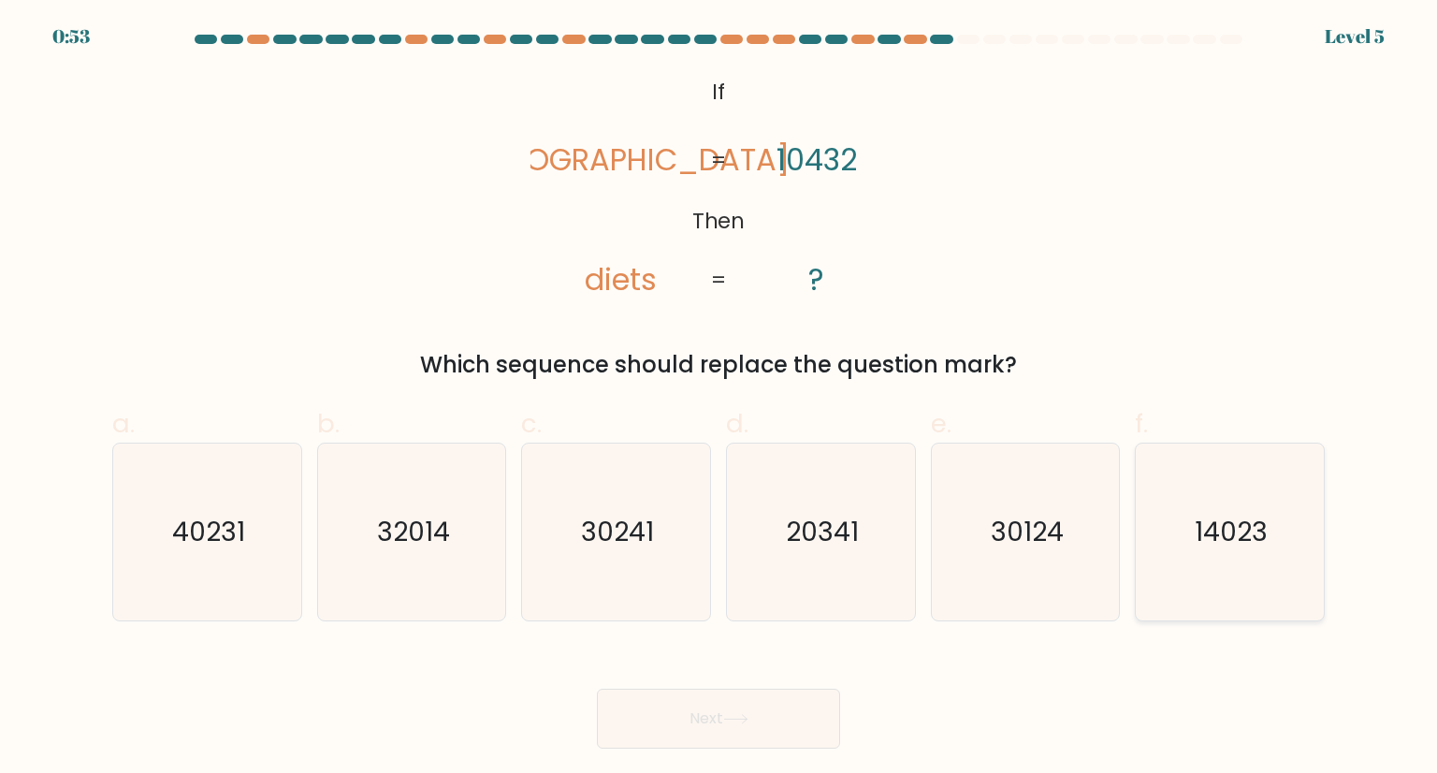
drag, startPoint x: 1187, startPoint y: 532, endPoint x: 1058, endPoint y: 583, distance: 138.7
click at [1188, 532] on icon "14023" at bounding box center [1230, 532] width 176 height 176
click at [720, 399] on input "f. 14023" at bounding box center [719, 392] width 1 height 12
radio input "true"
click at [762, 701] on button "Next" at bounding box center [718, 719] width 243 height 60
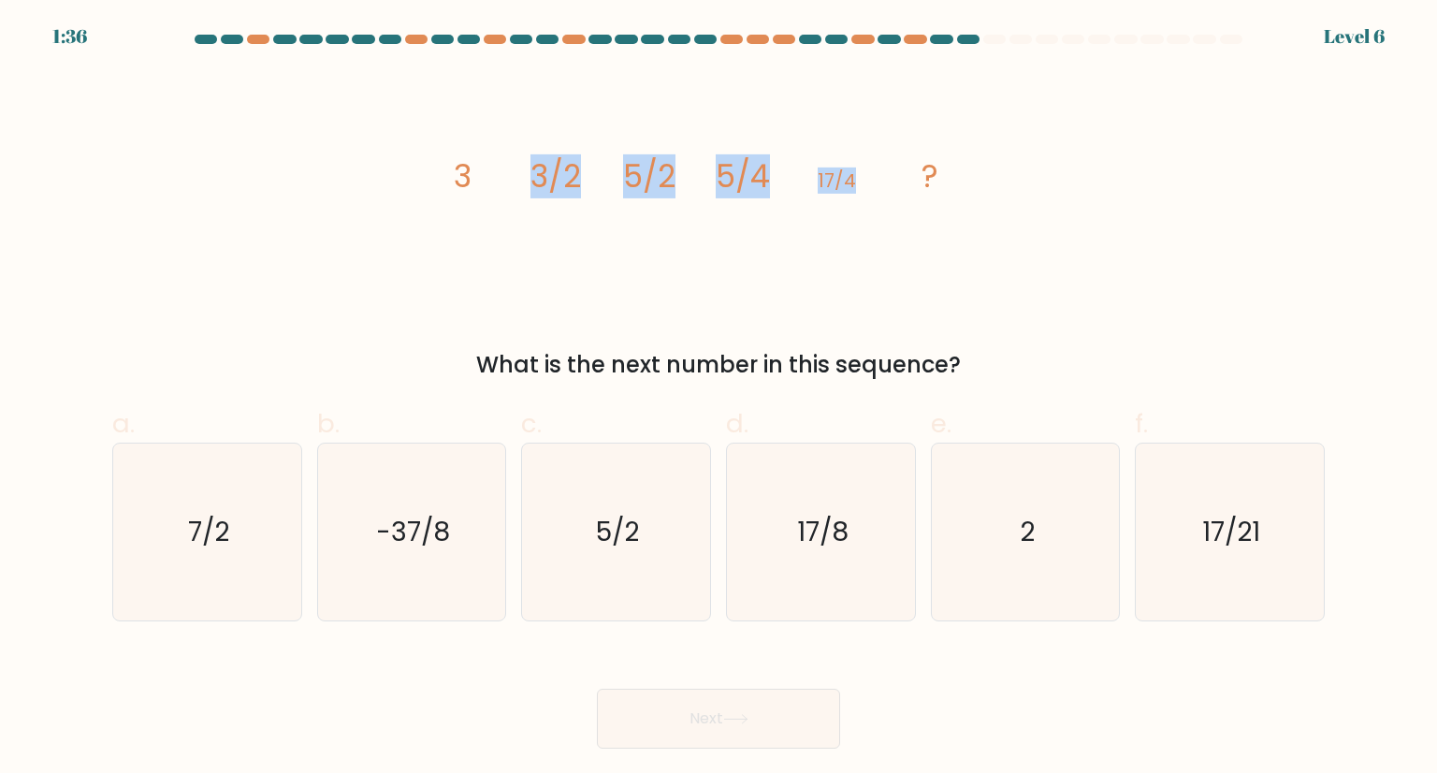
drag, startPoint x: 440, startPoint y: 188, endPoint x: 475, endPoint y: 196, distance: 36.3
click at [891, 209] on div "image/svg+xml 3 3/2 5/2 5/4 17/4 ? What is the next number in this sequence?" at bounding box center [718, 226] width 1235 height 311
drag, startPoint x: 439, startPoint y: 168, endPoint x: 1007, endPoint y: 188, distance: 568.3
click at [1007, 188] on div "image/svg+xml 3 3/2 5/2 5/4 17/4 ? What is the next number in this sequence?" at bounding box center [718, 226] width 1235 height 311
copy g "3 3/2 5/2 5/4 17/4 ?"
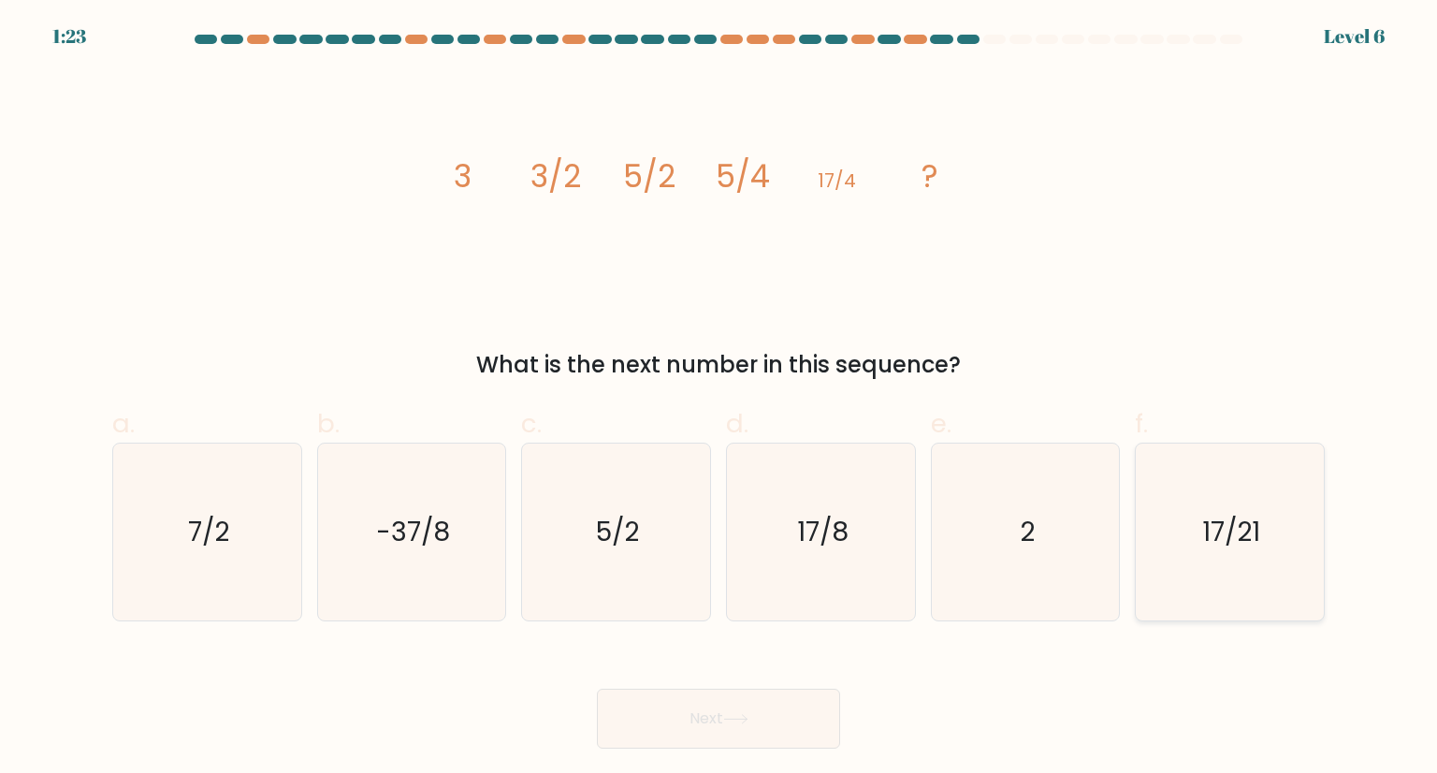
click at [1267, 500] on icon "17/21" at bounding box center [1230, 532] width 176 height 176
click at [720, 399] on input "f. 17/21" at bounding box center [719, 392] width 1 height 12
radio input "true"
click at [737, 714] on icon at bounding box center [735, 719] width 25 height 10
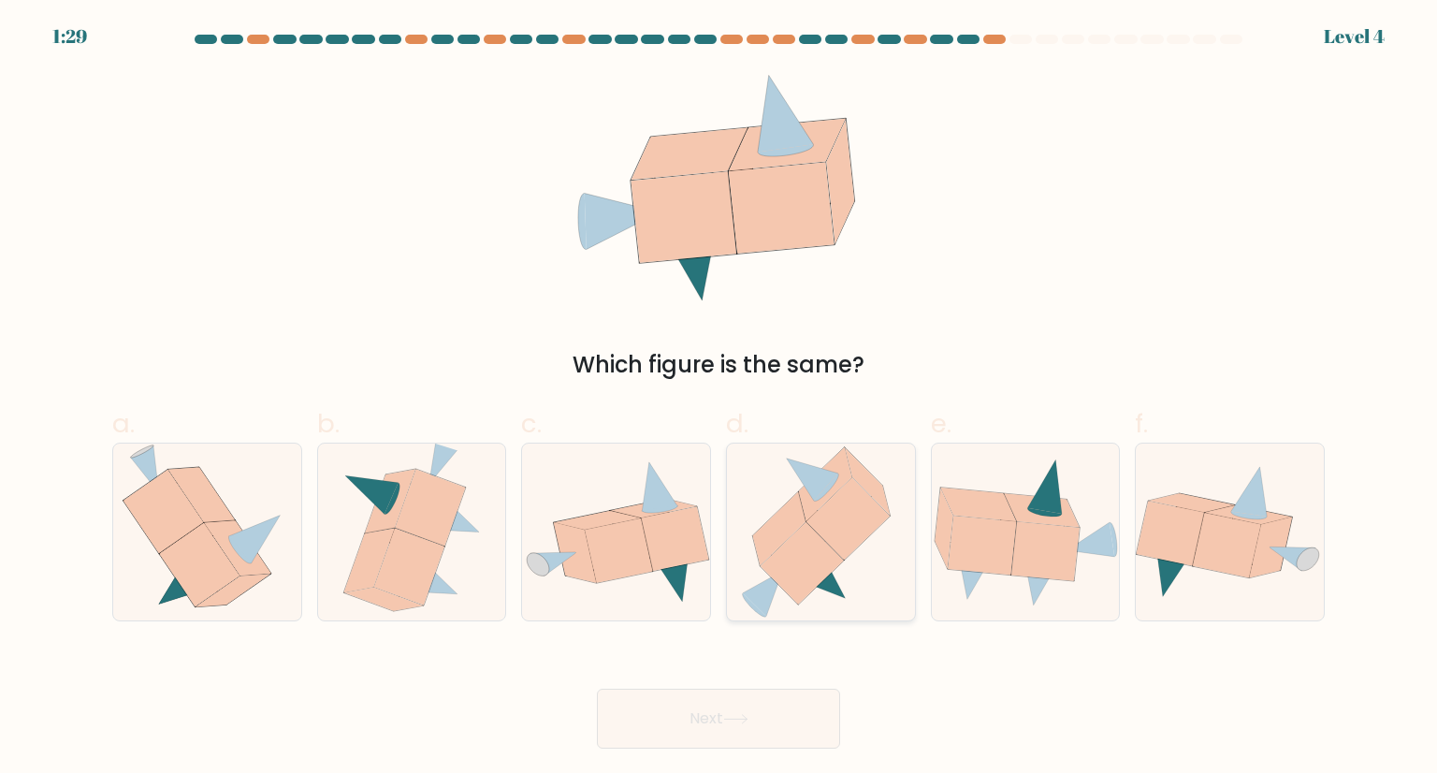
click at [824, 551] on icon at bounding box center [802, 563] width 83 height 82
click at [720, 399] on input "d." at bounding box center [719, 392] width 1 height 12
radio input "true"
click at [752, 734] on button "Next" at bounding box center [718, 719] width 243 height 60
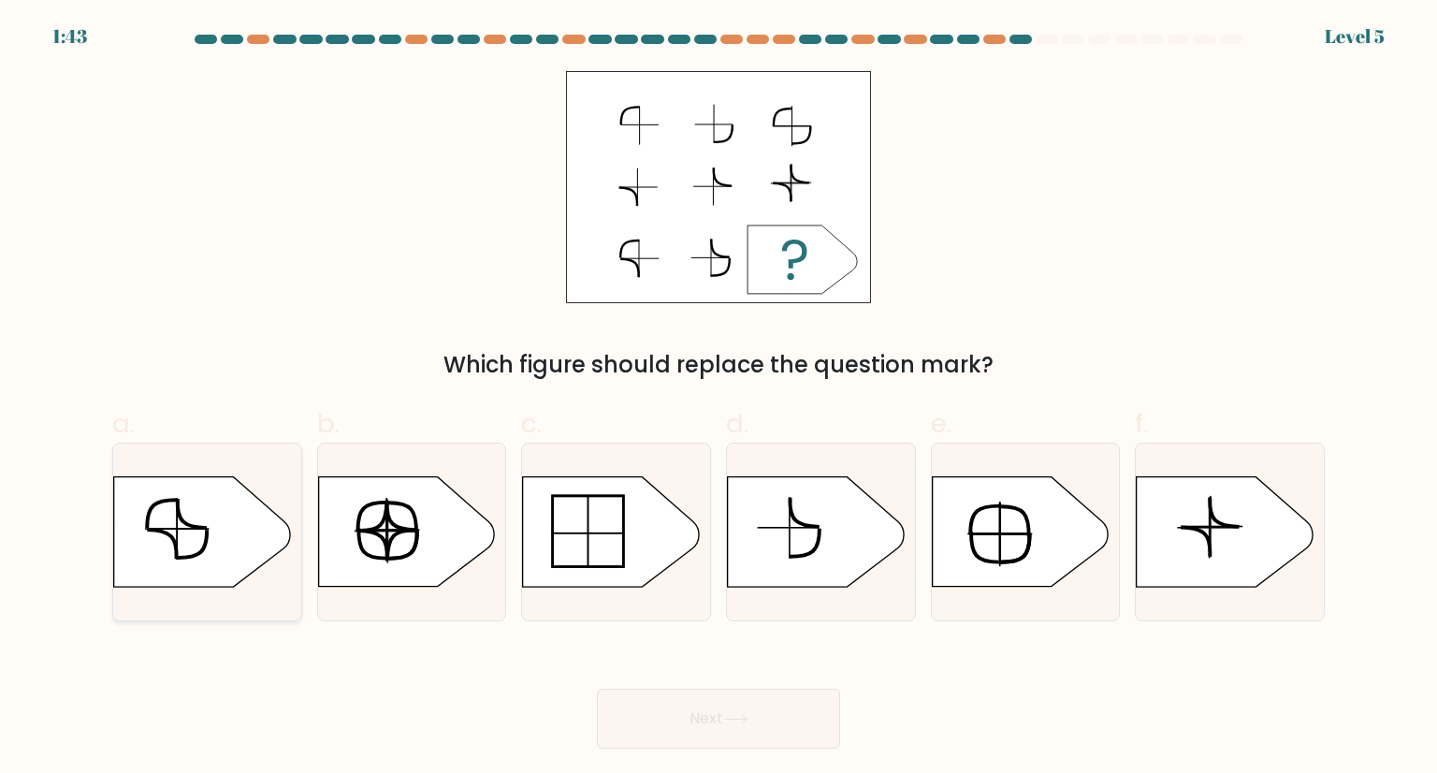
click at [190, 544] on icon at bounding box center [202, 531] width 176 height 109
click at [719, 399] on input "a." at bounding box center [719, 392] width 1 height 12
radio input "true"
click at [762, 726] on button "Next" at bounding box center [718, 719] width 243 height 60
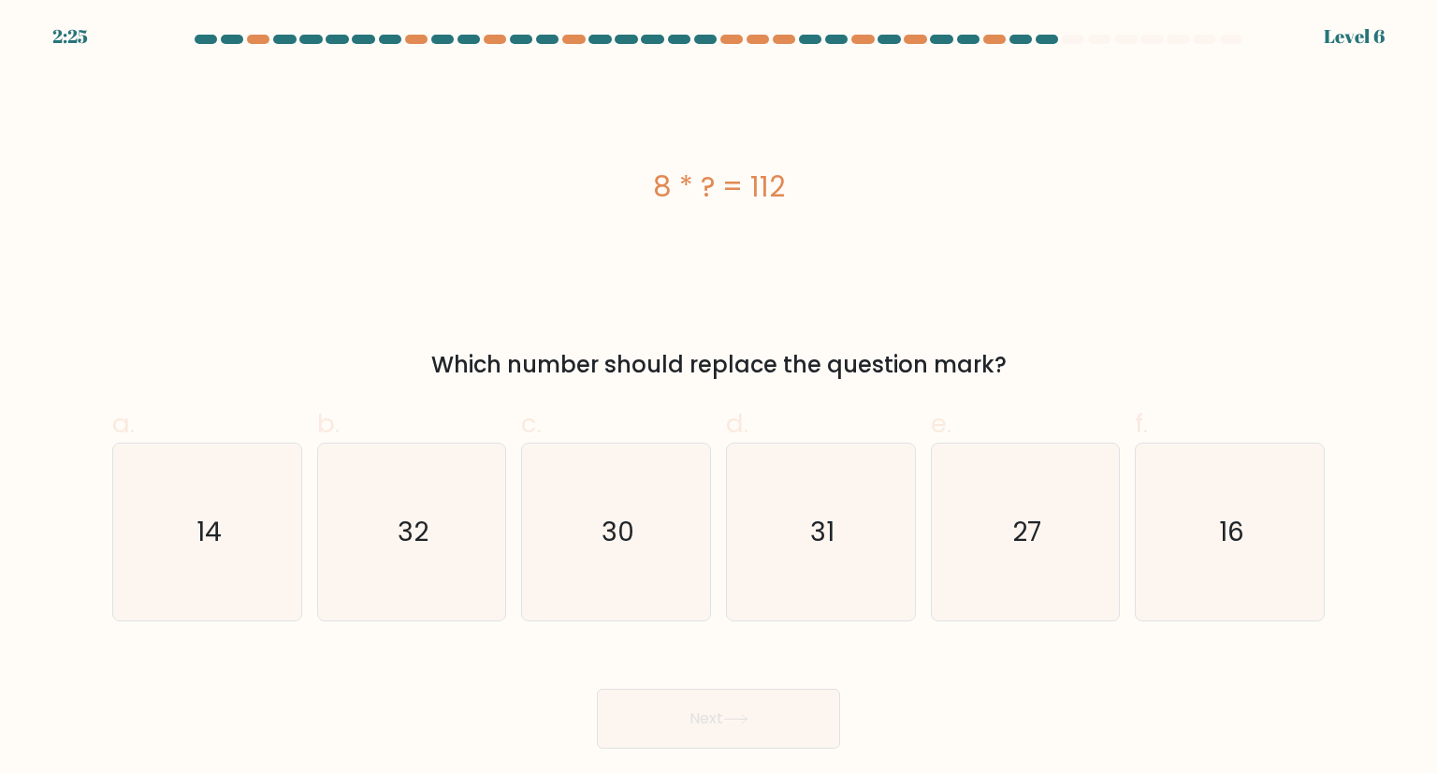
drag, startPoint x: 611, startPoint y: 203, endPoint x: 793, endPoint y: 206, distance: 182.5
click at [793, 206] on div "8 * ? = 112" at bounding box center [718, 187] width 1213 height 42
copy div "8 * ? = 112"
click at [231, 532] on icon "14" at bounding box center [207, 532] width 176 height 176
click at [719, 399] on input "a. 14" at bounding box center [719, 392] width 1 height 12
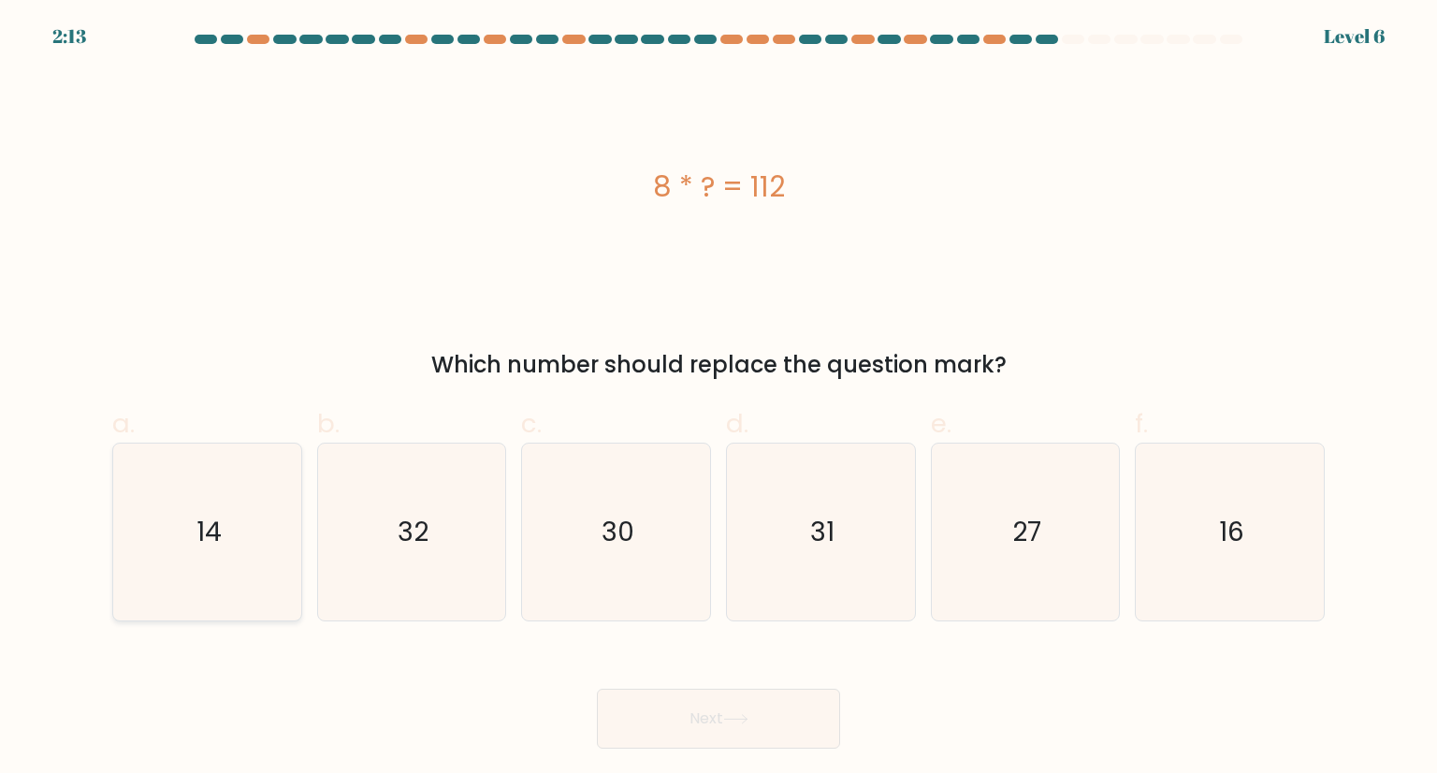
radio input "true"
click at [620, 714] on button "Next" at bounding box center [718, 719] width 243 height 60
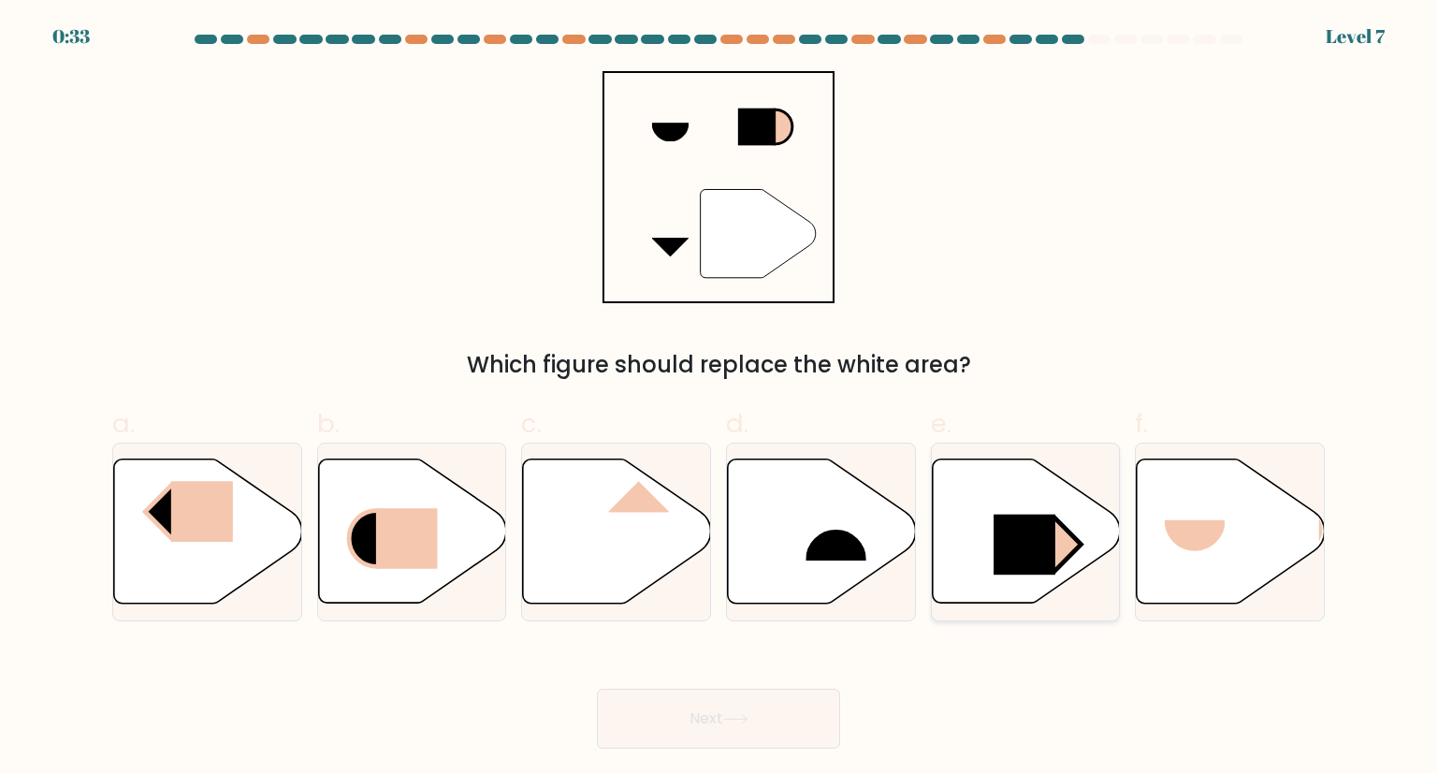
click at [1014, 568] on rect at bounding box center [1025, 545] width 62 height 61
click at [720, 399] on input "e." at bounding box center [719, 392] width 1 height 12
radio input "true"
click at [770, 727] on button "Next" at bounding box center [718, 719] width 243 height 60
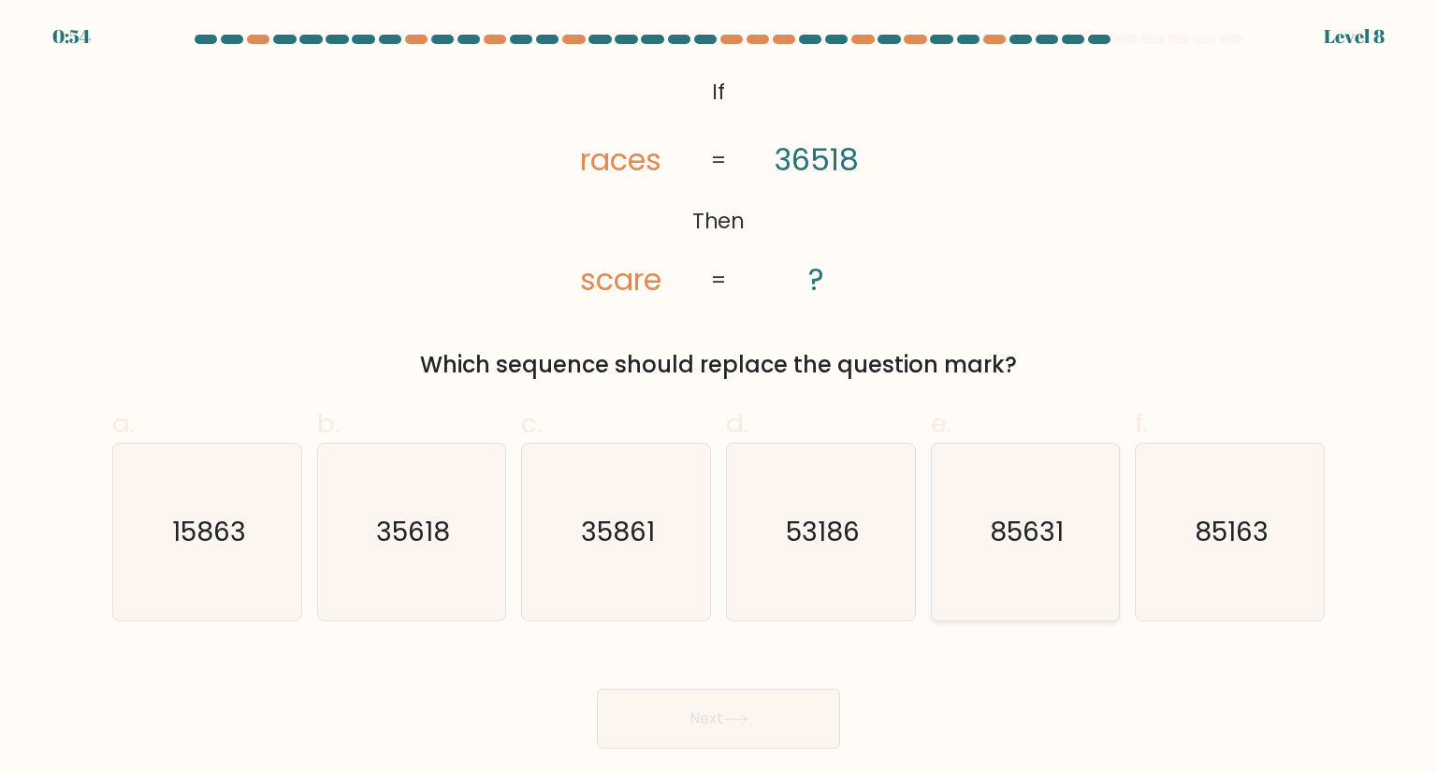
click at [1055, 557] on icon "85631" at bounding box center [1026, 532] width 176 height 176
click at [720, 399] on input "e. 85631" at bounding box center [719, 392] width 1 height 12
radio input "true"
click at [636, 729] on button "Next" at bounding box center [718, 719] width 243 height 60
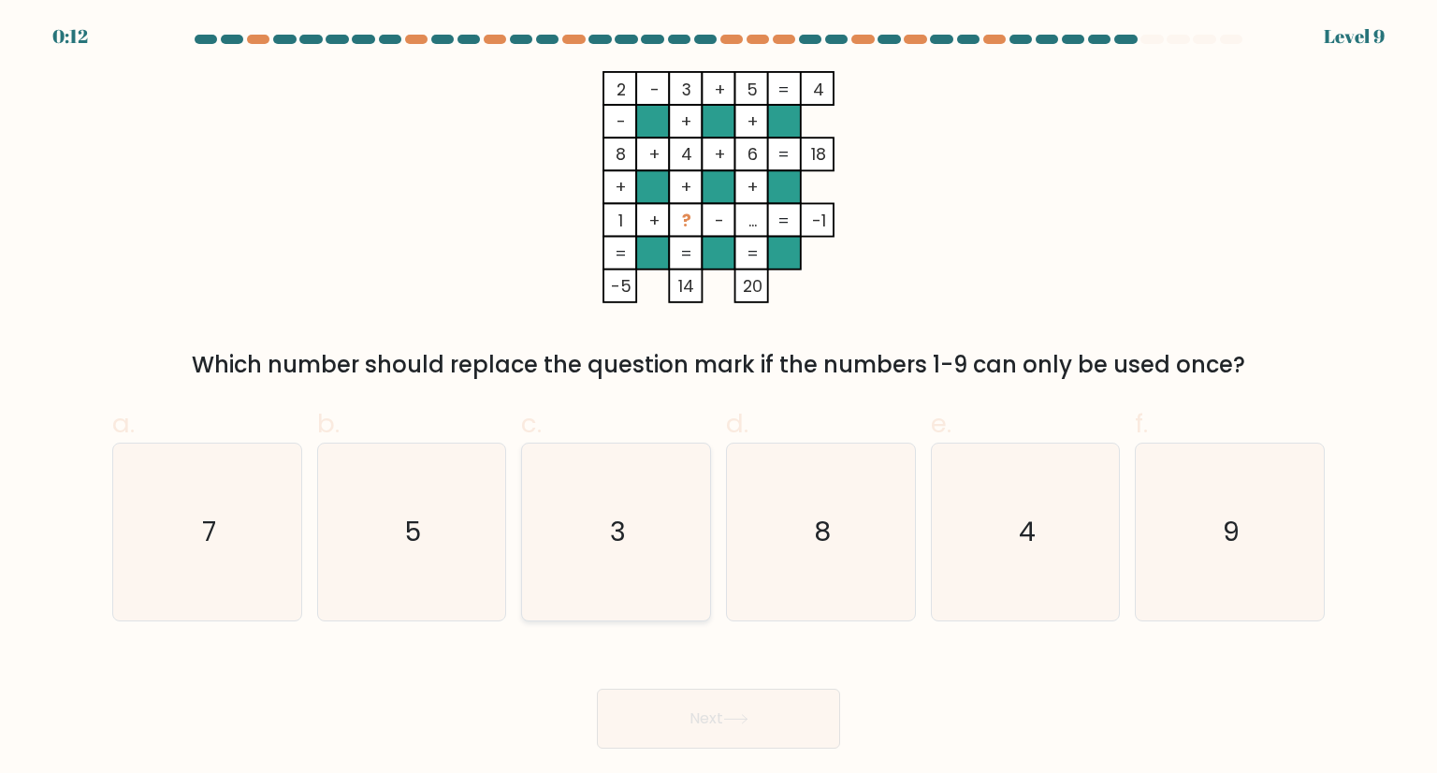
click at [668, 540] on icon "3" at bounding box center [616, 532] width 176 height 176
click at [719, 399] on input "c. 3" at bounding box center [719, 392] width 1 height 12
radio input "true"
click at [781, 725] on button "Next" at bounding box center [718, 719] width 243 height 60
click at [786, 726] on button "Next" at bounding box center [718, 719] width 243 height 60
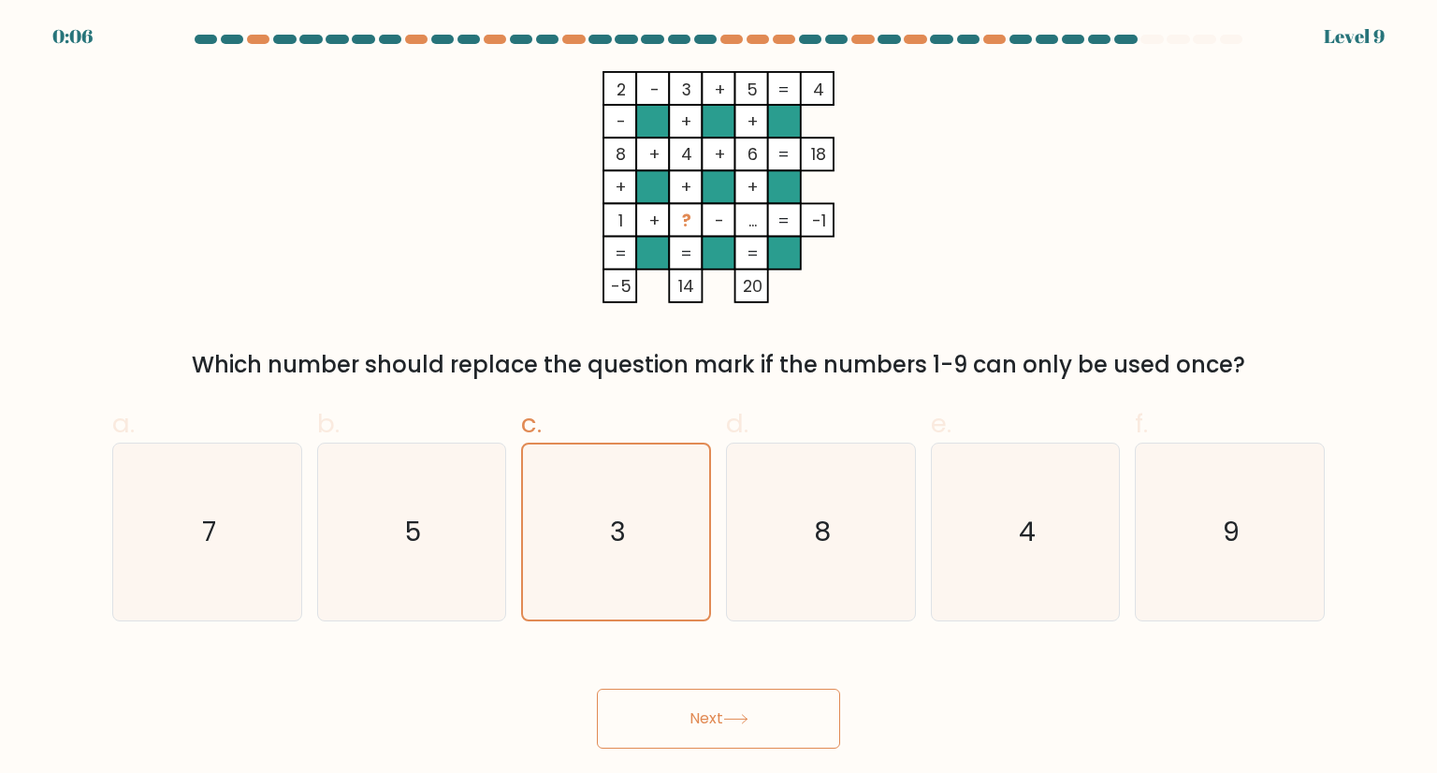
click at [735, 714] on icon at bounding box center [735, 719] width 25 height 10
click at [714, 720] on button "Next" at bounding box center [718, 719] width 243 height 60
click at [651, 568] on icon "3" at bounding box center [616, 531] width 174 height 174
click at [719, 399] on input "c. 3" at bounding box center [719, 392] width 1 height 12
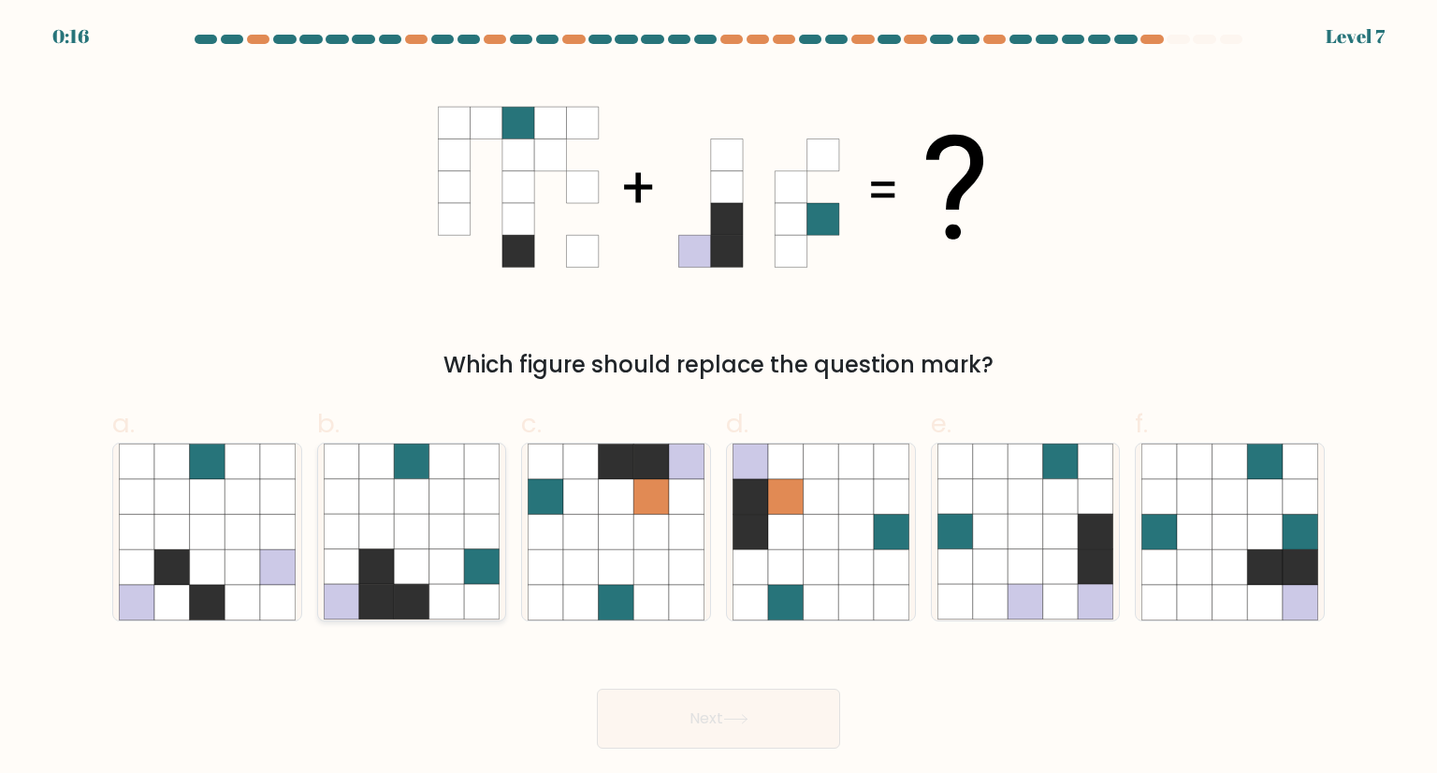
click at [437, 444] on icon at bounding box center [447, 462] width 36 height 36
click at [719, 399] on input "b." at bounding box center [719, 392] width 1 height 12
radio input "true"
click at [706, 707] on button "Next" at bounding box center [718, 719] width 243 height 60
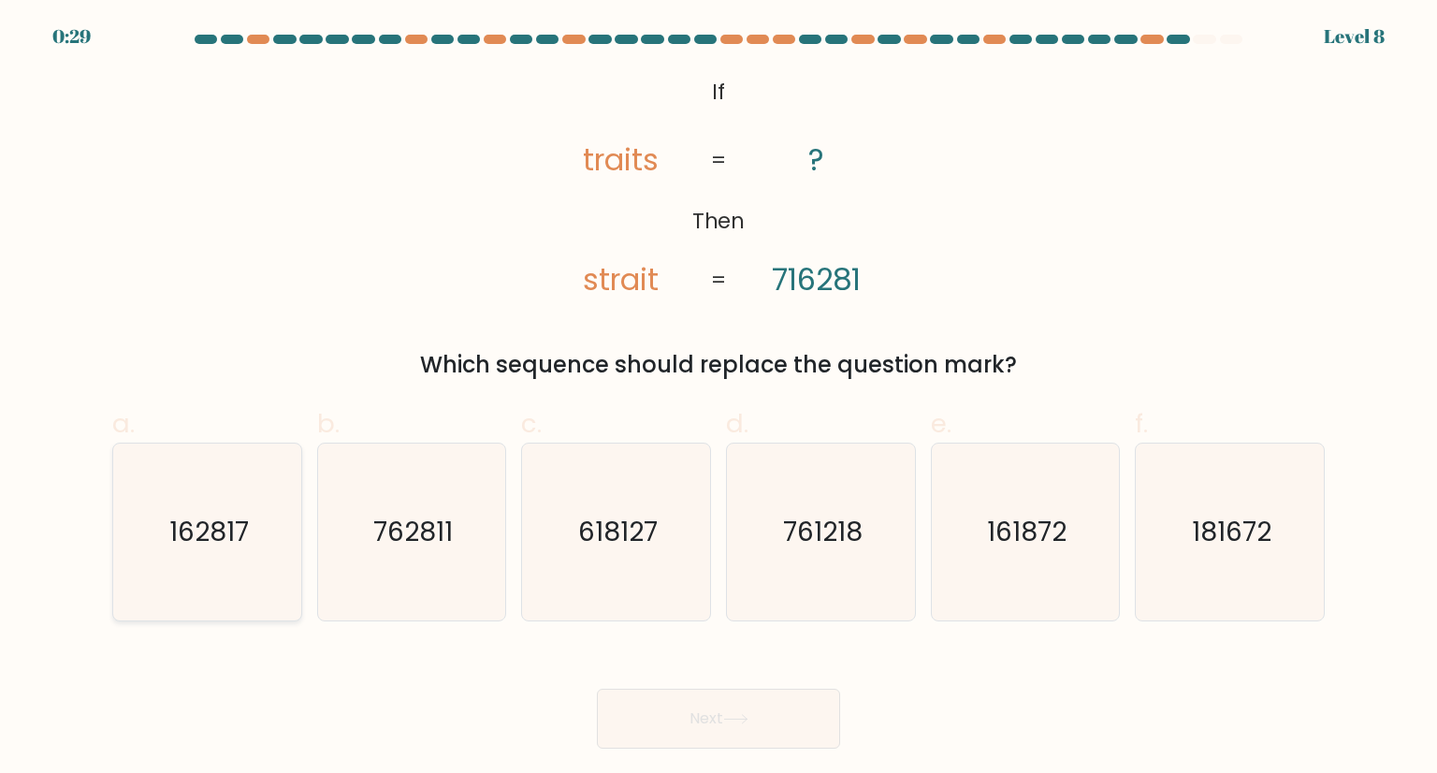
click at [166, 533] on icon "162817" at bounding box center [207, 532] width 176 height 176
click at [719, 399] on input "a. 162817" at bounding box center [719, 392] width 1 height 12
radio input "true"
click at [674, 722] on button "Next" at bounding box center [718, 719] width 243 height 60
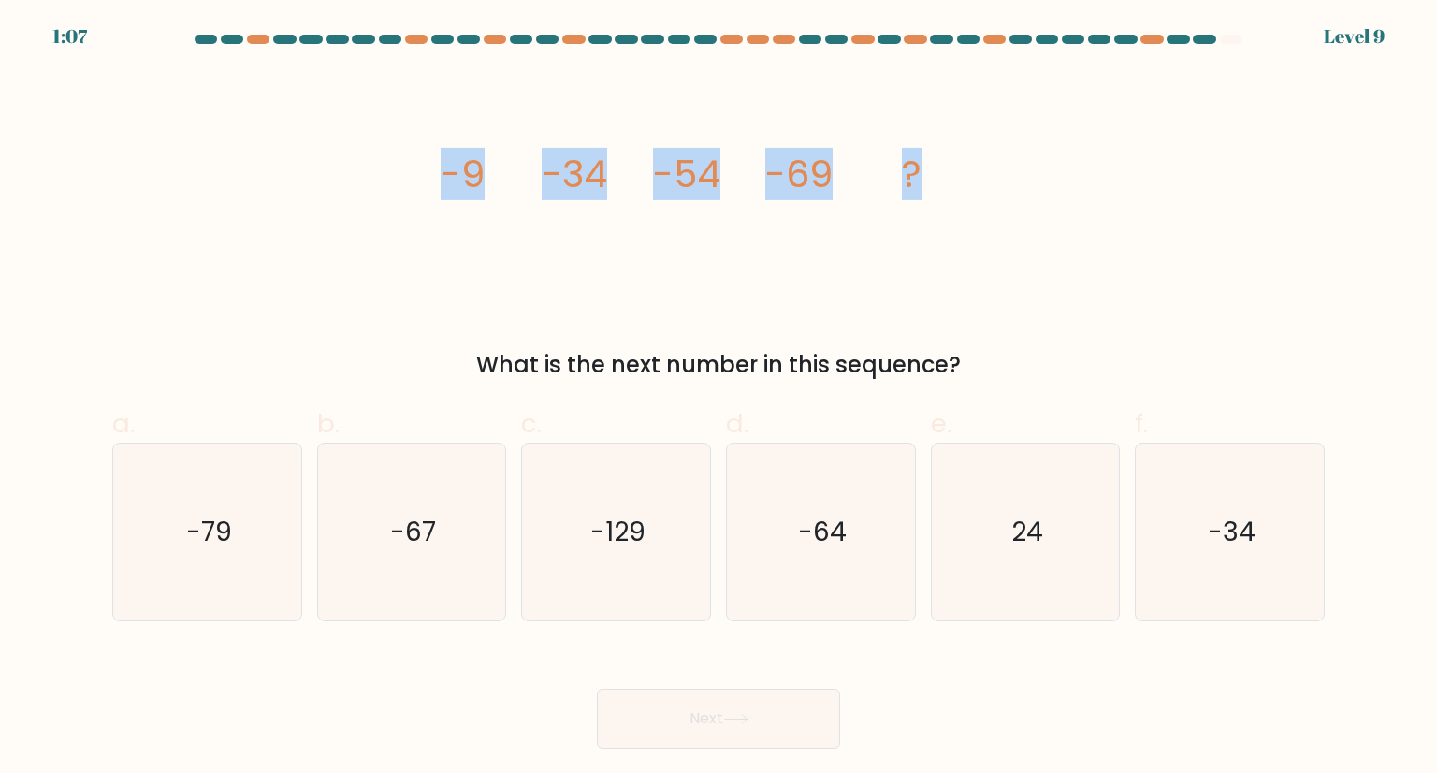
drag, startPoint x: 399, startPoint y: 183, endPoint x: 961, endPoint y: 184, distance: 562.4
click at [961, 184] on div "image/svg+xml -9 -34 -54 -69 ? What is the next number in this sequence?" at bounding box center [718, 226] width 1235 height 311
copy g "-9 -34 -54 -69 ?"
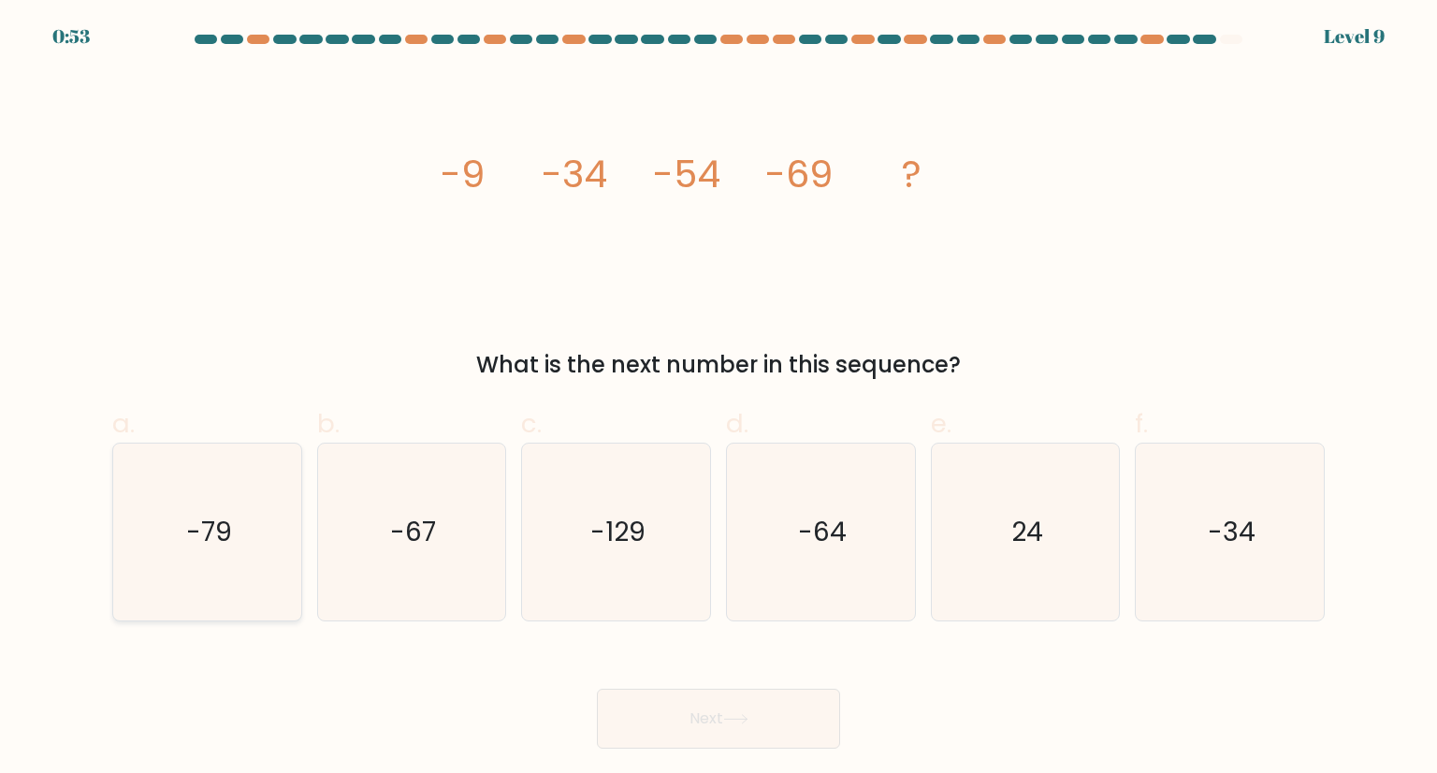
click at [240, 552] on icon "-79" at bounding box center [207, 532] width 176 height 176
click at [719, 399] on input "a. -79" at bounding box center [719, 392] width 1 height 12
radio input "true"
click at [689, 726] on button "Next" at bounding box center [718, 719] width 243 height 60
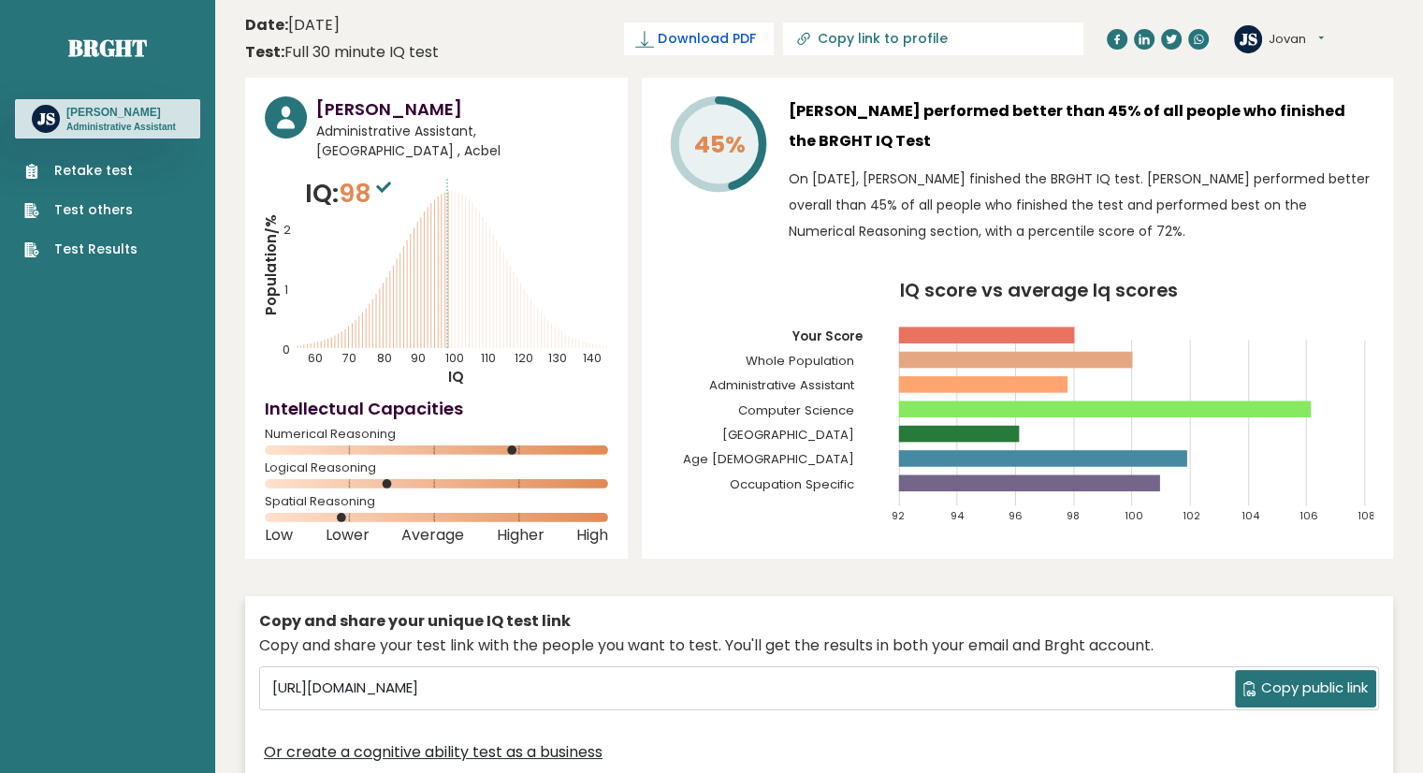
click at [755, 45] on span "Download PDF" at bounding box center [706, 39] width 97 height 20
